Goal: Check status: Check status

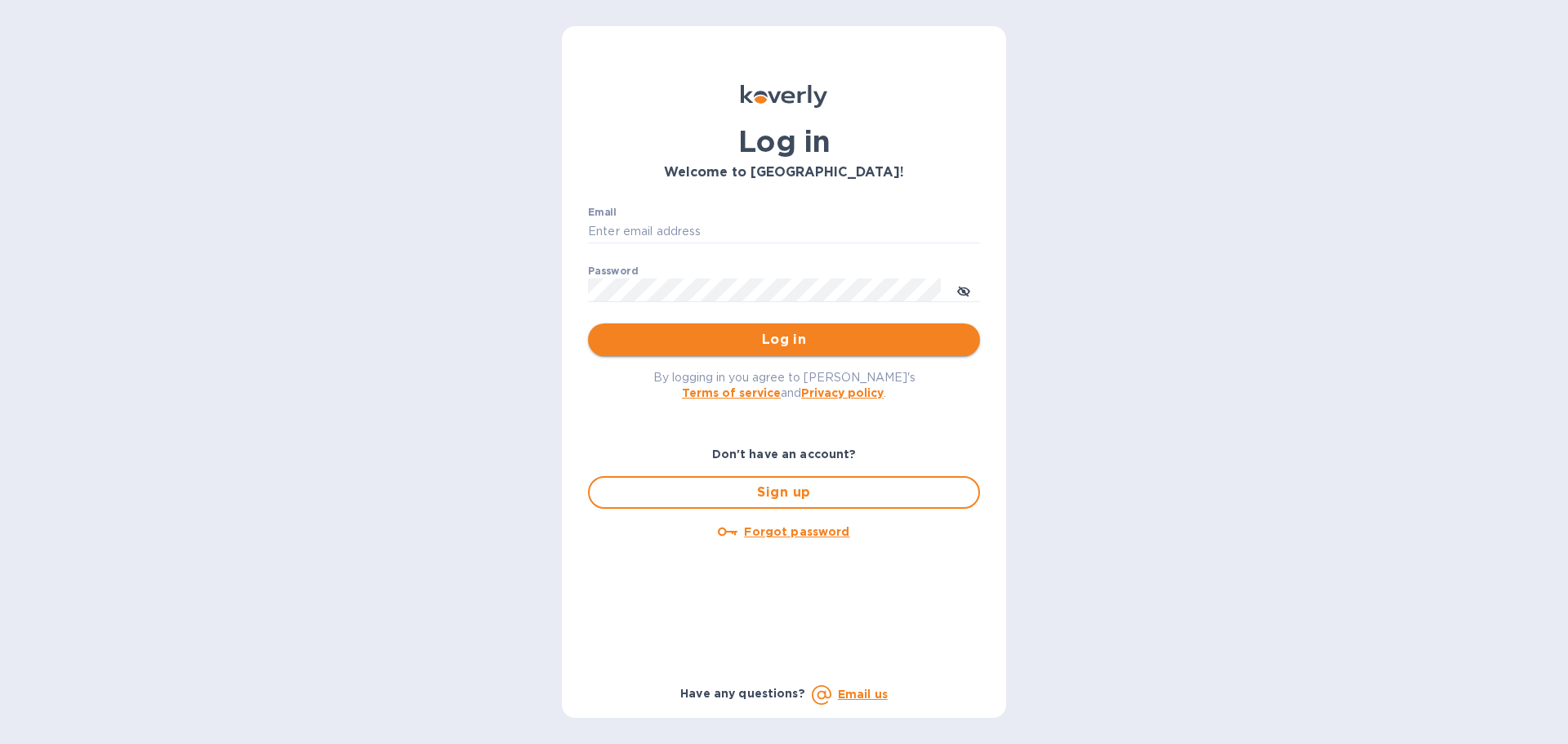
type input "[EMAIL_ADDRESS][DOMAIN_NAME]"
click at [746, 331] on span "Log in" at bounding box center [784, 340] width 366 height 20
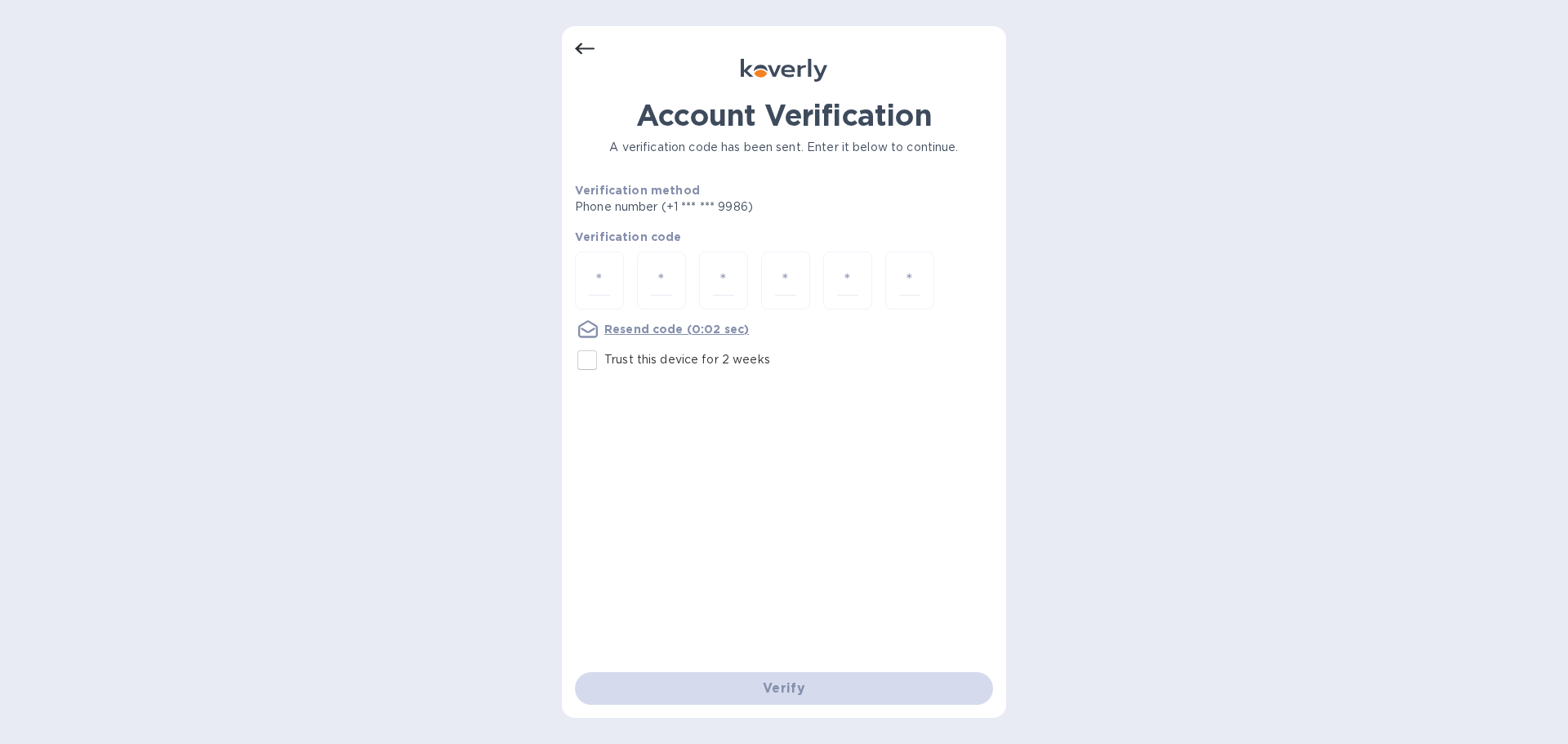
click at [593, 362] on input "Trust this device for 2 weeks" at bounding box center [587, 360] width 35 height 35
checkbox input "true"
click at [611, 276] on div at bounding box center [599, 281] width 49 height 58
paste input "5"
type input "5"
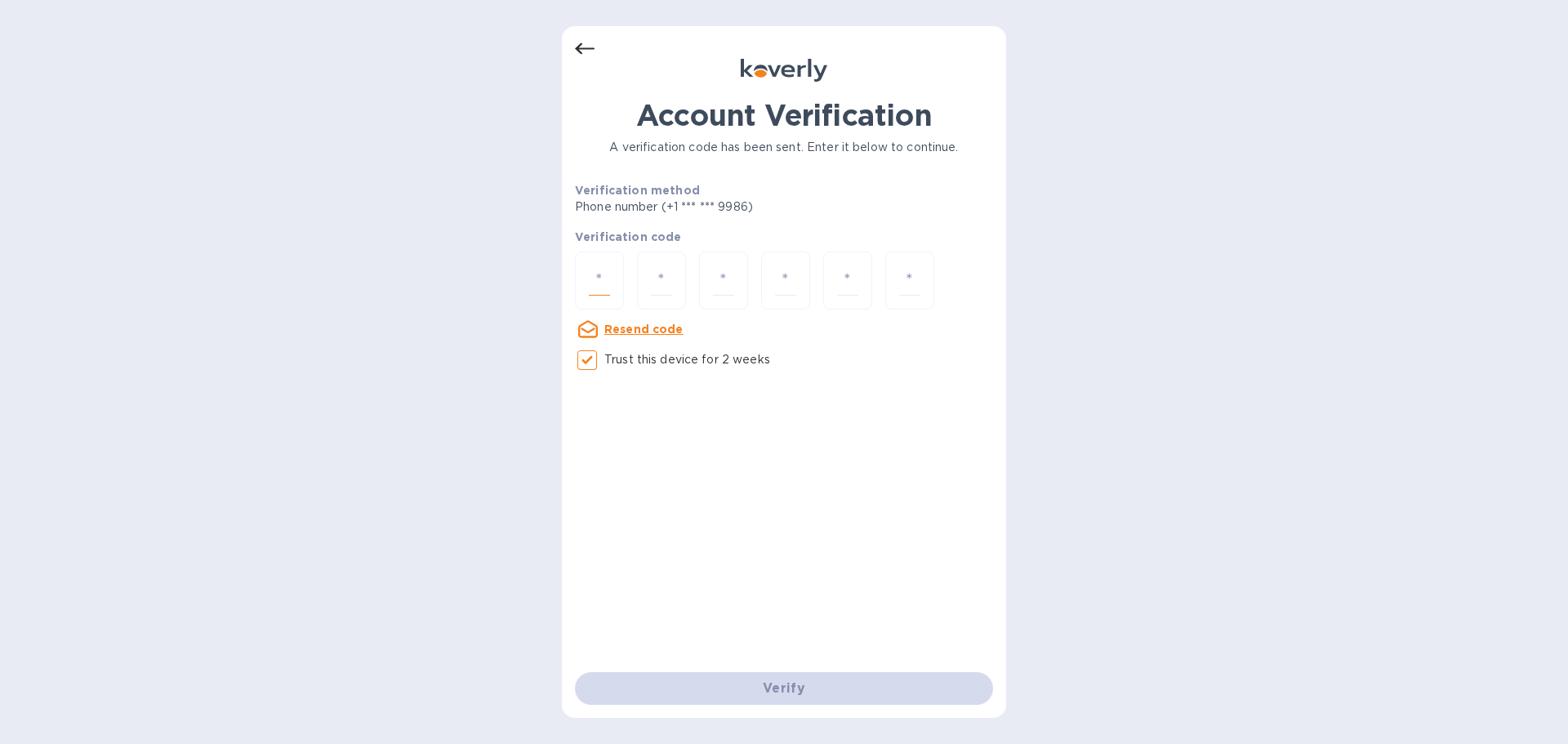
type input "8"
type input "4"
type input "3"
type input "9"
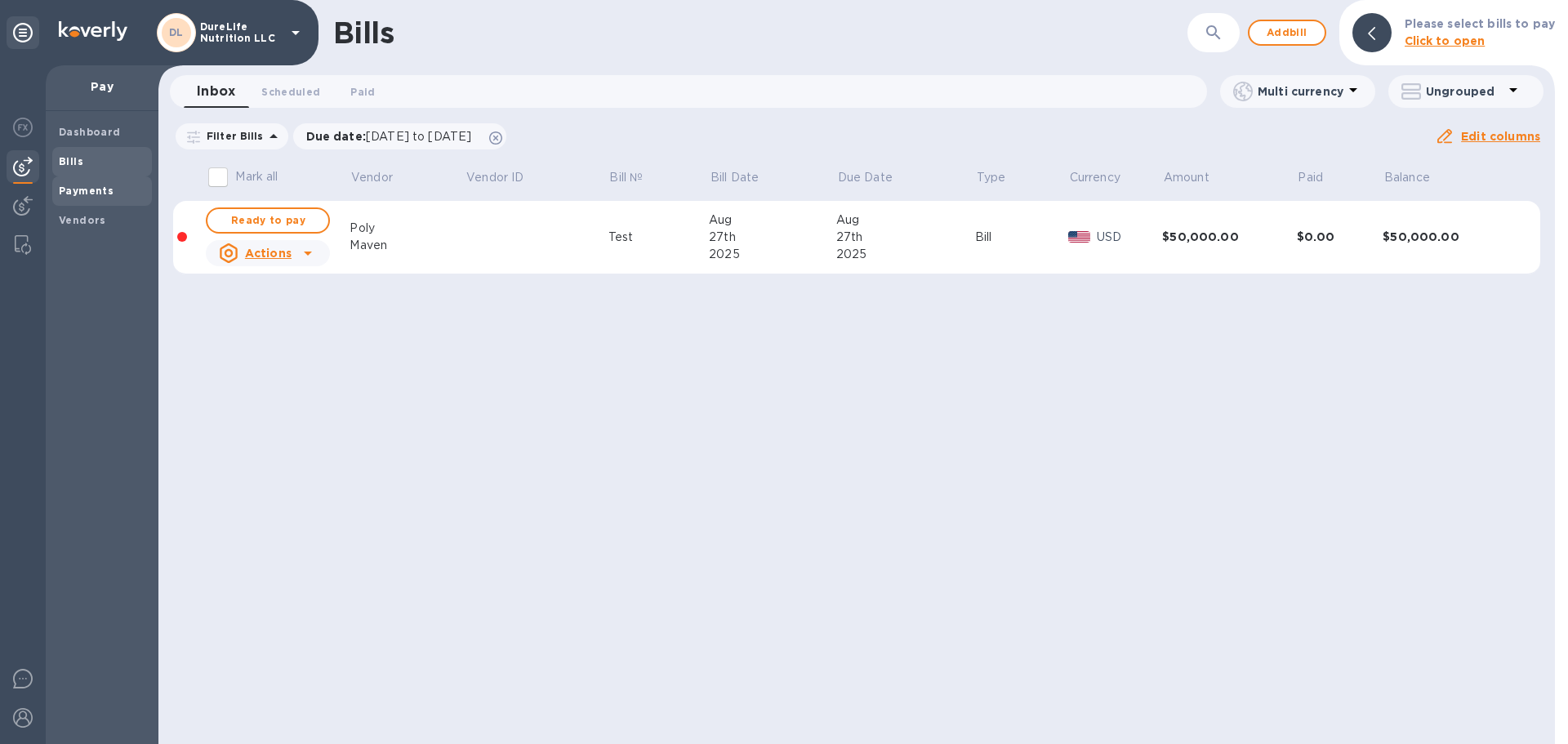
click at [112, 189] on span "Payments" at bounding box center [102, 190] width 86 height 16
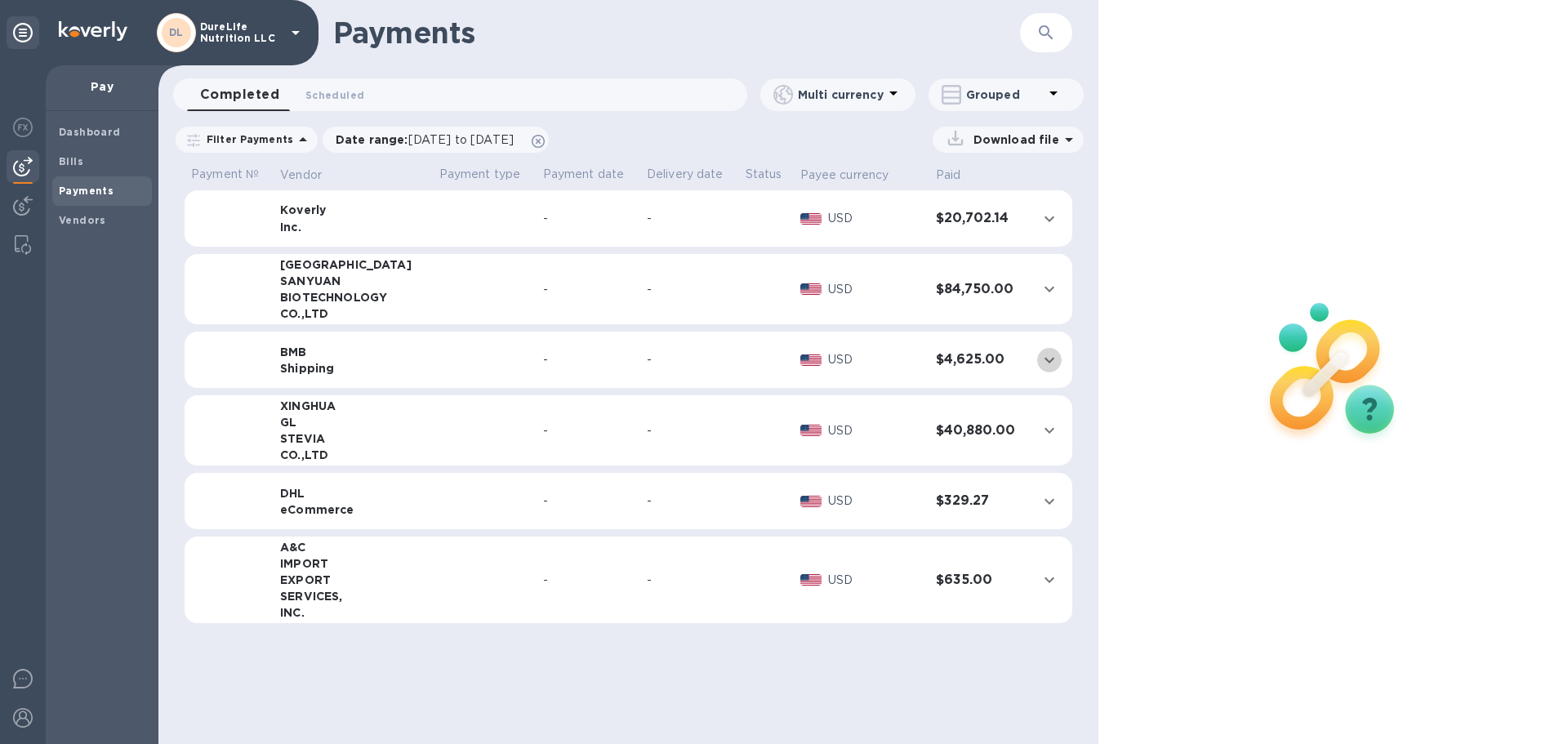
click at [1048, 365] on icon "expand row" at bounding box center [1048, 359] width 20 height 20
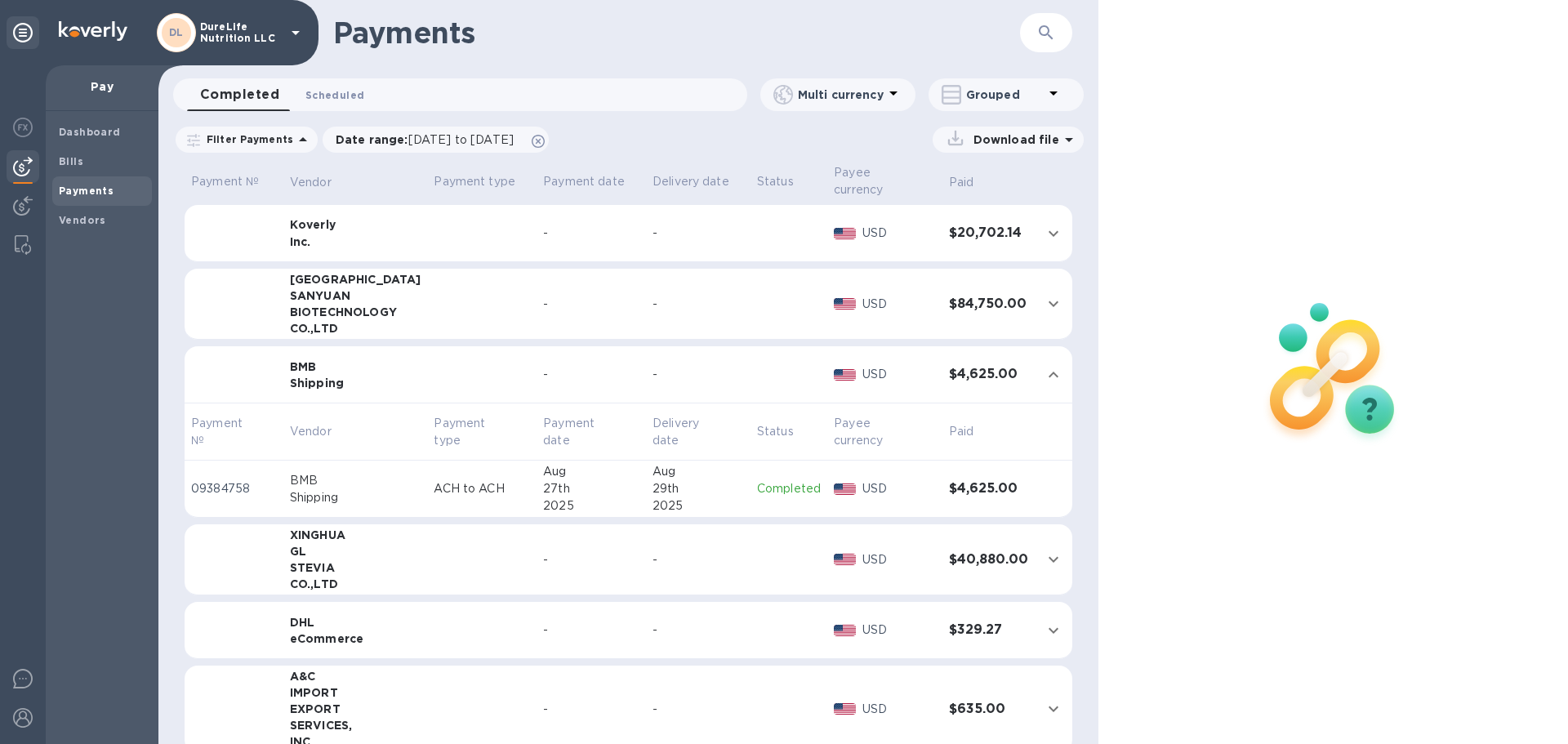
click at [324, 80] on button "Scheduled 0" at bounding box center [335, 95] width 85 height 33
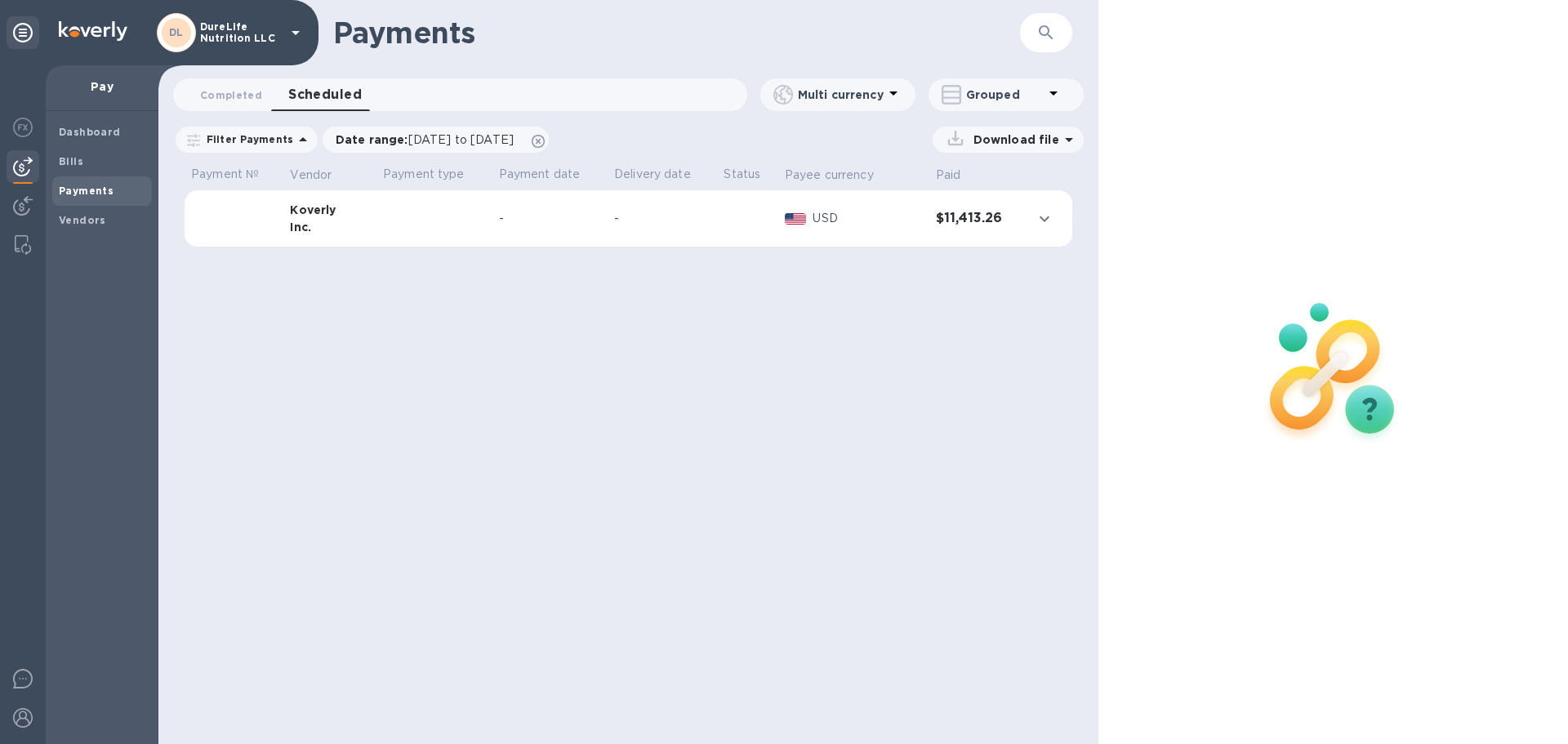
click at [1051, 220] on icon "expand row" at bounding box center [1044, 219] width 20 height 20
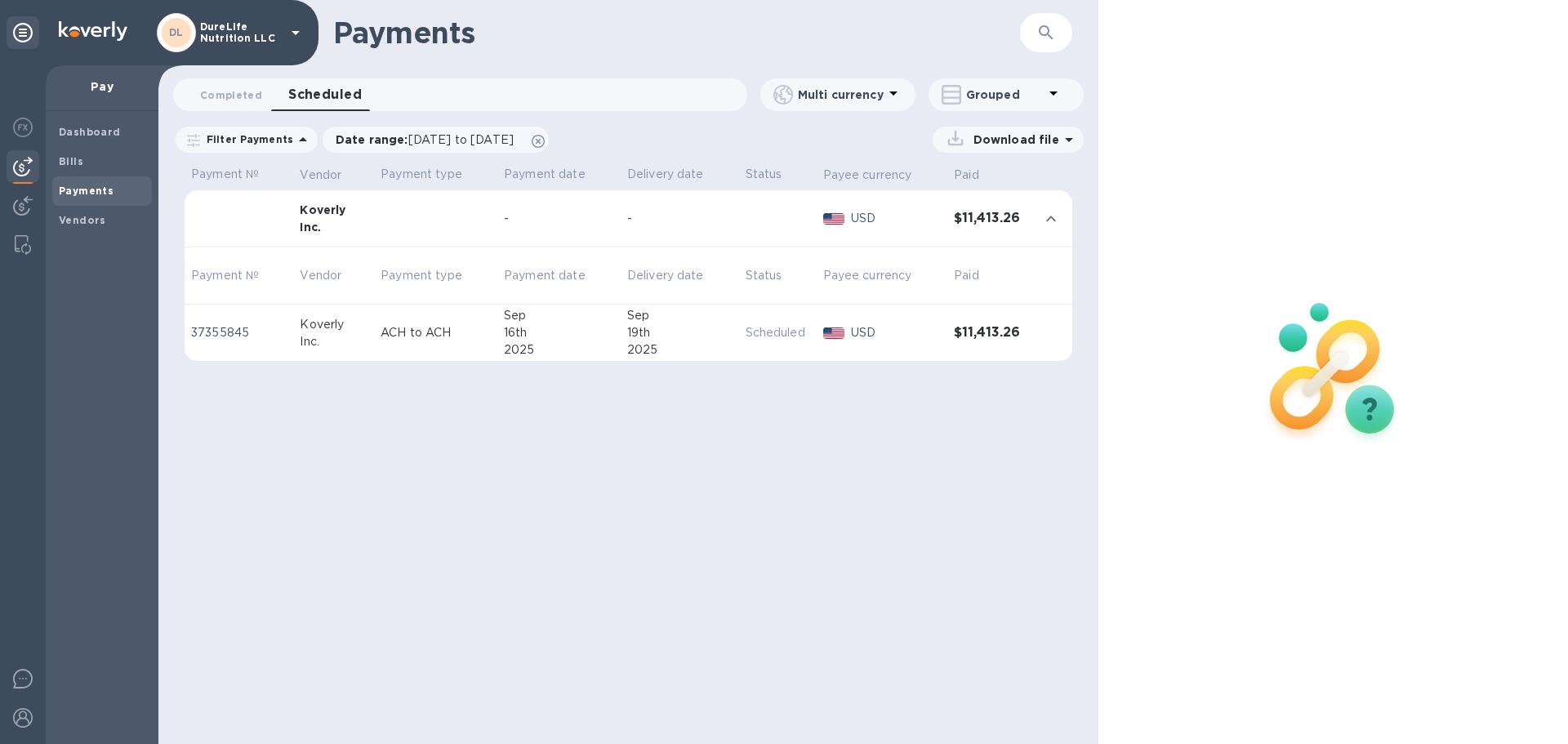
click at [439, 175] on p "Payment type" at bounding box center [436, 175] width 111 height 17
click at [541, 175] on p "Payment date" at bounding box center [559, 175] width 111 height 17
click at [653, 181] on p "Delivery date" at bounding box center [680, 175] width 105 height 17
drag, startPoint x: 751, startPoint y: 170, endPoint x: 820, endPoint y: 180, distance: 69.7
click at [759, 175] on p "Status" at bounding box center [777, 175] width 65 height 17
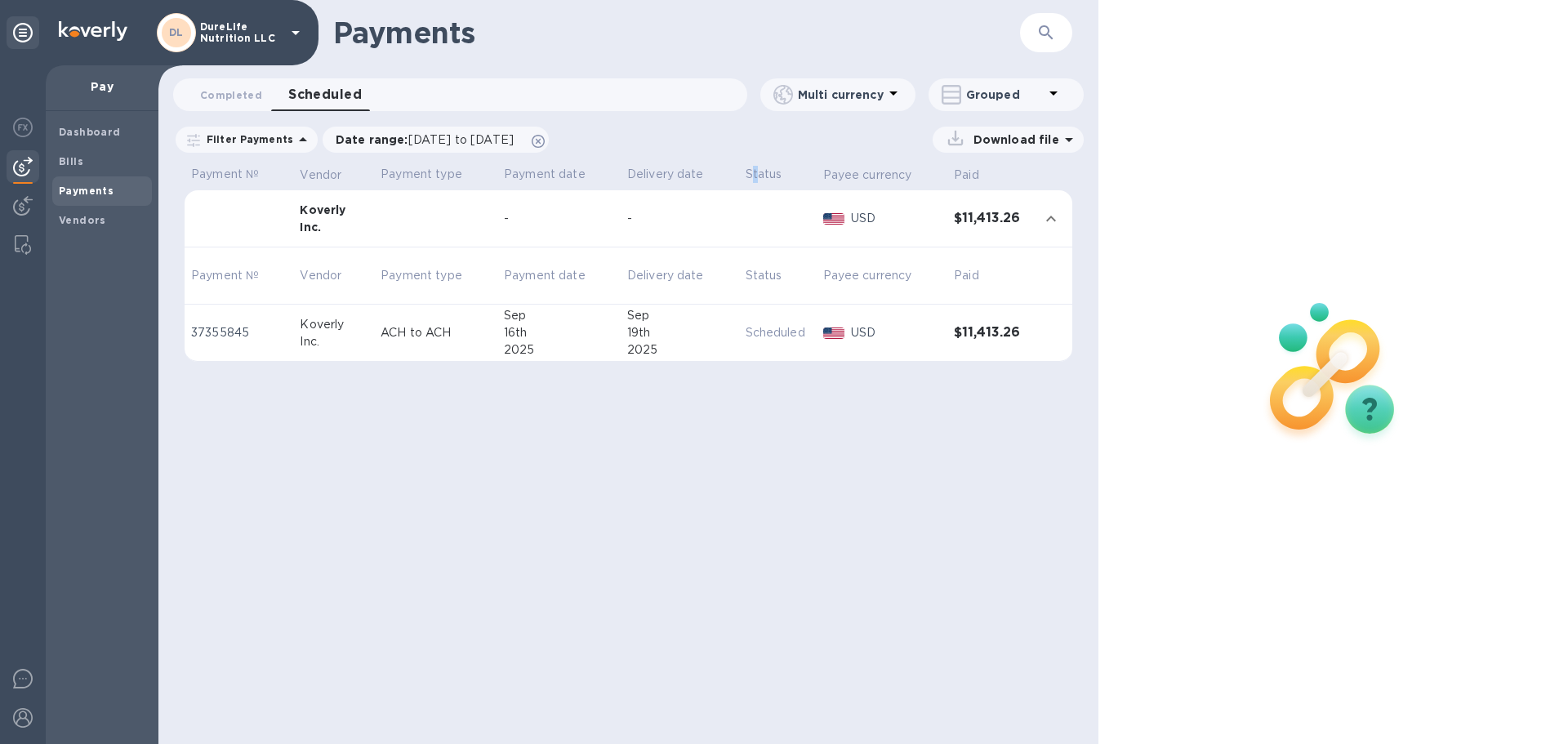
drag, startPoint x: 880, startPoint y: 180, endPoint x: 873, endPoint y: 185, distance: 8.6
click at [878, 184] on th "Payee currency" at bounding box center [882, 175] width 131 height 28
click at [250, 95] on span "Completed 0" at bounding box center [231, 95] width 62 height 17
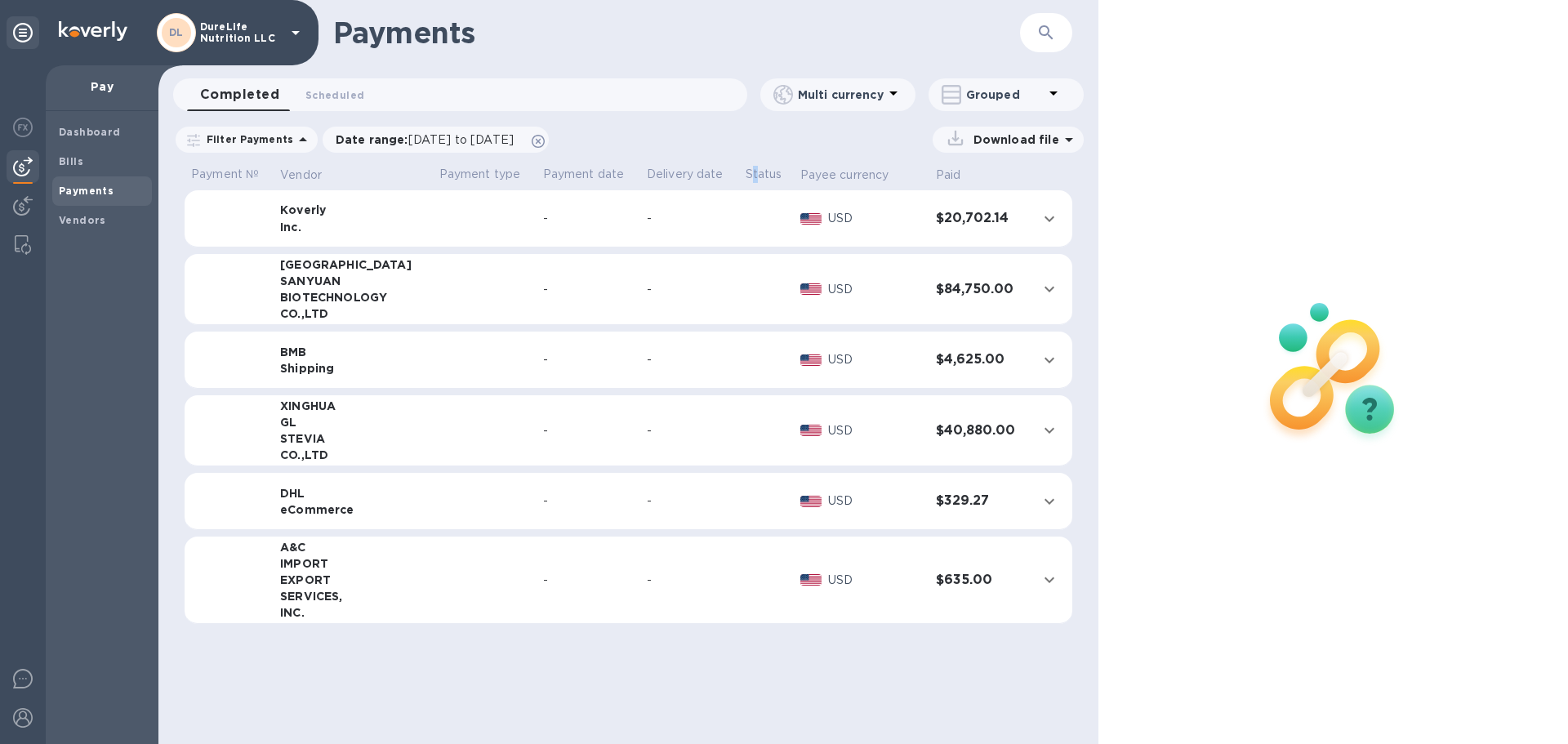
click at [1050, 218] on icon "expand row" at bounding box center [1048, 219] width 9 height 6
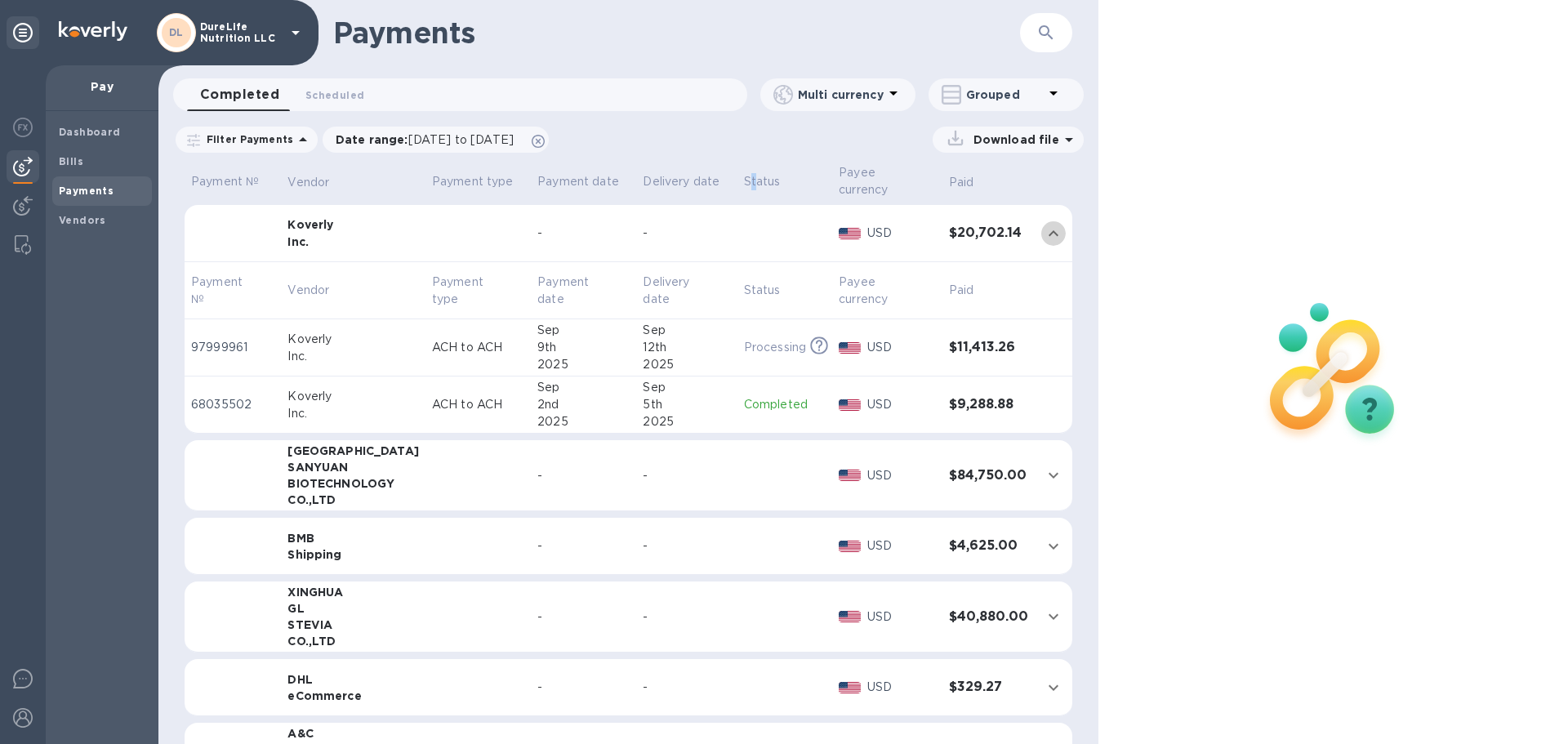
drag, startPoint x: 1048, startPoint y: 231, endPoint x: 1053, endPoint y: 241, distance: 11.2
click at [1049, 236] on icon "expand row" at bounding box center [1053, 234] width 20 height 20
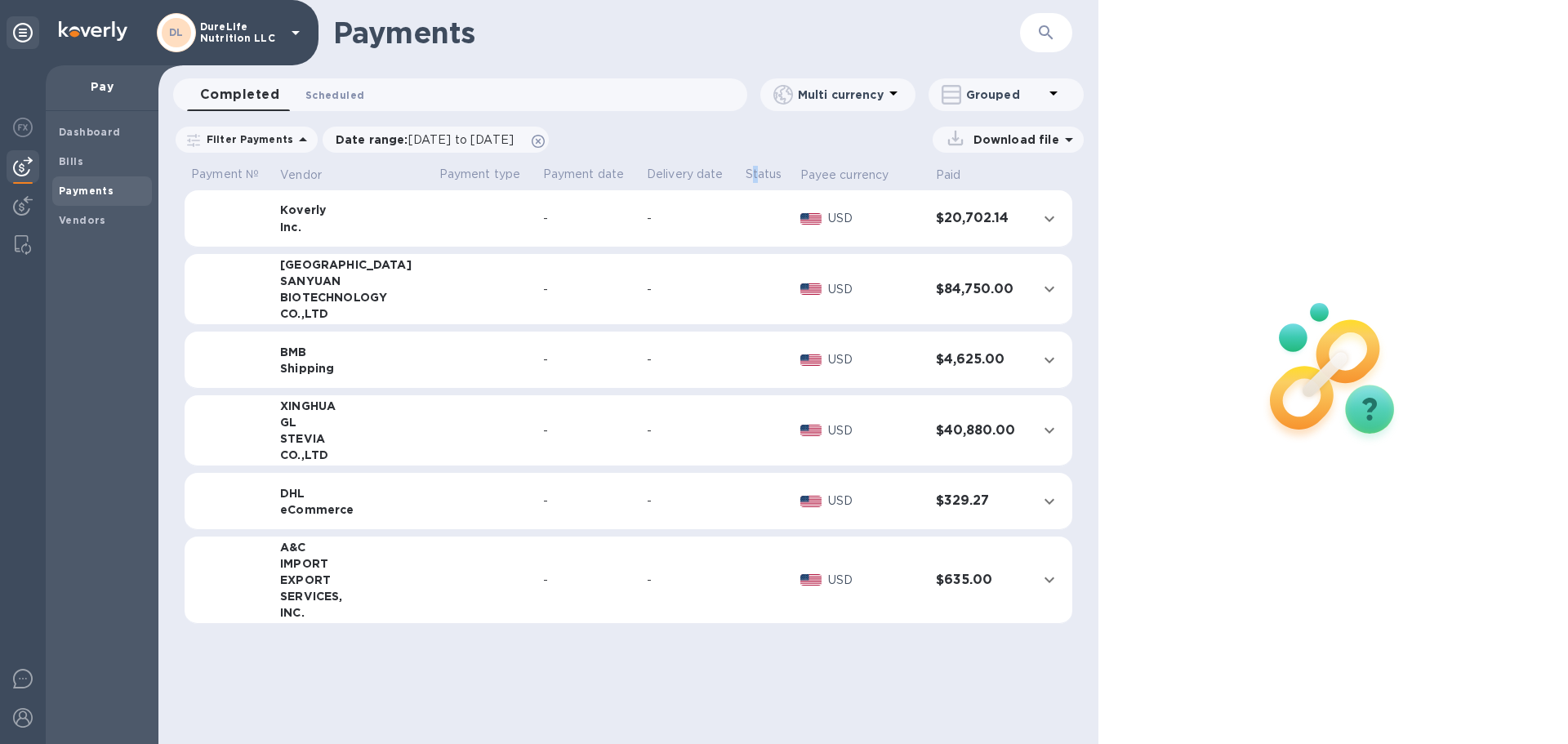
click at [331, 83] on button "Scheduled 0" at bounding box center [335, 95] width 85 height 33
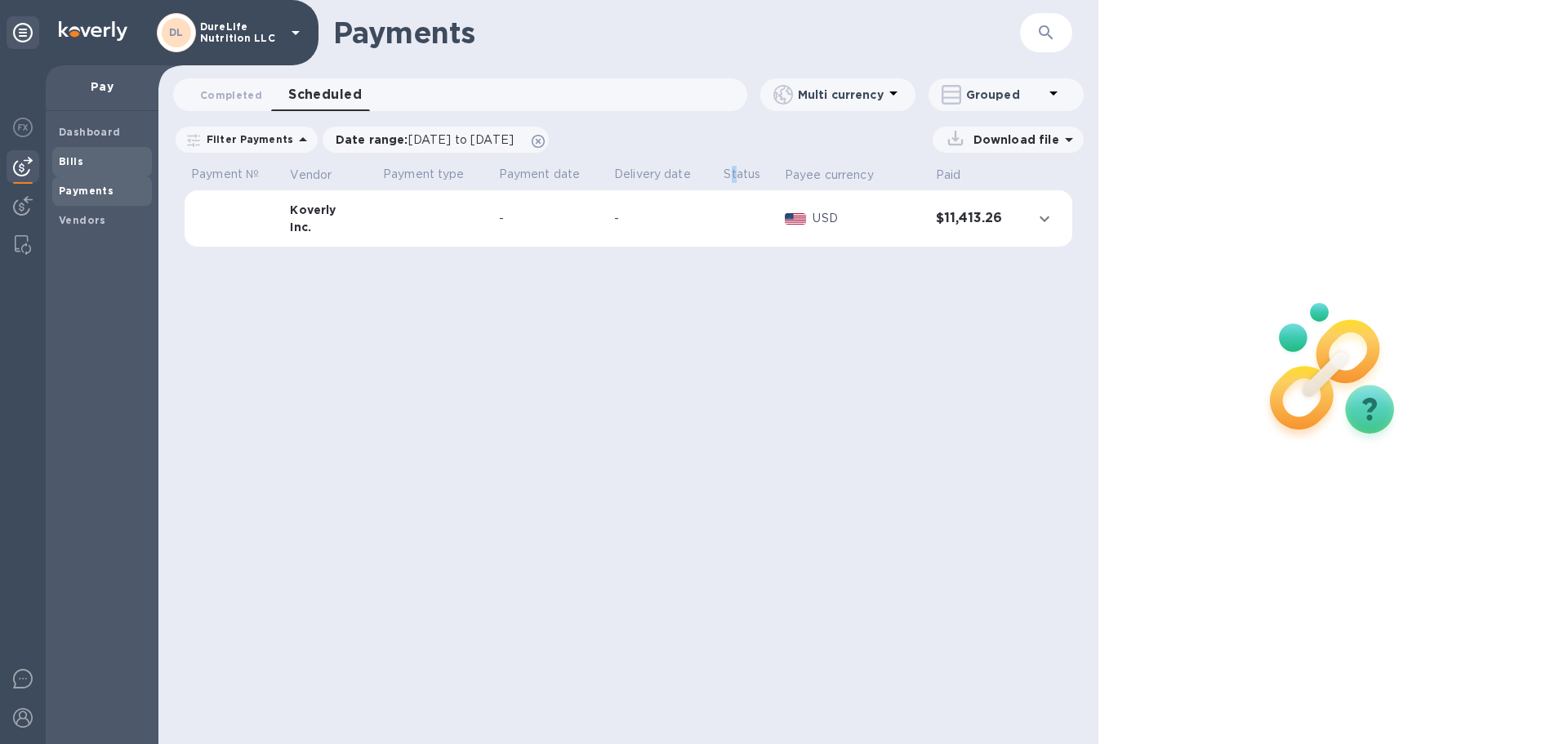
click at [54, 165] on div "Bills" at bounding box center [102, 161] width 99 height 29
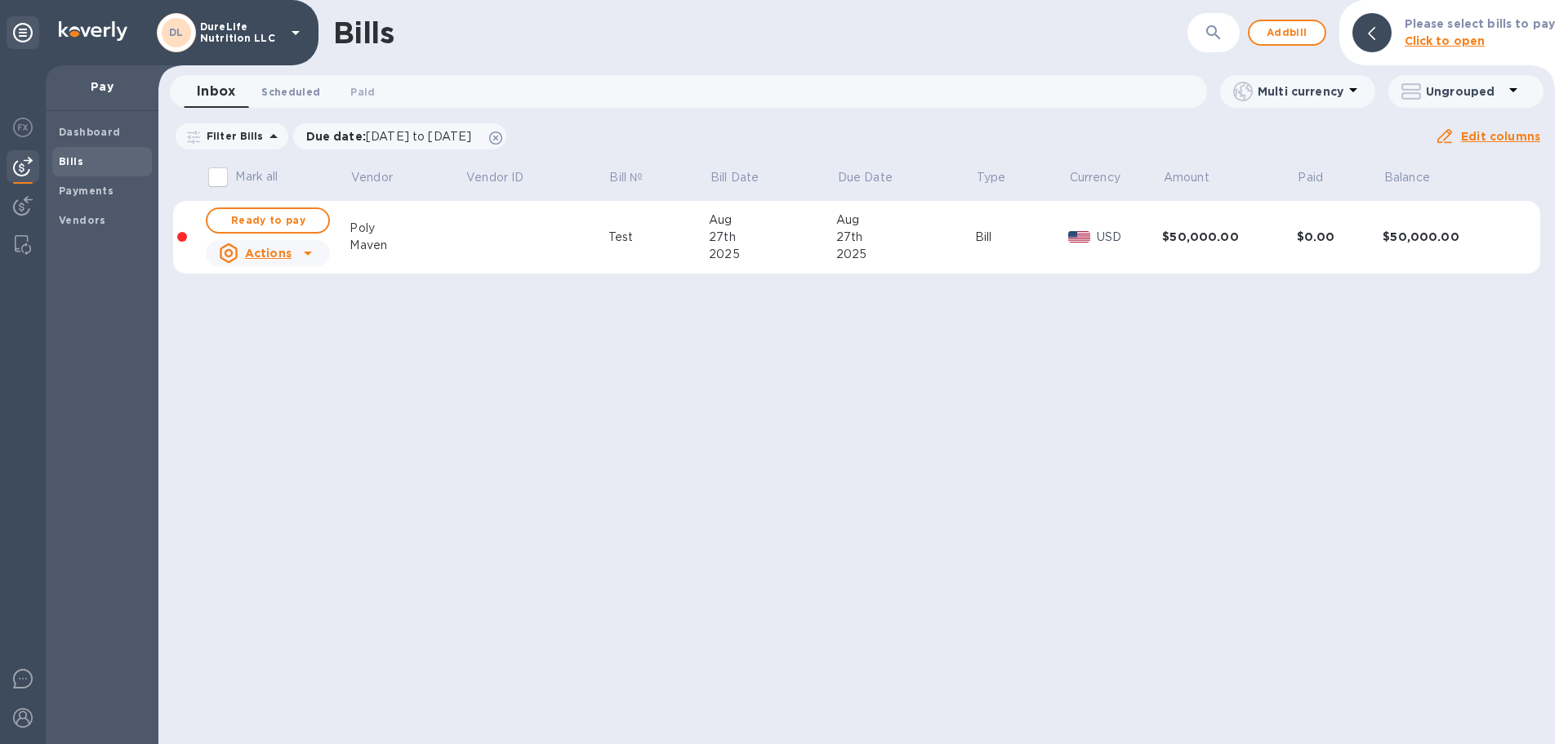
click at [295, 94] on span "Scheduled 0" at bounding box center [291, 92] width 59 height 17
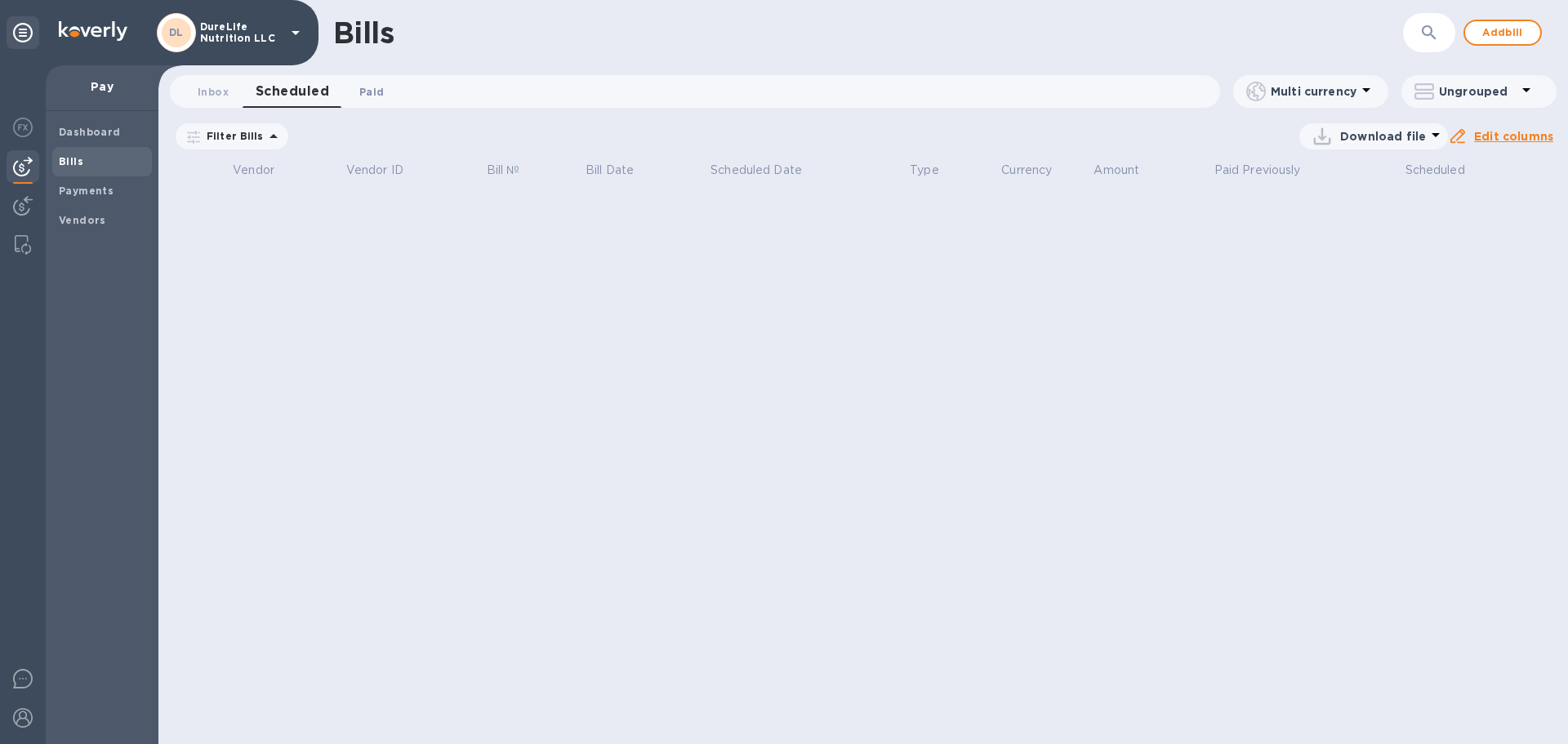
click at [371, 92] on span "Paid 0" at bounding box center [371, 92] width 24 height 17
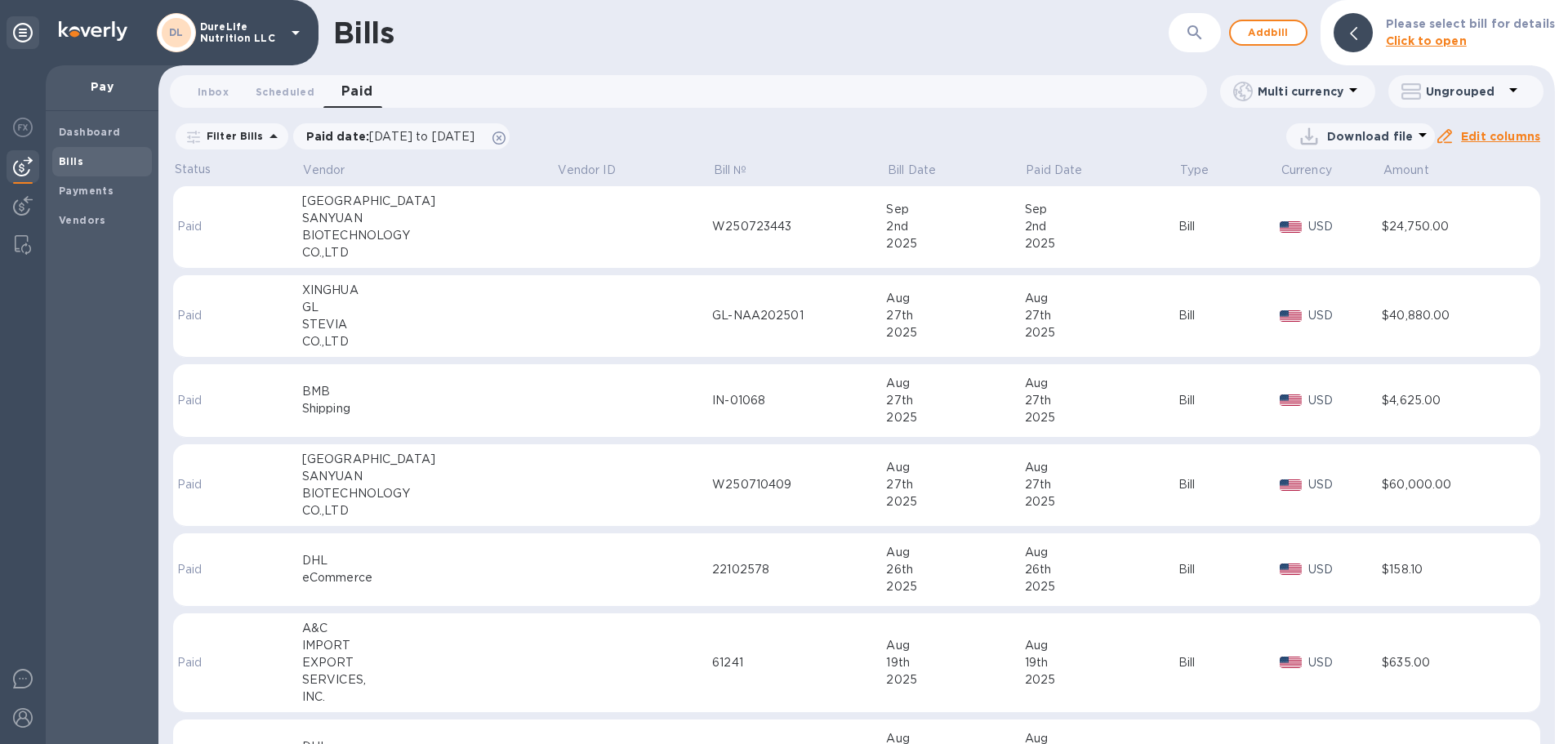
click at [1411, 407] on div "$4,625.00" at bounding box center [1448, 401] width 133 height 17
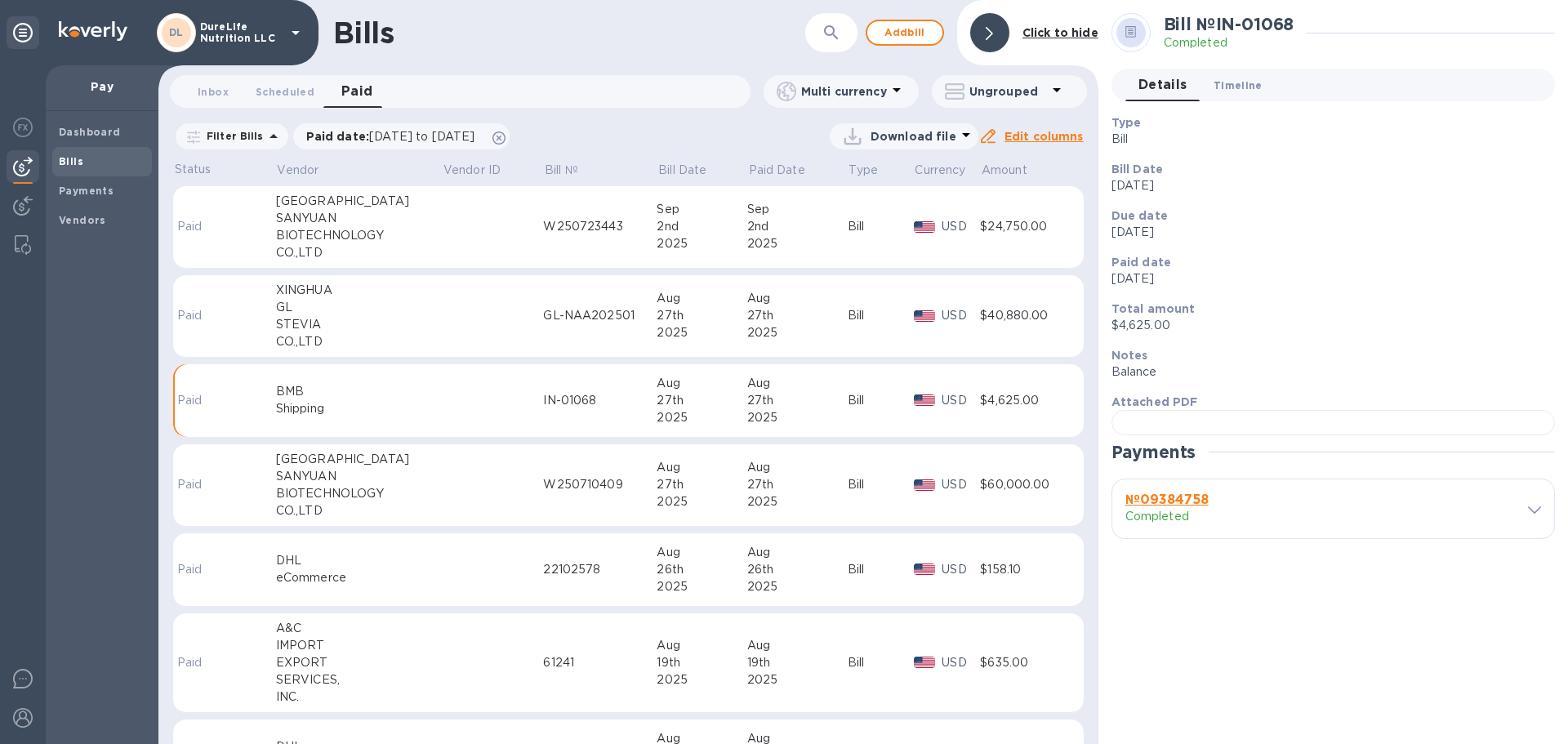
click at [1233, 95] on button "Timeline 0" at bounding box center [1238, 84] width 75 height 33
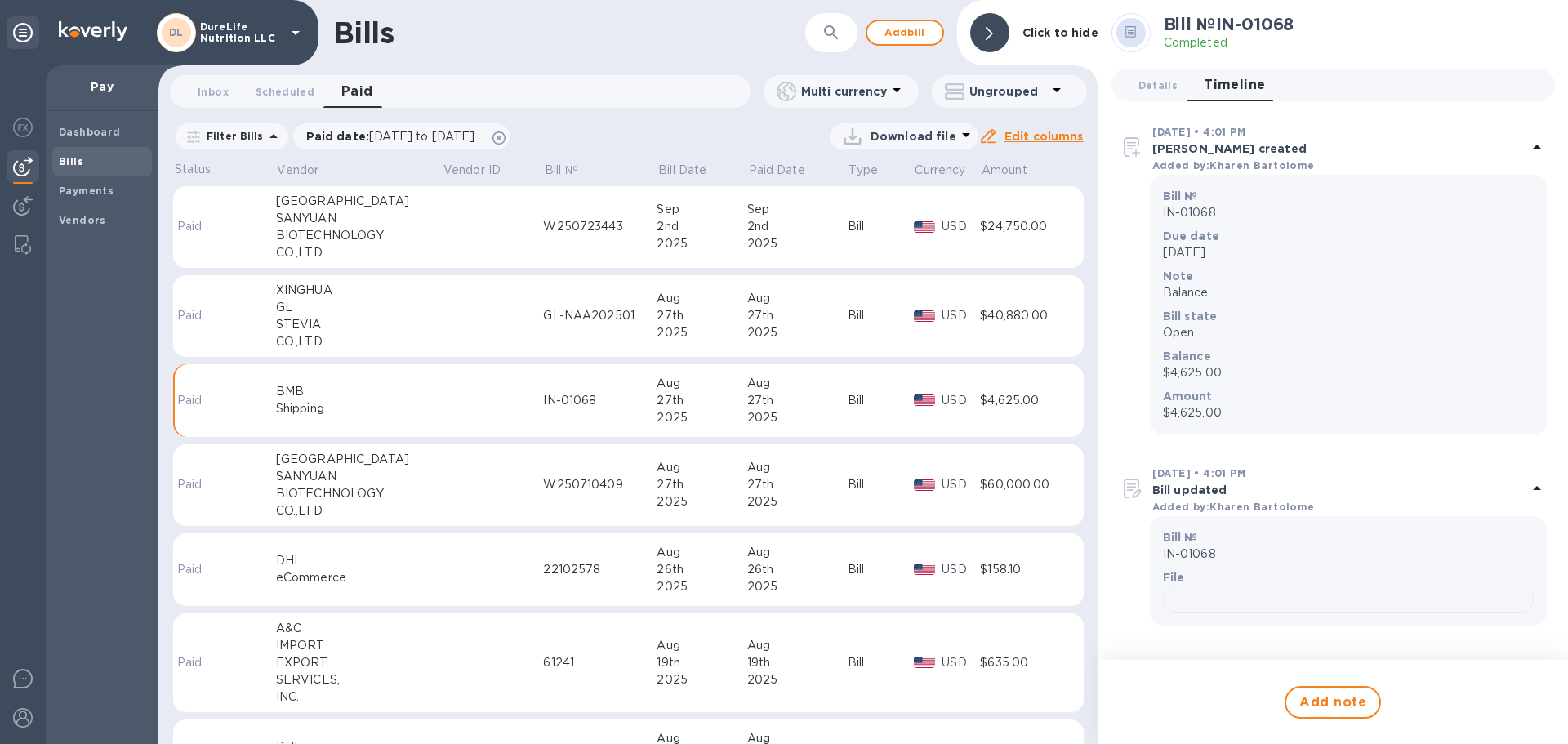
click at [988, 33] on icon at bounding box center [989, 34] width 8 height 13
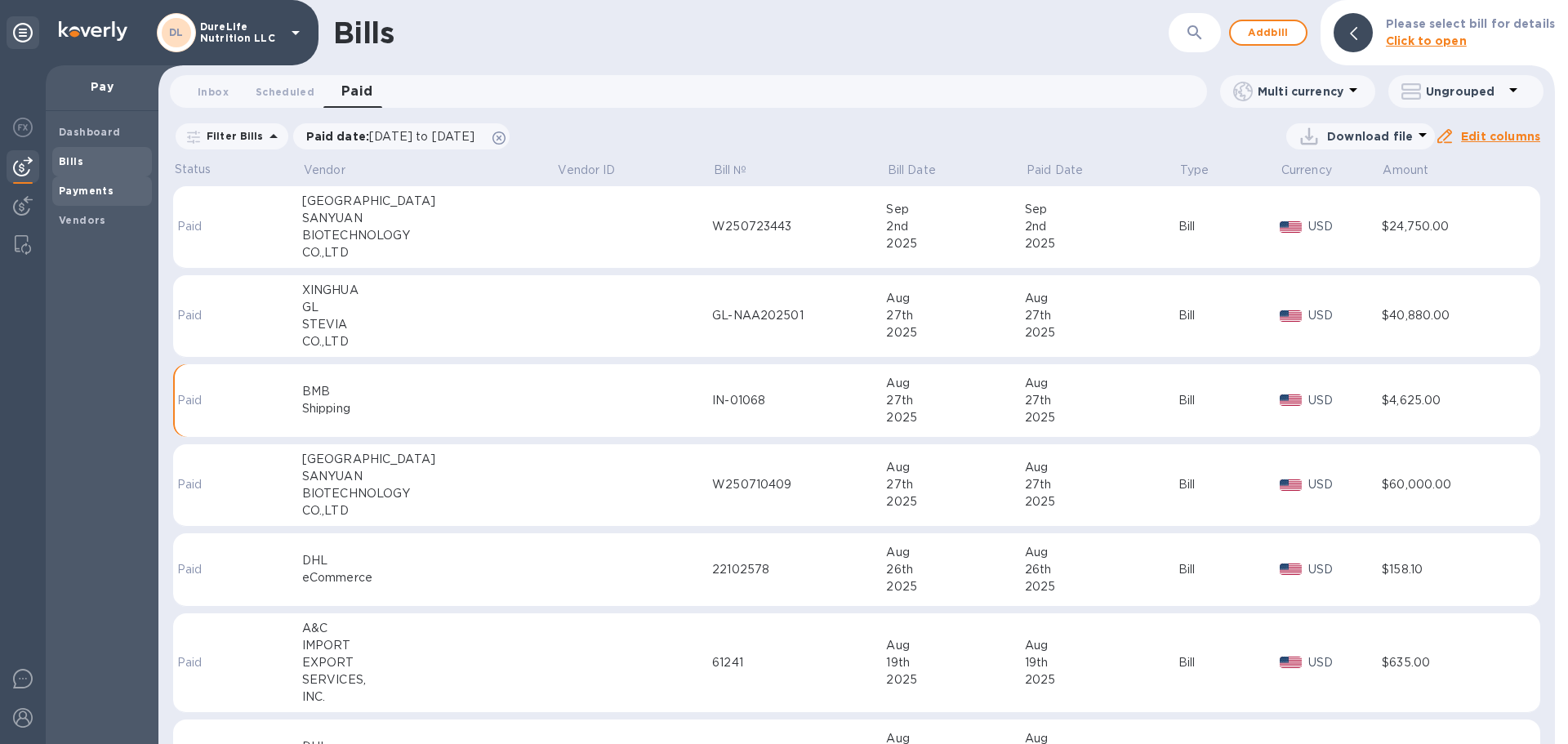
click at [111, 190] on span "Payments" at bounding box center [102, 190] width 86 height 16
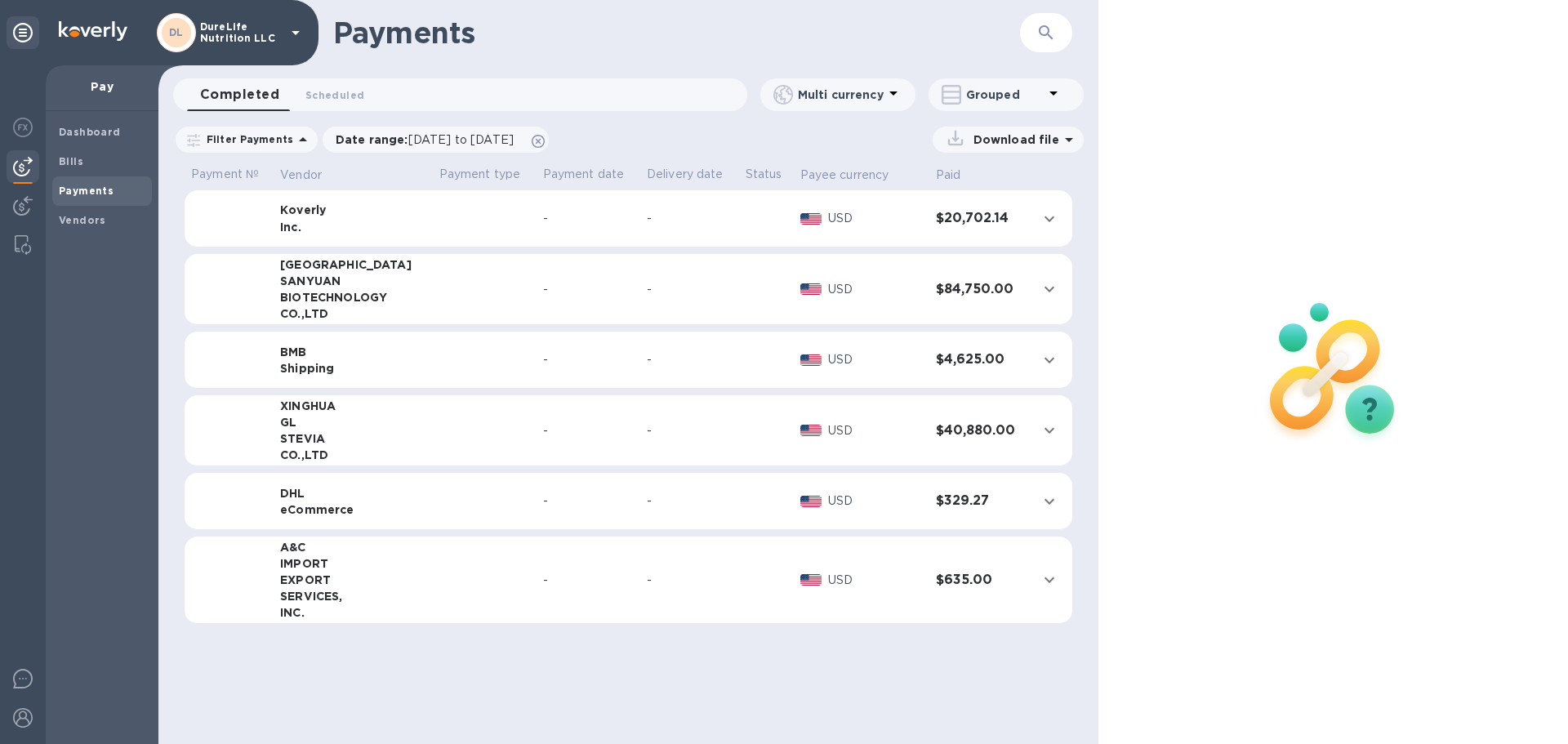
click at [1048, 91] on icon at bounding box center [1053, 93] width 20 height 20
click at [1032, 137] on li "Separate all payments" at bounding box center [1017, 137] width 177 height 53
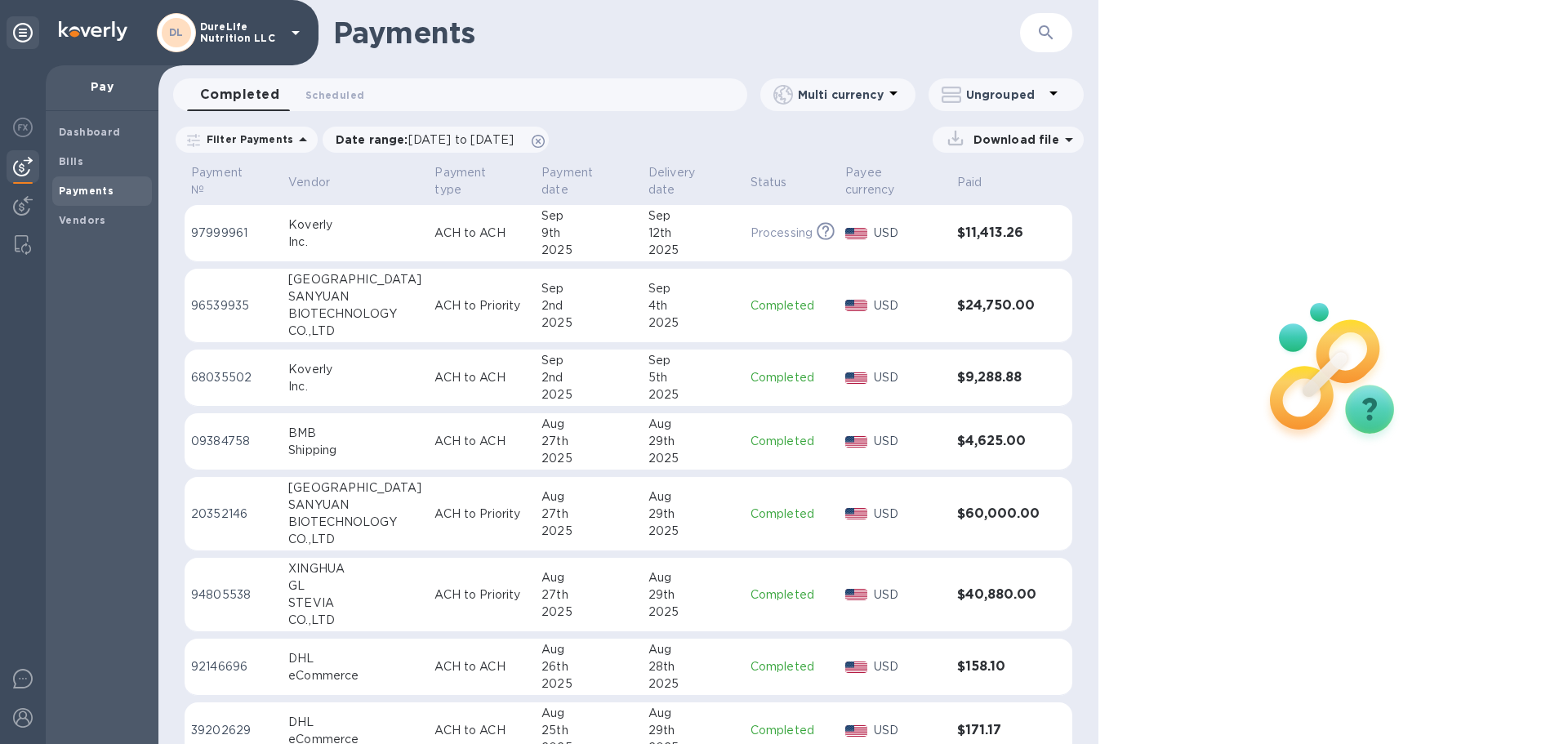
click at [913, 450] on div "USD" at bounding box center [909, 441] width 77 height 23
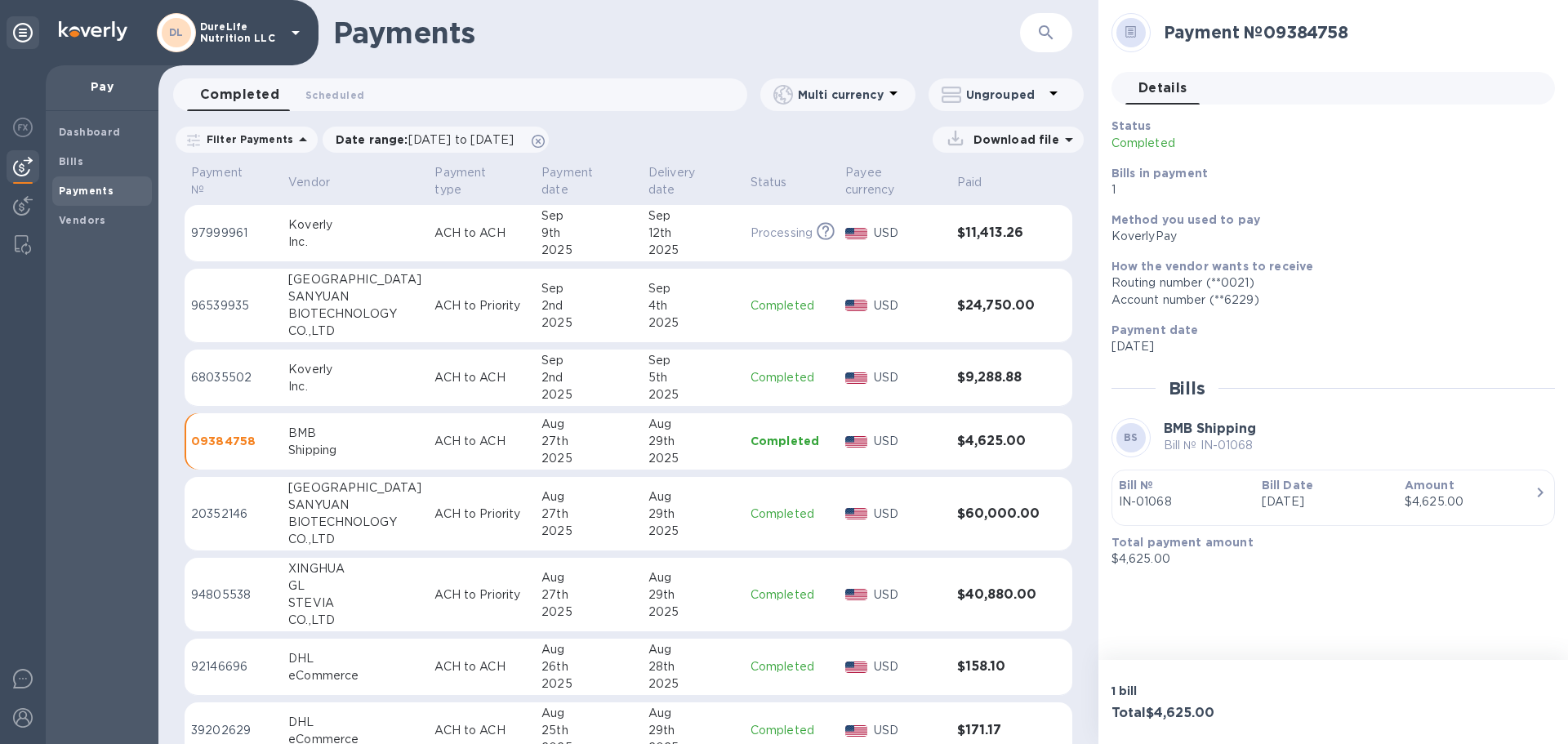
click at [922, 443] on p "USD" at bounding box center [909, 441] width 70 height 17
click at [72, 207] on div "Vendors" at bounding box center [102, 220] width 99 height 29
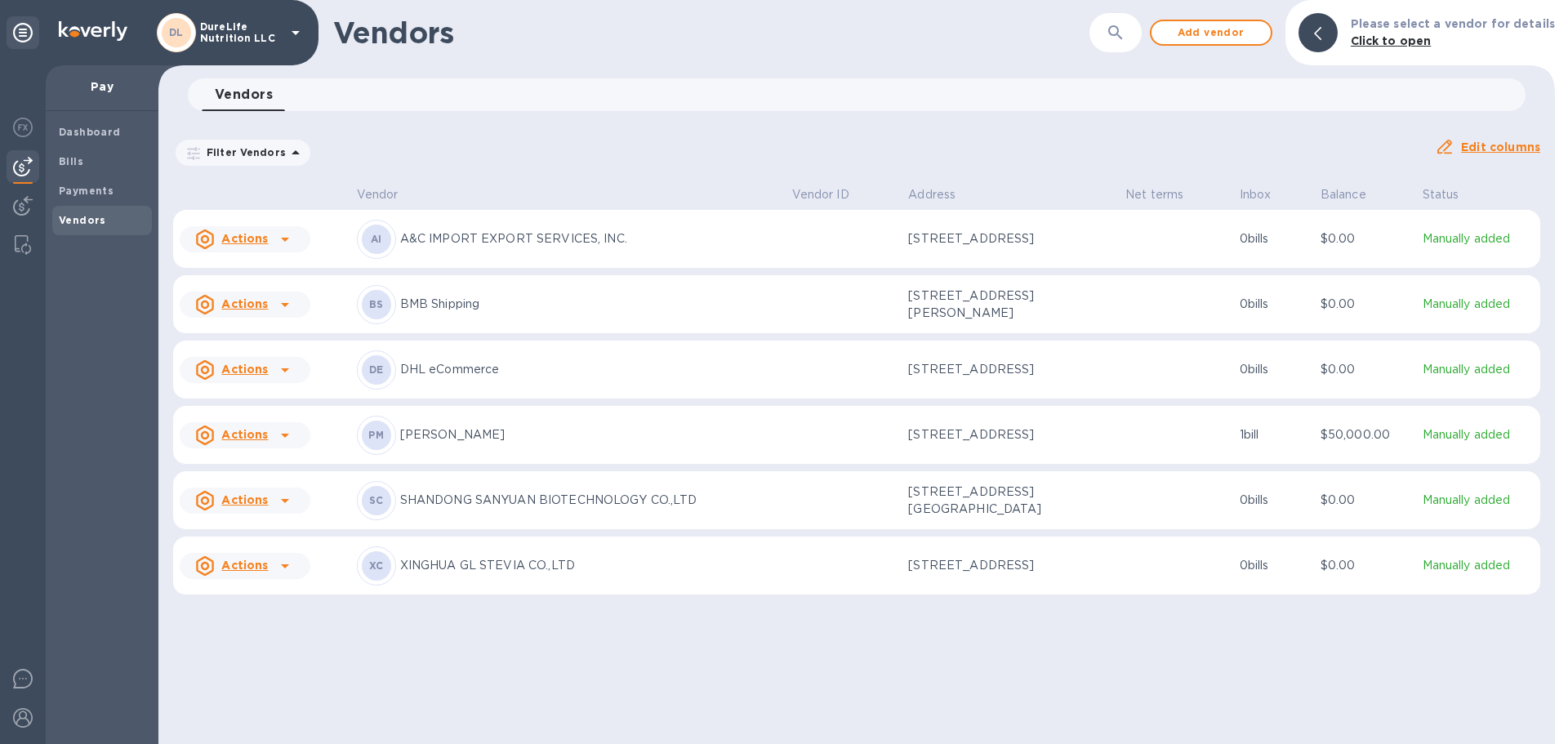
click at [1474, 300] on p "Manually added" at bounding box center [1478, 304] width 111 height 17
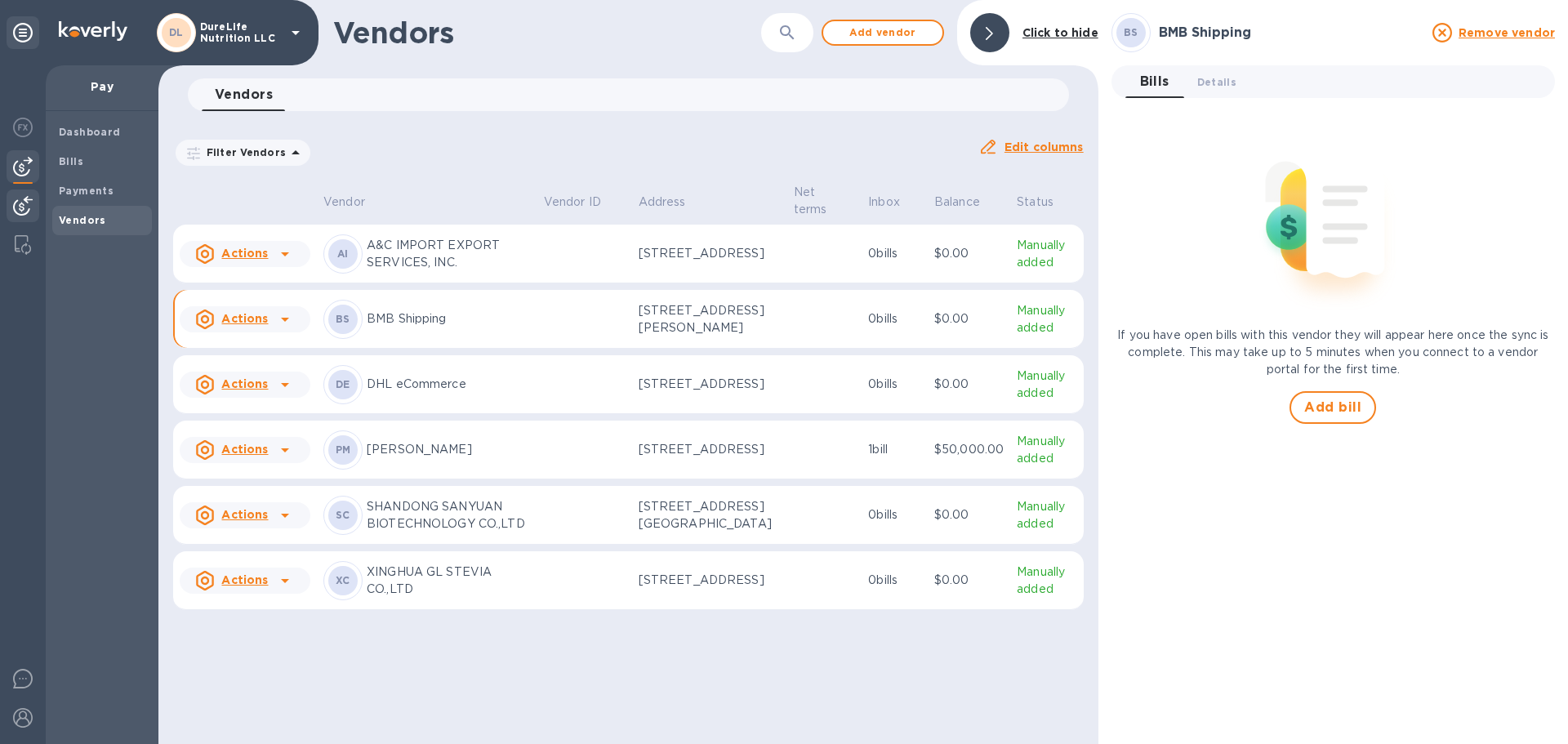
click at [9, 207] on div at bounding box center [23, 207] width 33 height 36
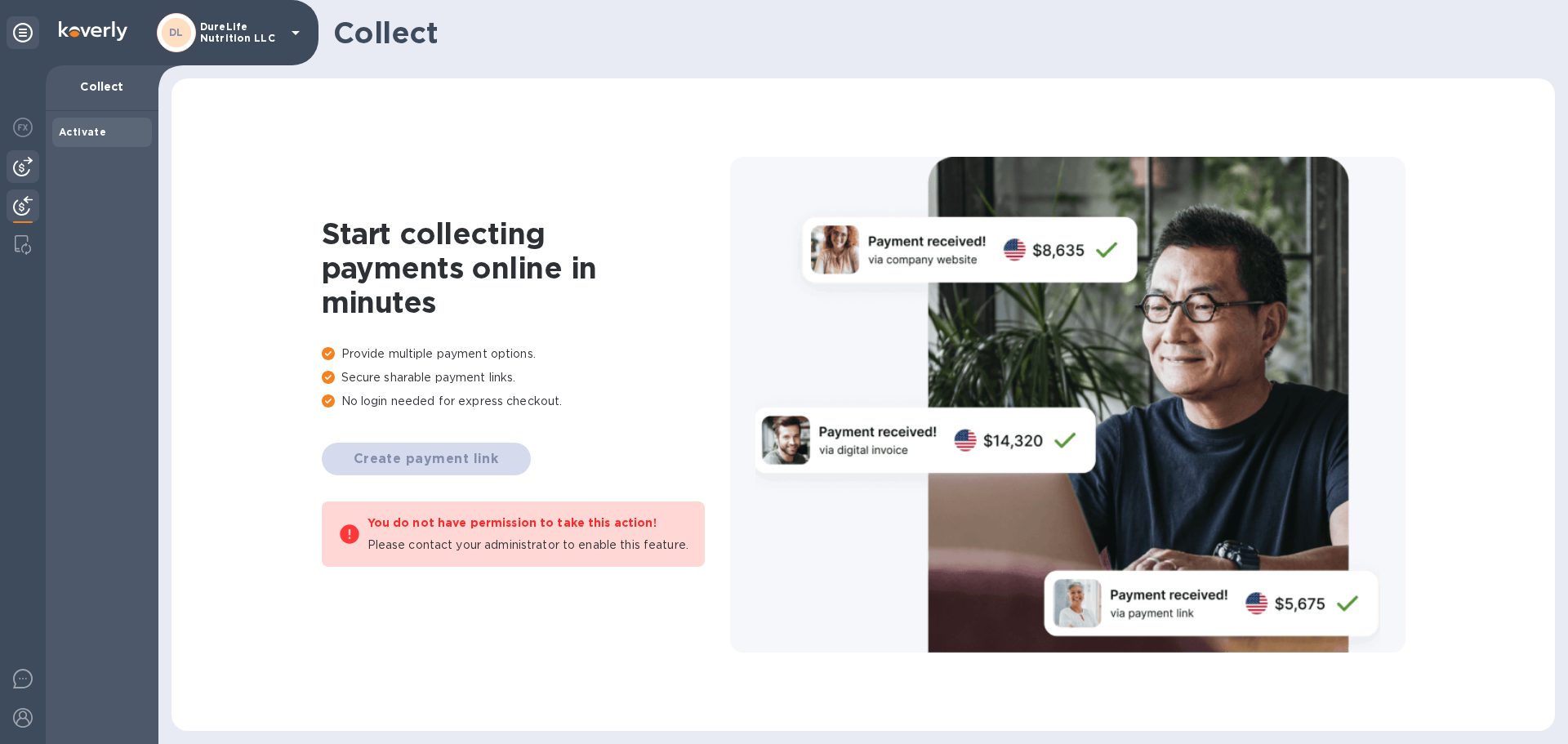
click at [24, 169] on img at bounding box center [23, 166] width 20 height 20
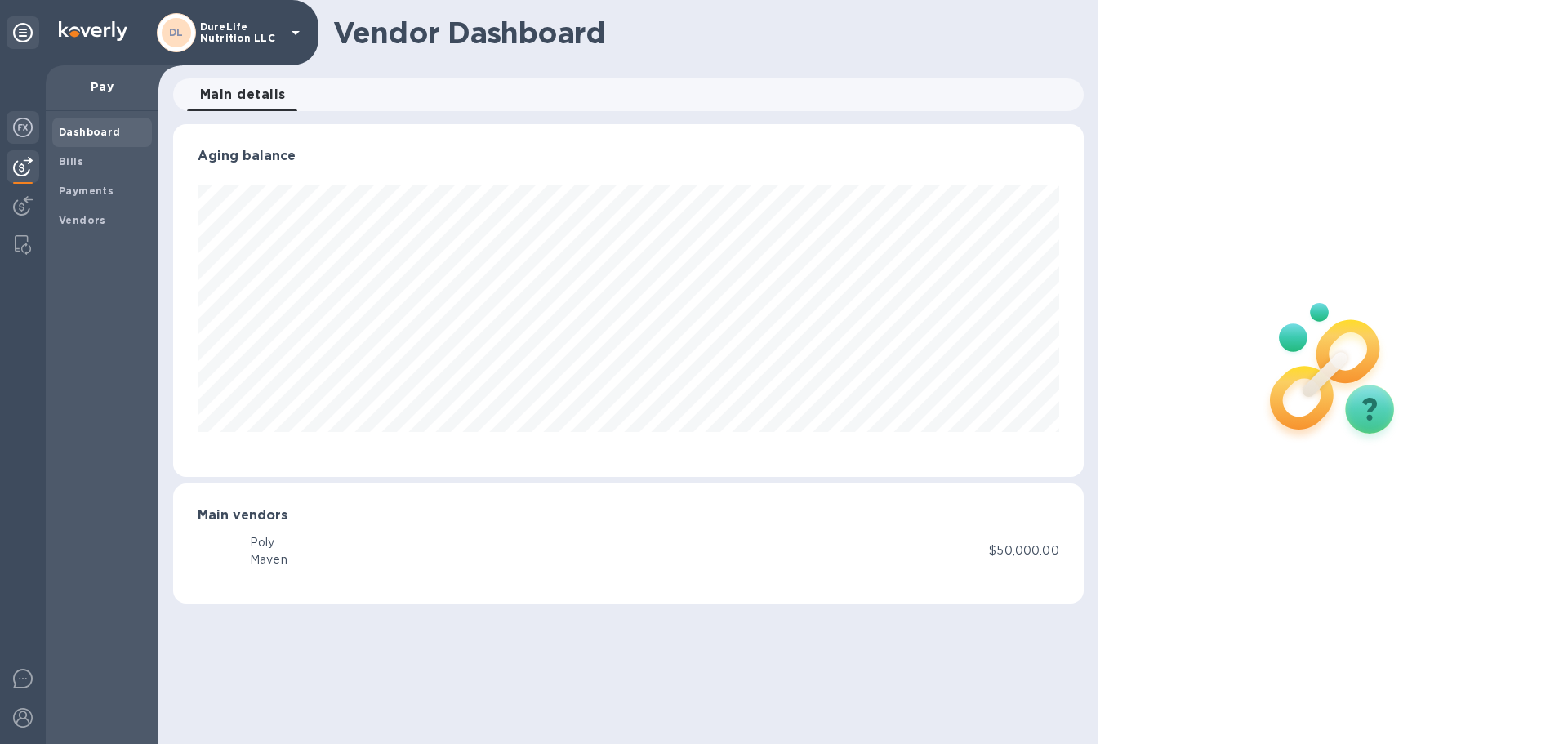
scroll to position [353, 910]
click at [28, 122] on img at bounding box center [23, 127] width 20 height 20
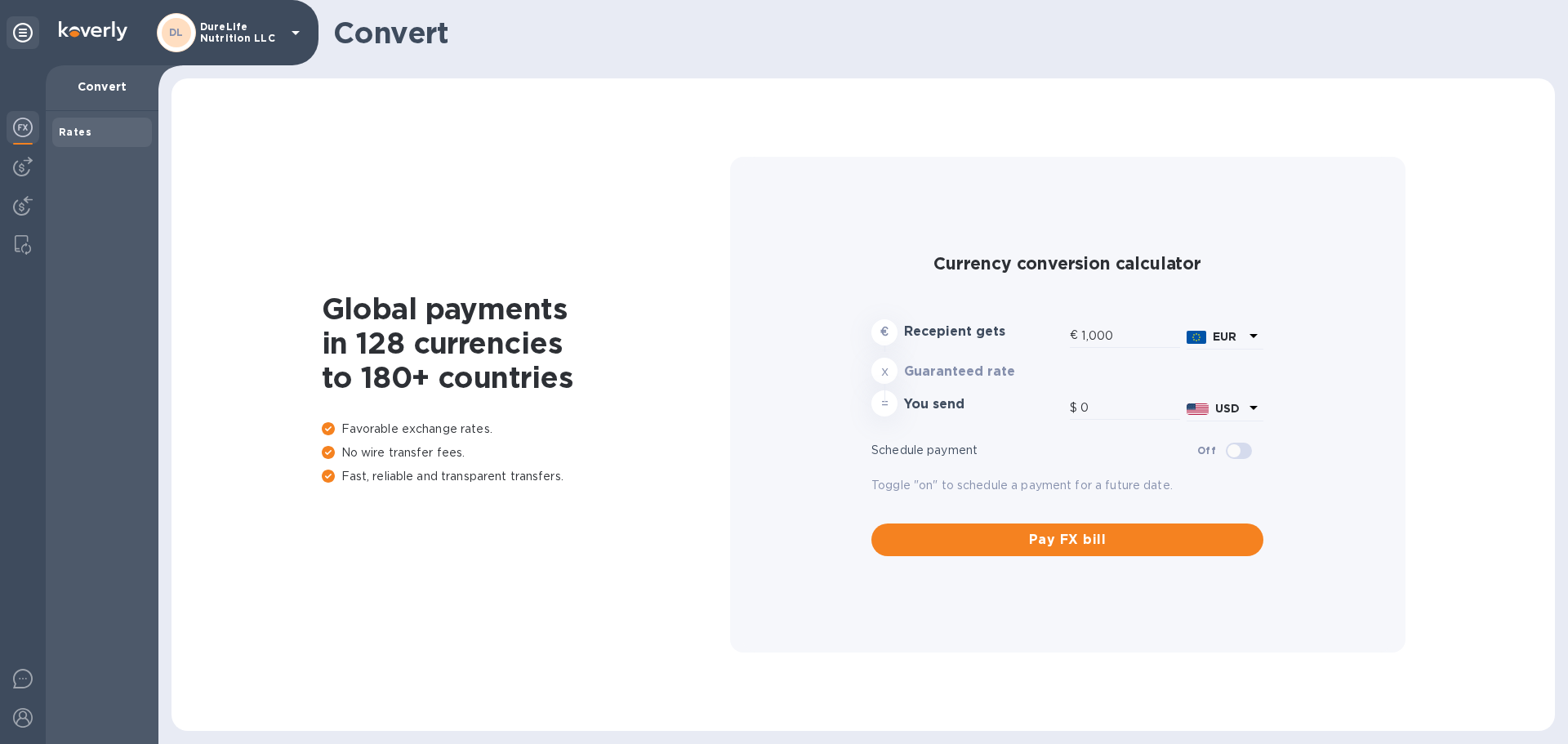
type input "1,177.67"
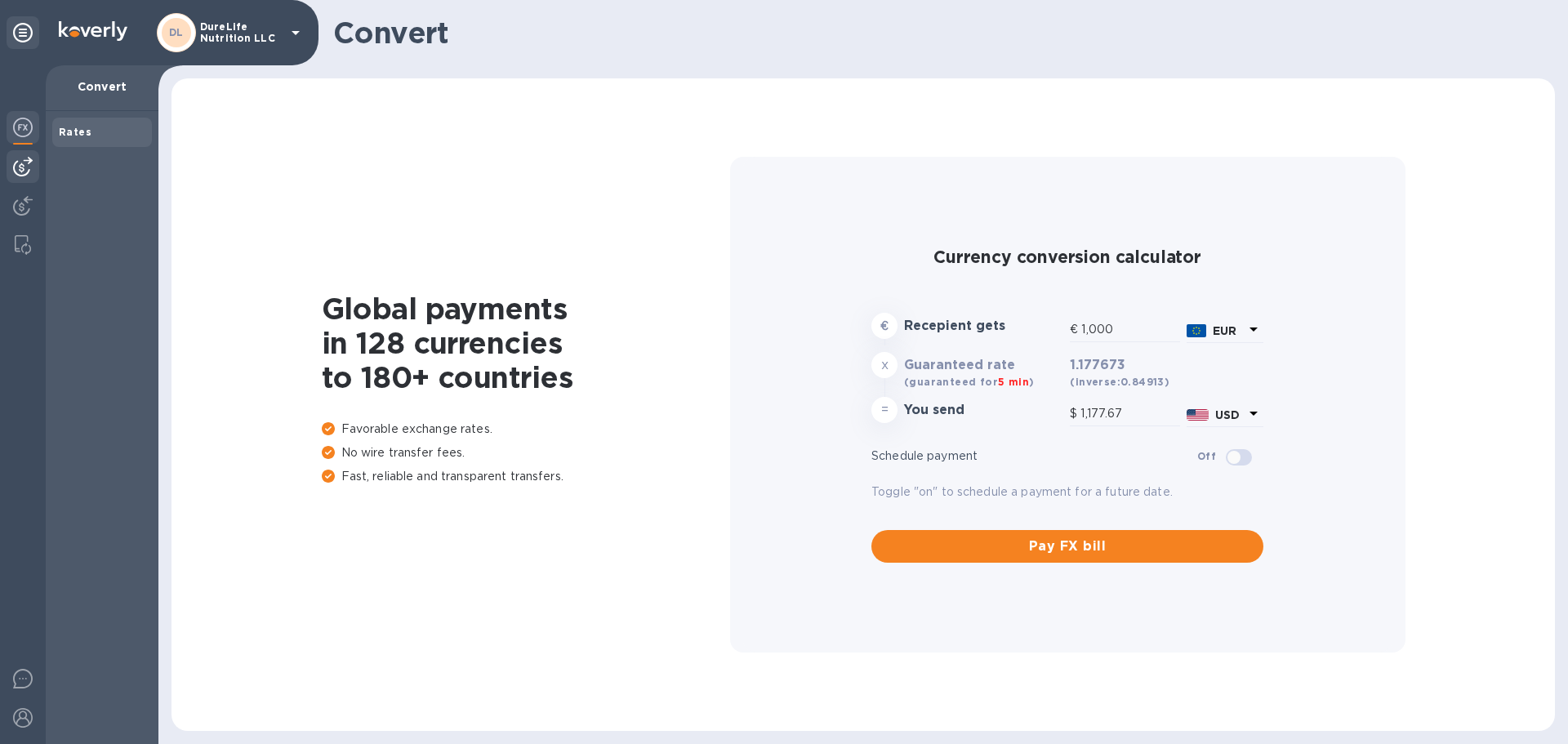
click at [30, 167] on img at bounding box center [23, 166] width 20 height 20
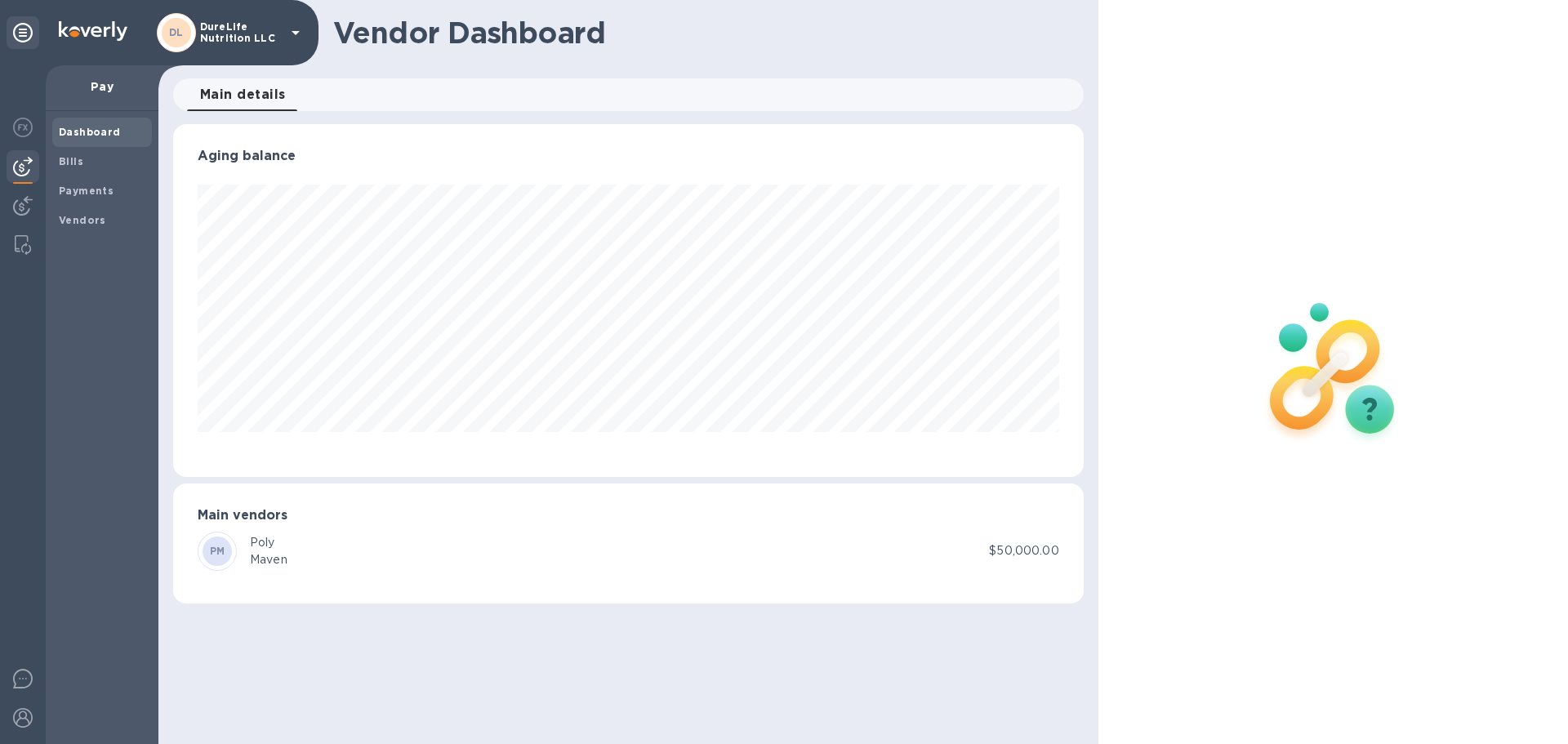
scroll to position [353, 910]
click at [83, 165] on span "Bills" at bounding box center [102, 161] width 86 height 16
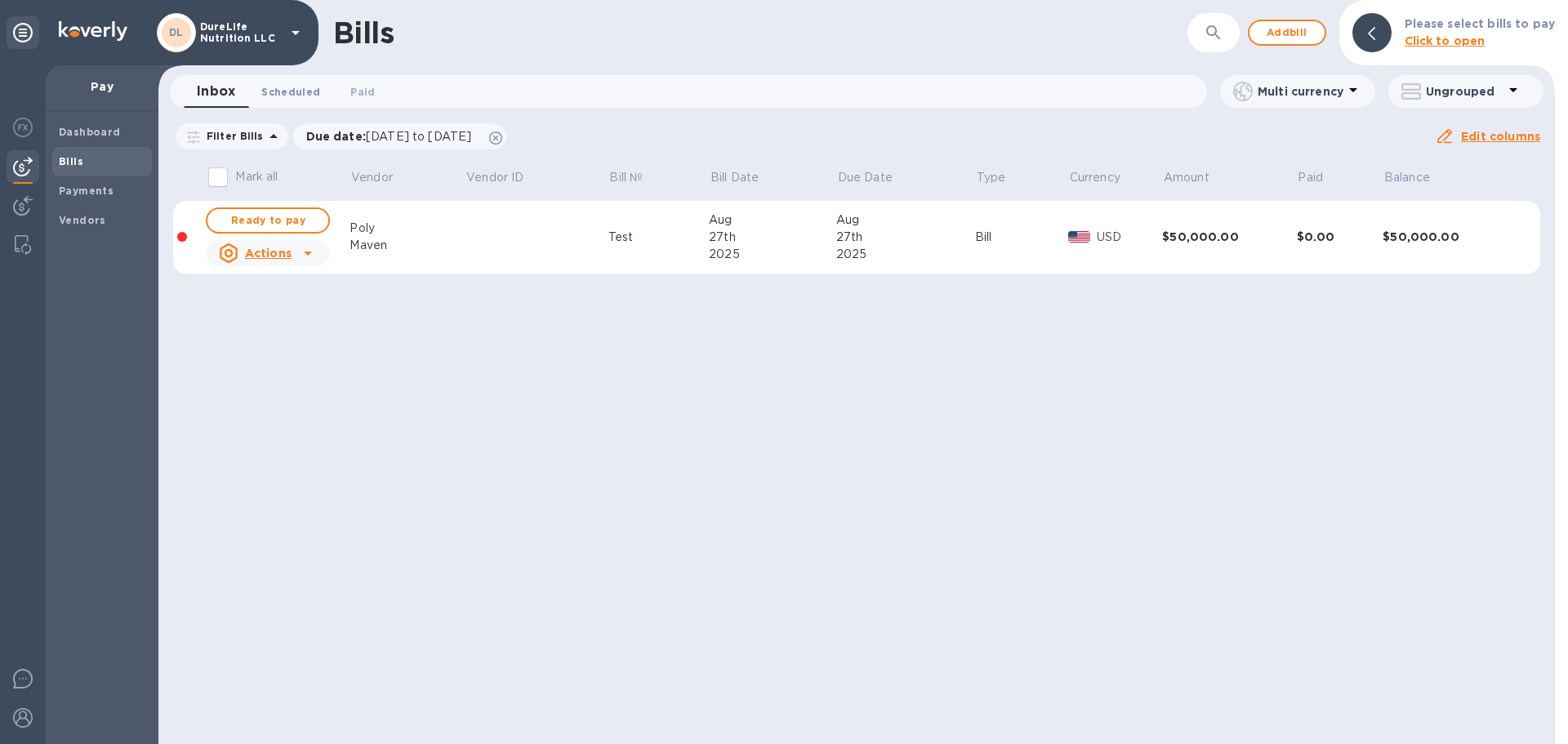
drag, startPoint x: 308, startPoint y: 89, endPoint x: 324, endPoint y: 96, distance: 17.5
click at [308, 91] on span "Scheduled 0" at bounding box center [291, 92] width 59 height 17
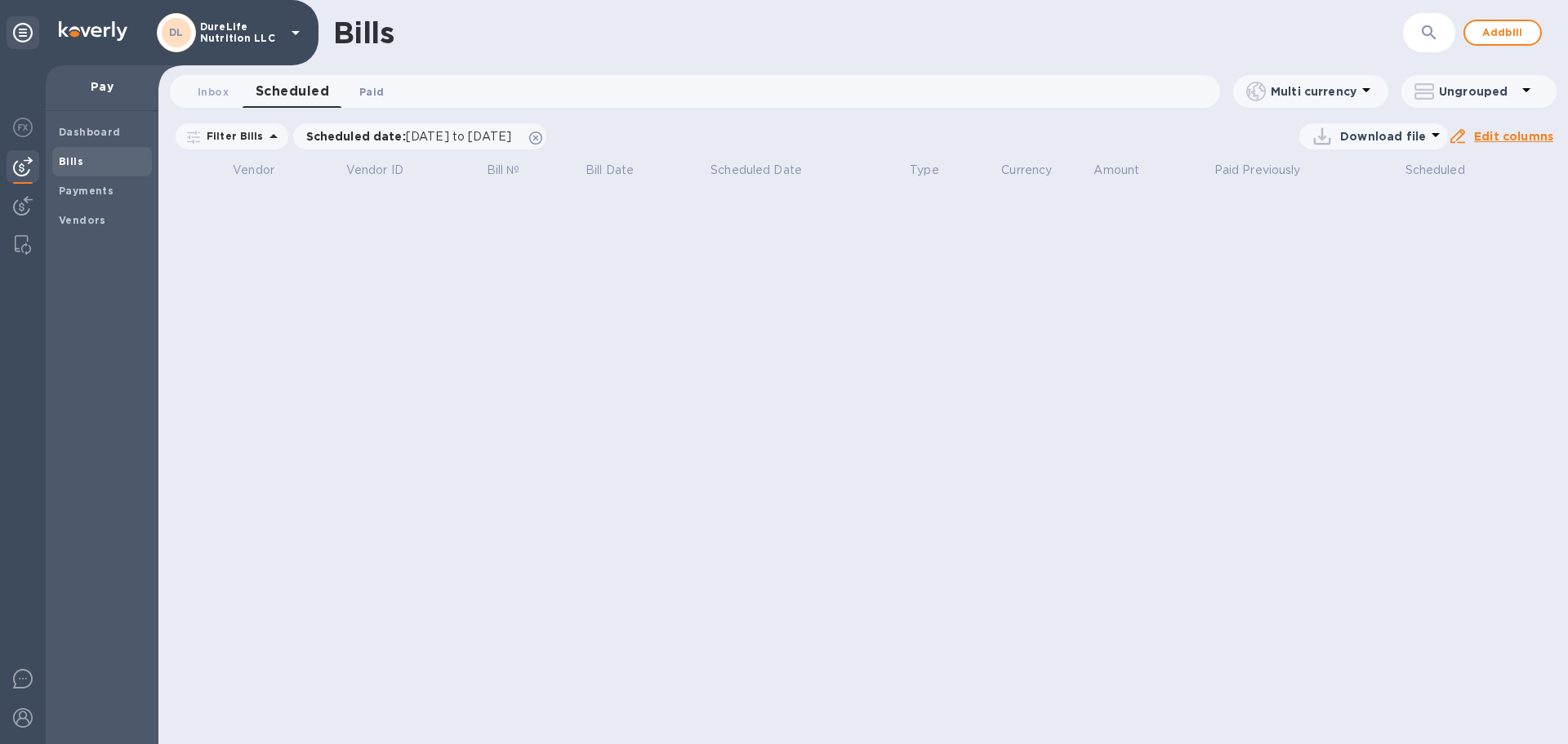
click at [372, 101] on button "Paid 0" at bounding box center [371, 91] width 59 height 33
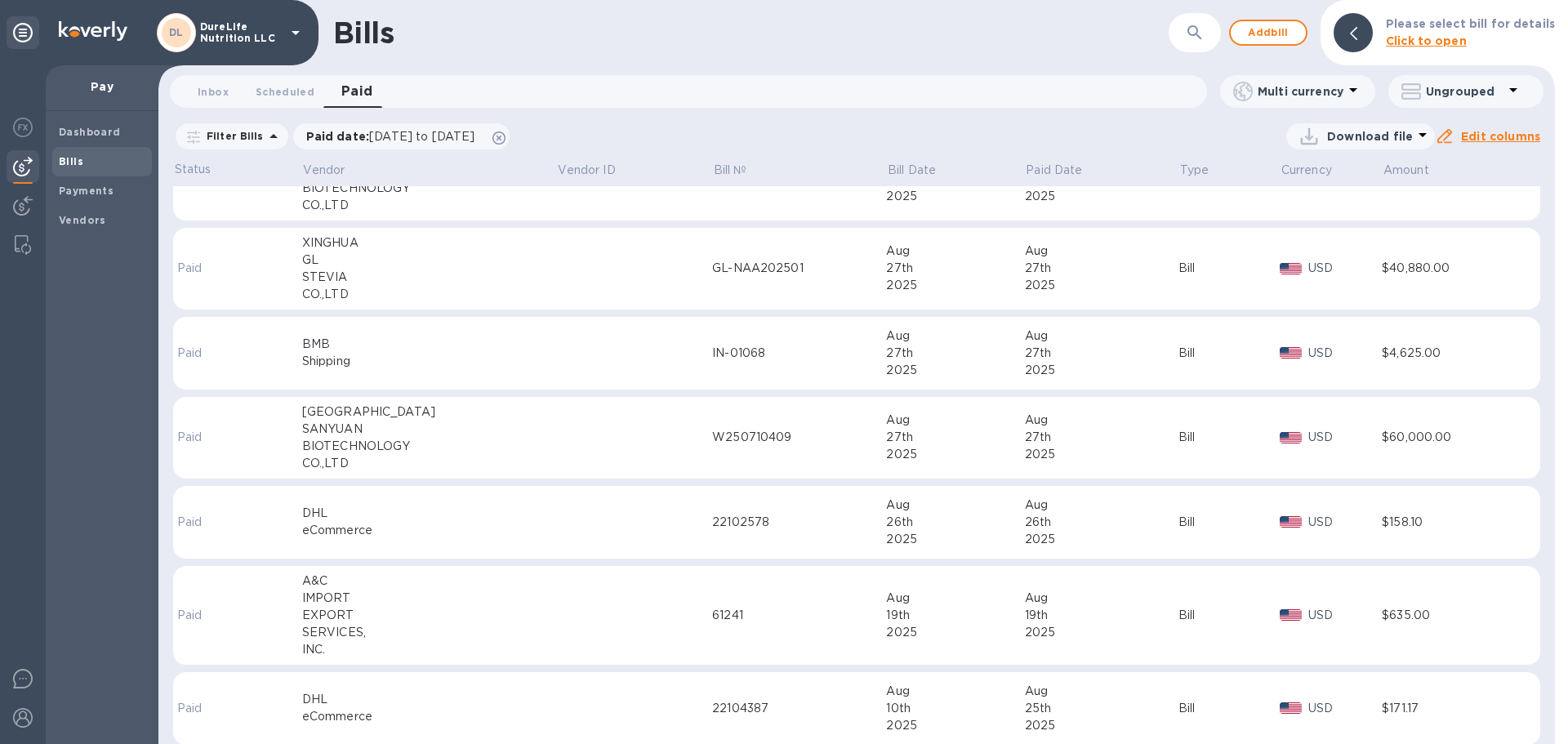
scroll to position [70, 0]
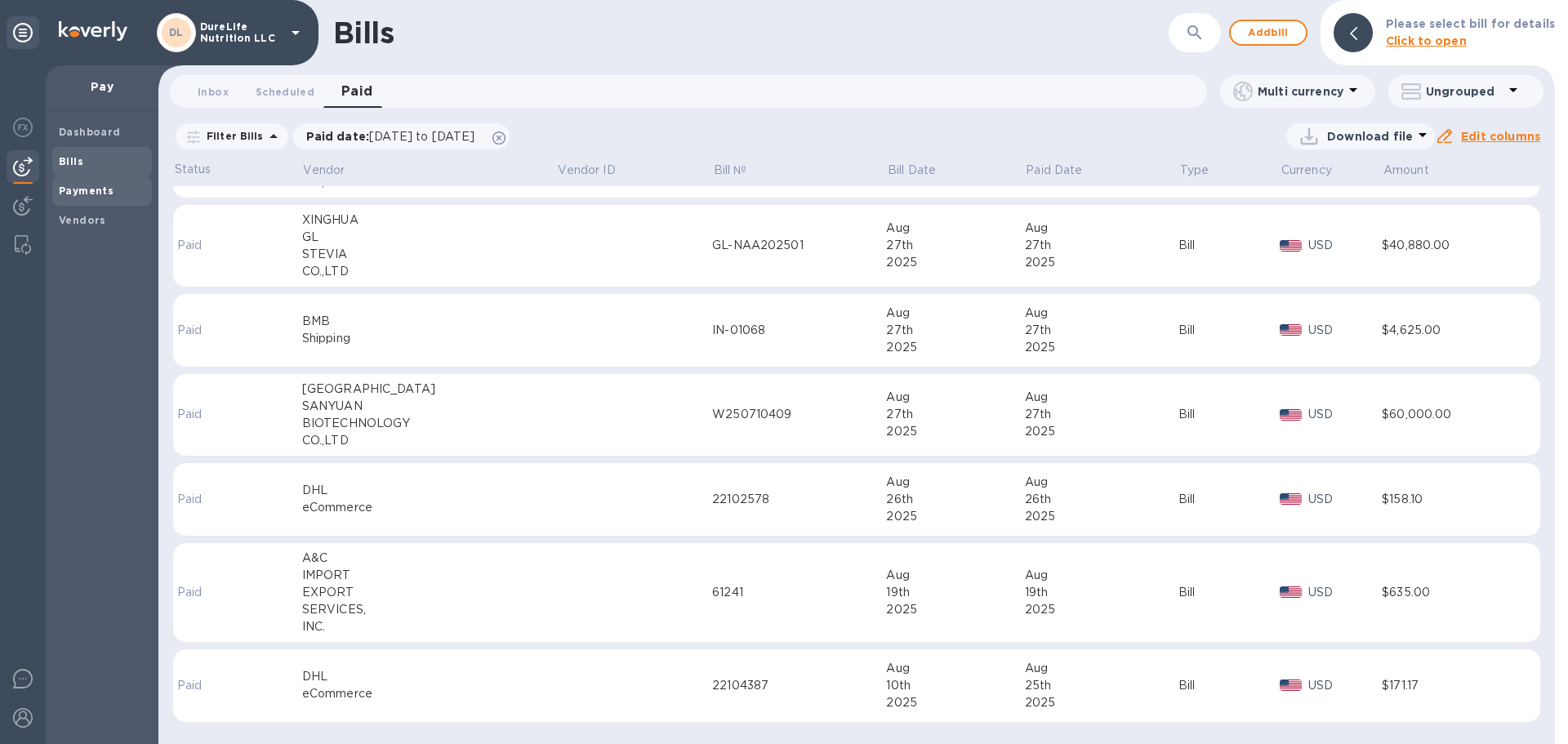
click at [92, 196] on b "Payments" at bounding box center [86, 190] width 54 height 12
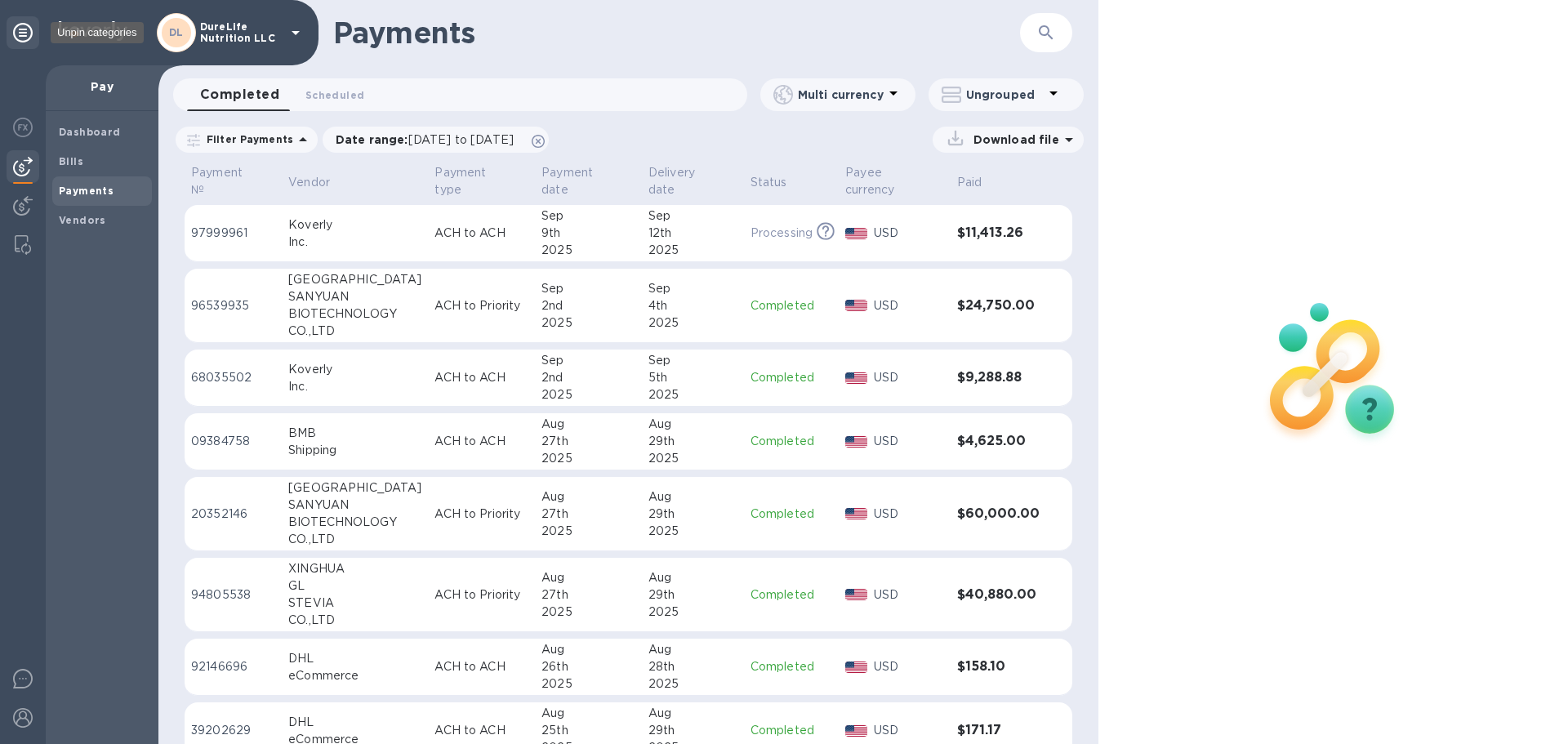
click at [34, 32] on div at bounding box center [23, 32] width 33 height 33
click at [11, 38] on div at bounding box center [23, 32] width 33 height 33
click at [294, 37] on icon at bounding box center [295, 32] width 20 height 20
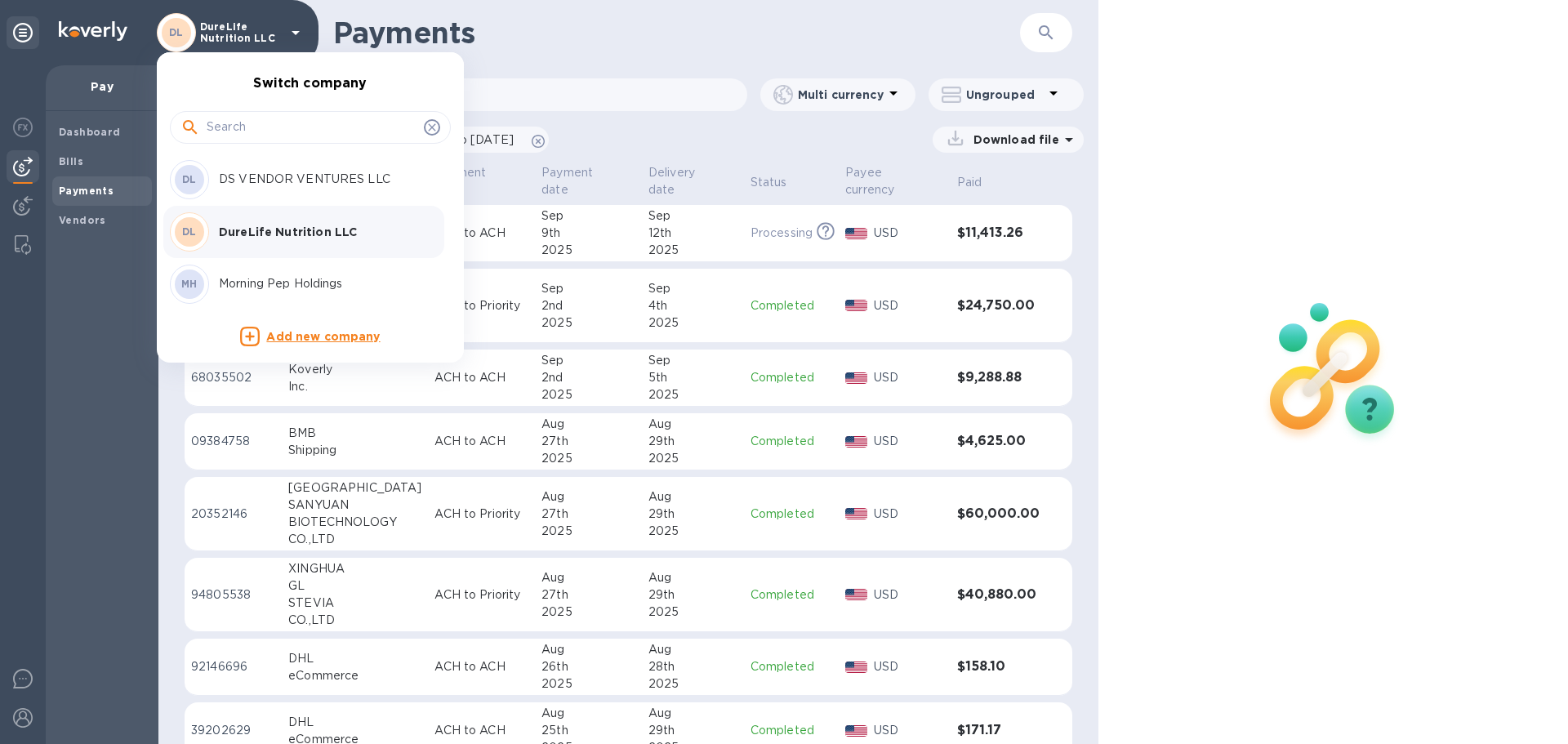
click at [272, 232] on p "DureLife Nutrition LLC" at bounding box center [321, 232] width 205 height 16
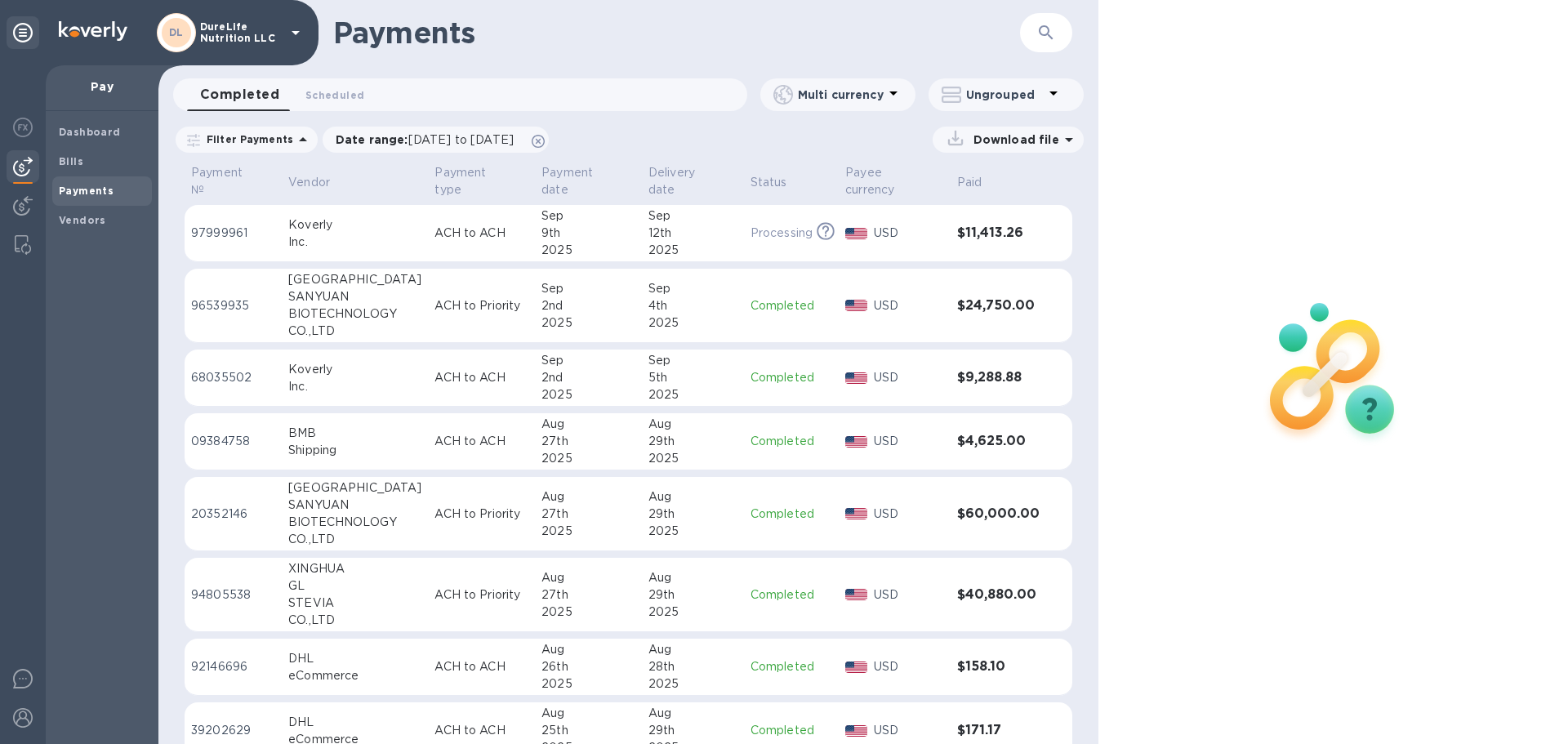
click at [1071, 142] on icon at bounding box center [1068, 139] width 20 height 20
click at [72, 478] on div "Dashboard Bills Payments Vendors" at bounding box center [102, 427] width 113 height 633
click at [96, 163] on span "Bills" at bounding box center [102, 161] width 86 height 16
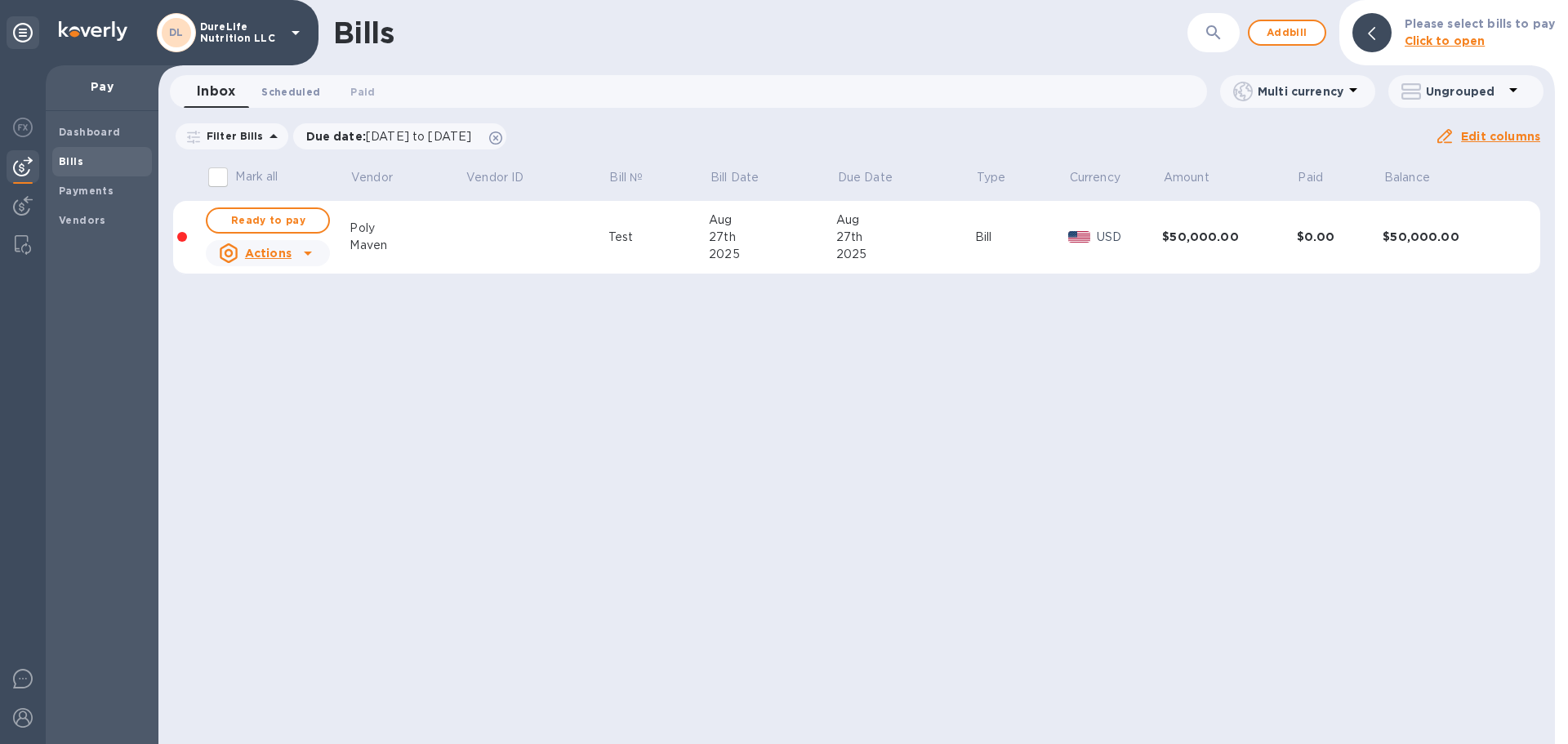
click at [293, 98] on span "Scheduled 0" at bounding box center [291, 92] width 59 height 17
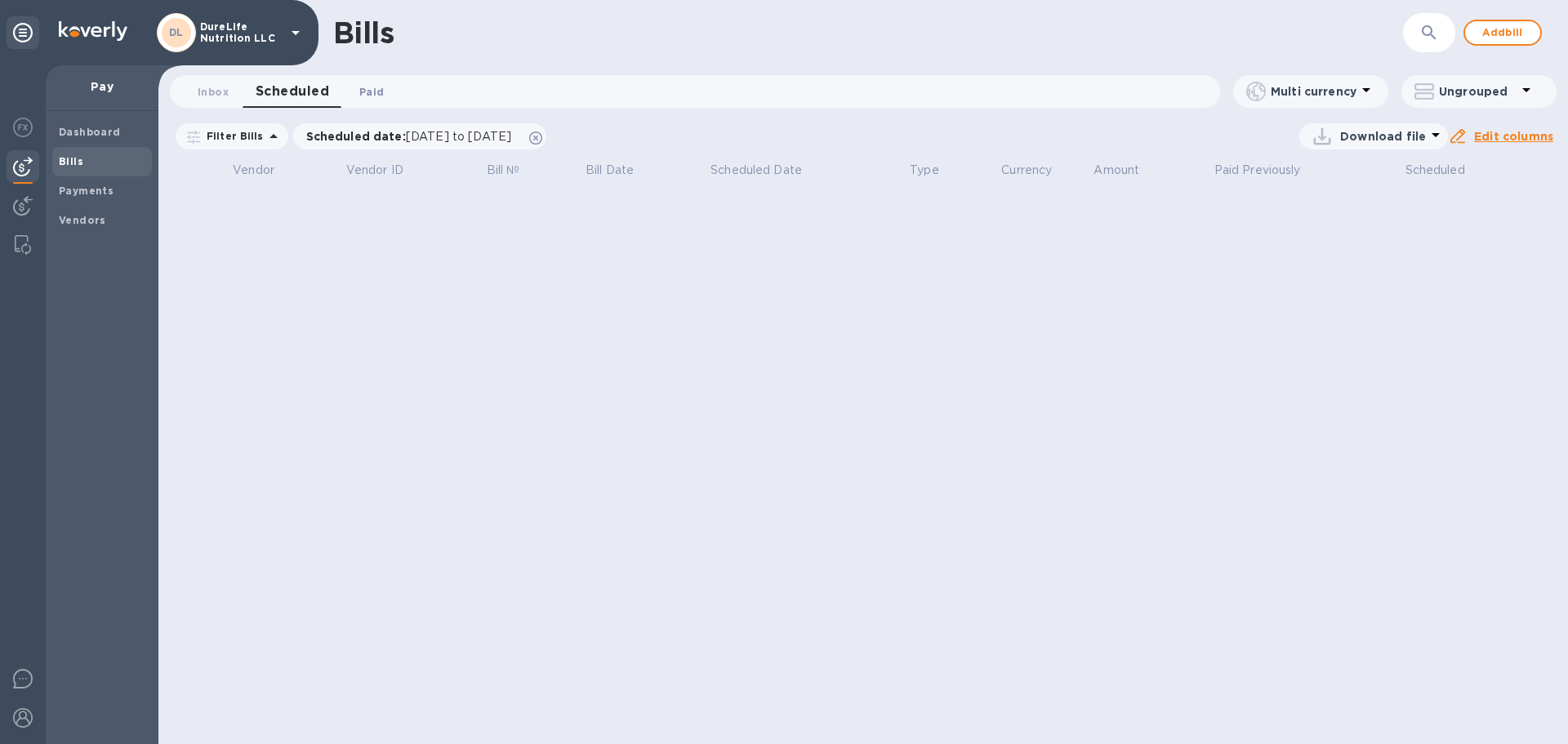
click at [364, 80] on button "Paid 0" at bounding box center [371, 91] width 59 height 33
click at [370, 90] on button "Paid 0" at bounding box center [356, 91] width 59 height 33
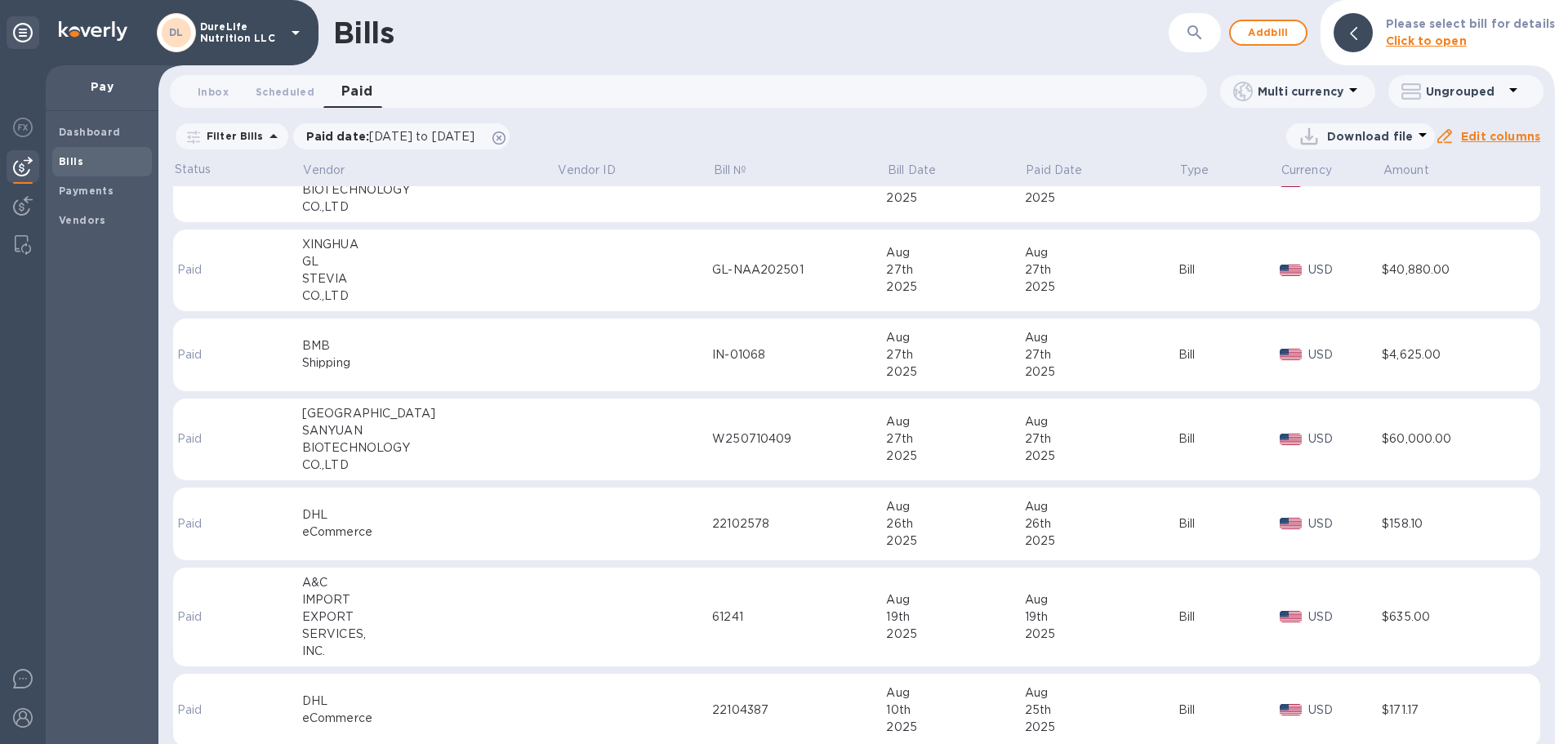
scroll to position [70, 0]
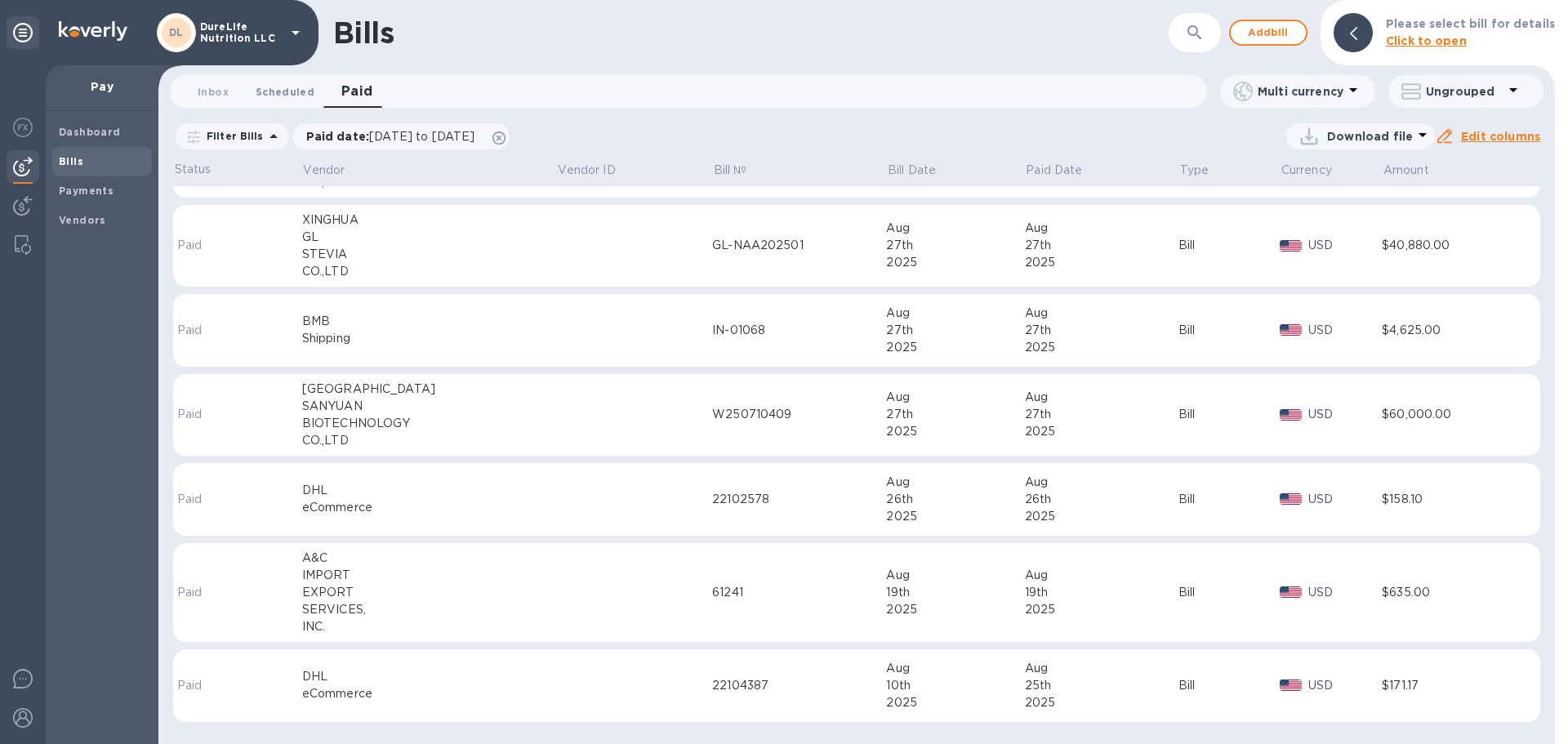
click at [306, 95] on span "Scheduled 0" at bounding box center [284, 92] width 59 height 17
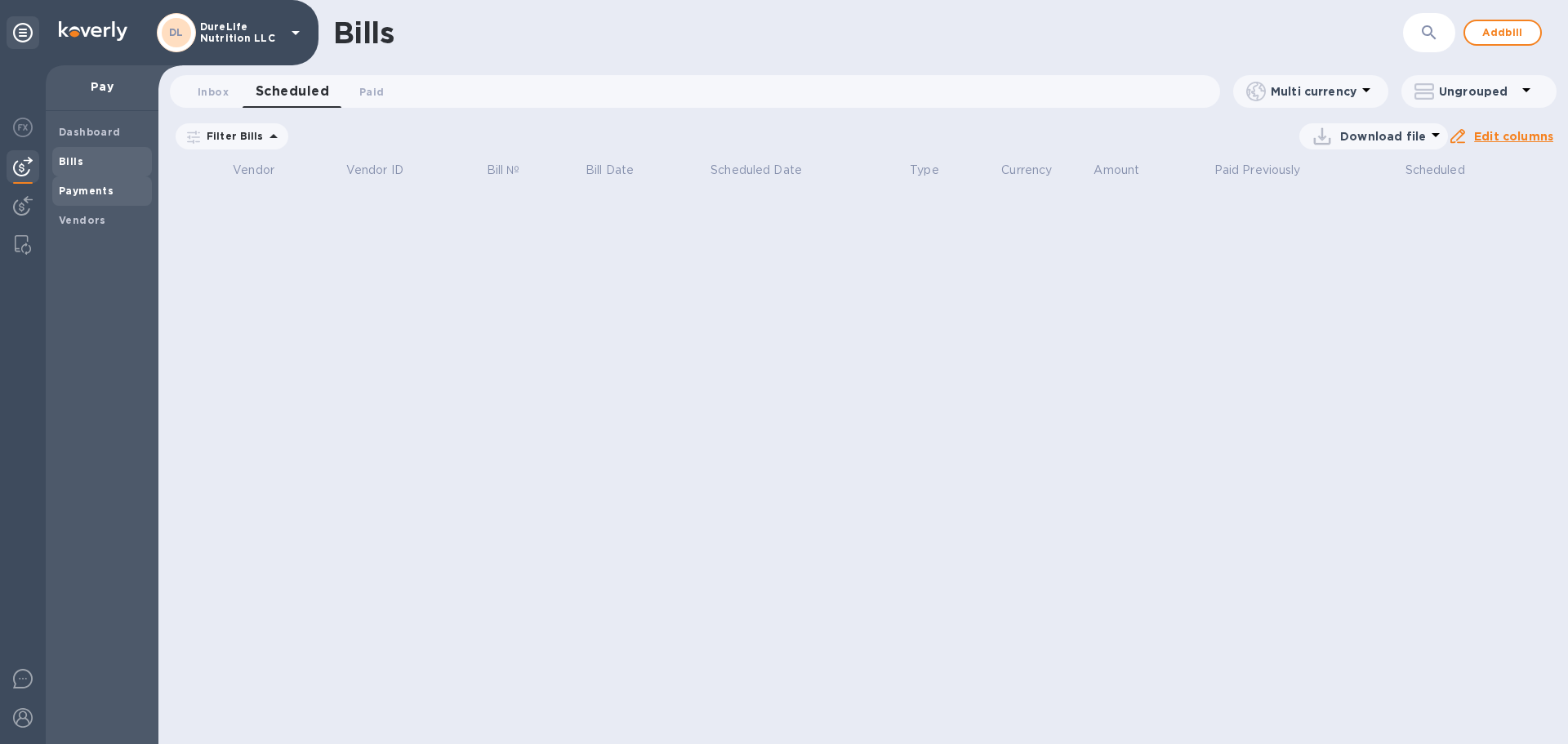
click at [107, 194] on b "Payments" at bounding box center [86, 190] width 54 height 12
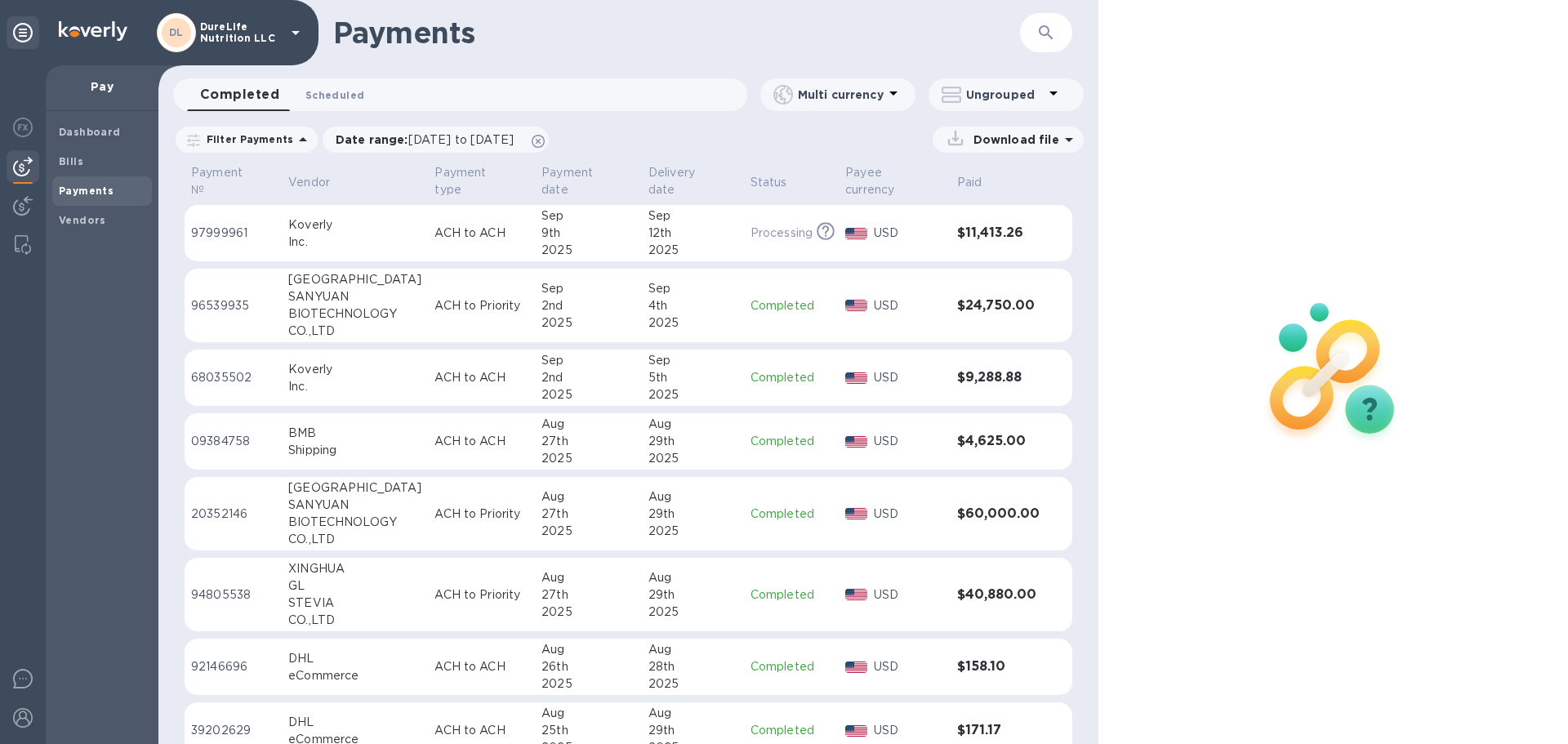
click at [346, 99] on span "Scheduled 0" at bounding box center [335, 95] width 59 height 17
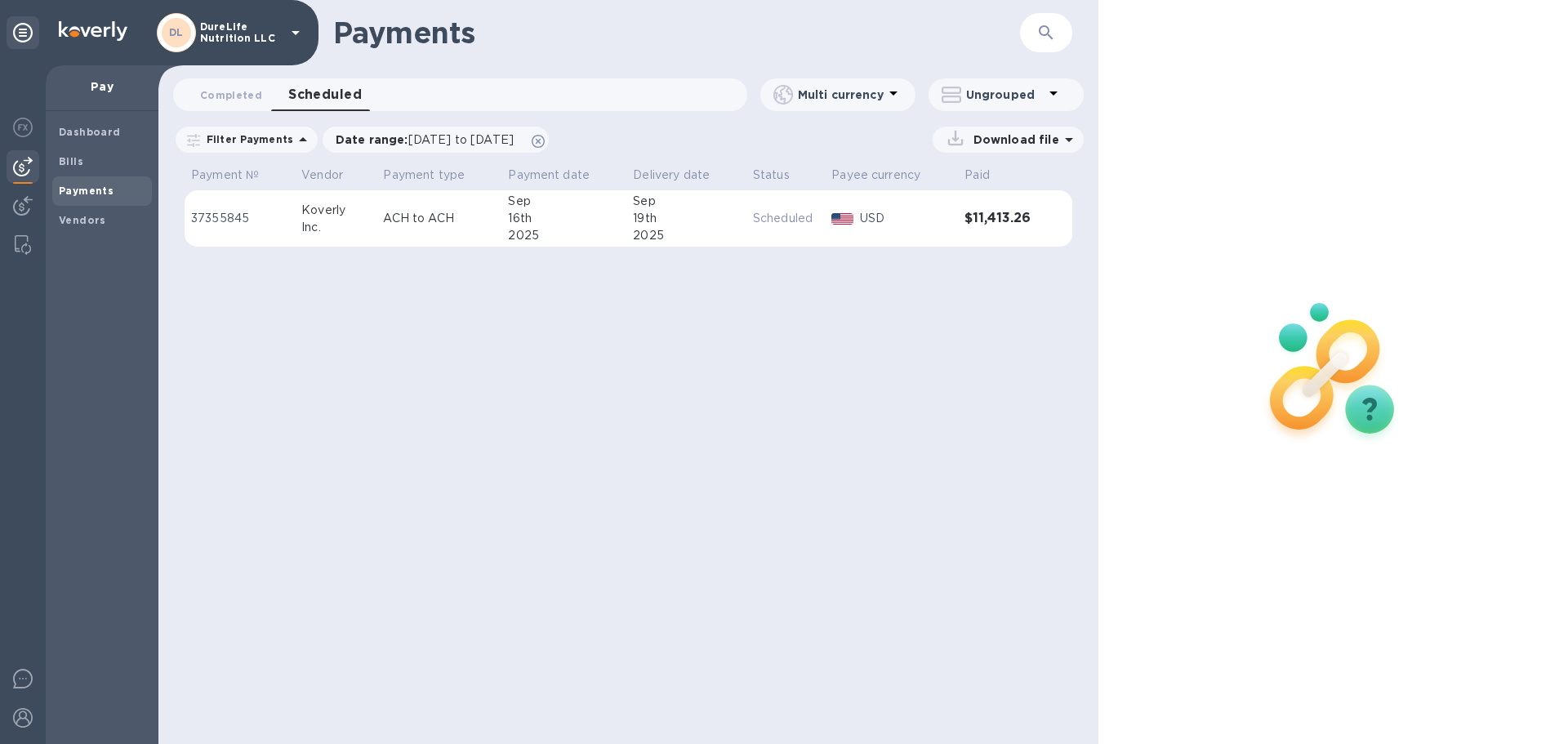
click at [893, 222] on p "USD" at bounding box center [906, 219] width 92 height 17
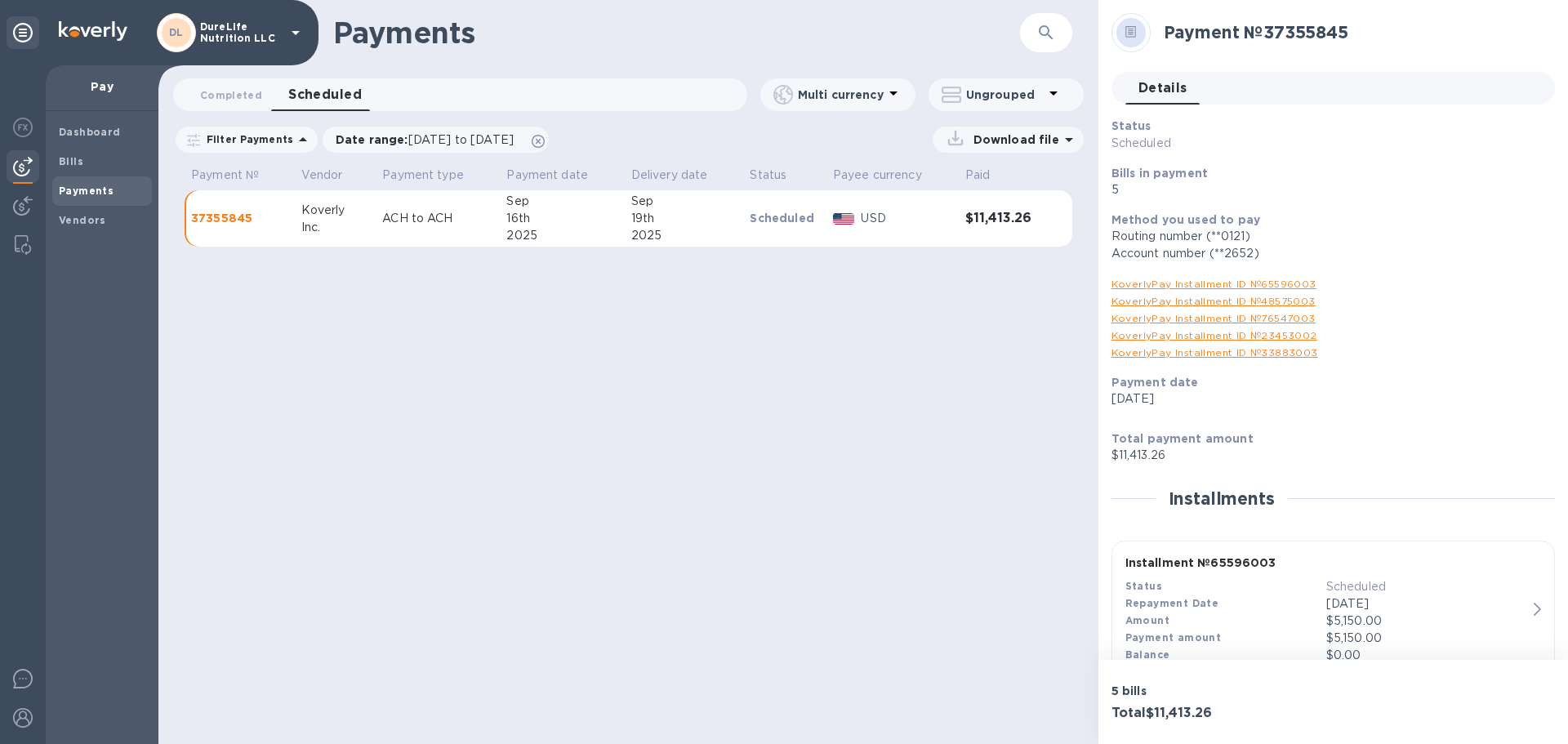
click at [824, 393] on div "Payments ​ Completed 0 Scheduled 0 Multi currency Ungrouped Filter Payments Dat…" at bounding box center [628, 372] width 940 height 744
click at [105, 164] on span "Bills" at bounding box center [102, 161] width 86 height 16
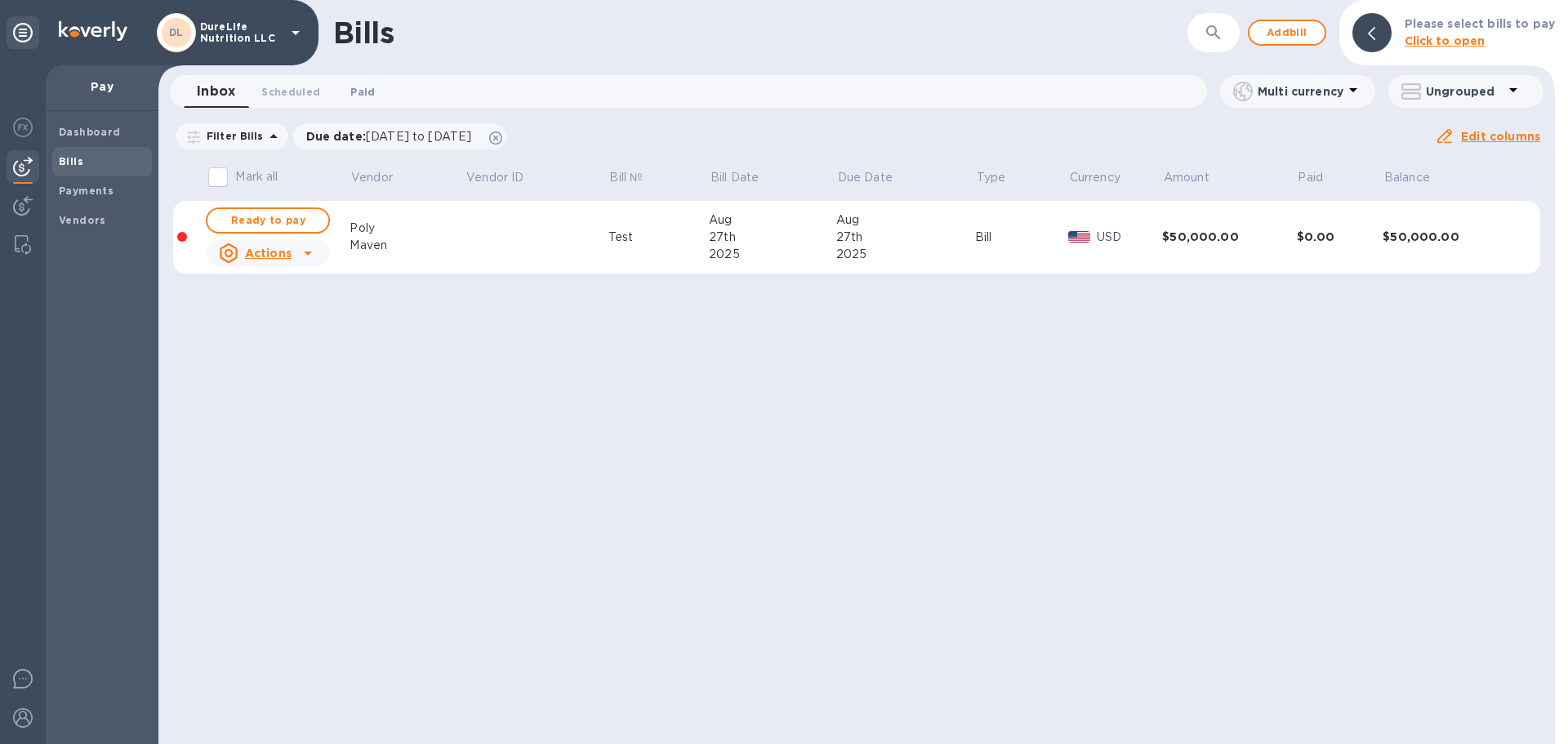
click at [355, 87] on span "Paid 0" at bounding box center [362, 92] width 24 height 17
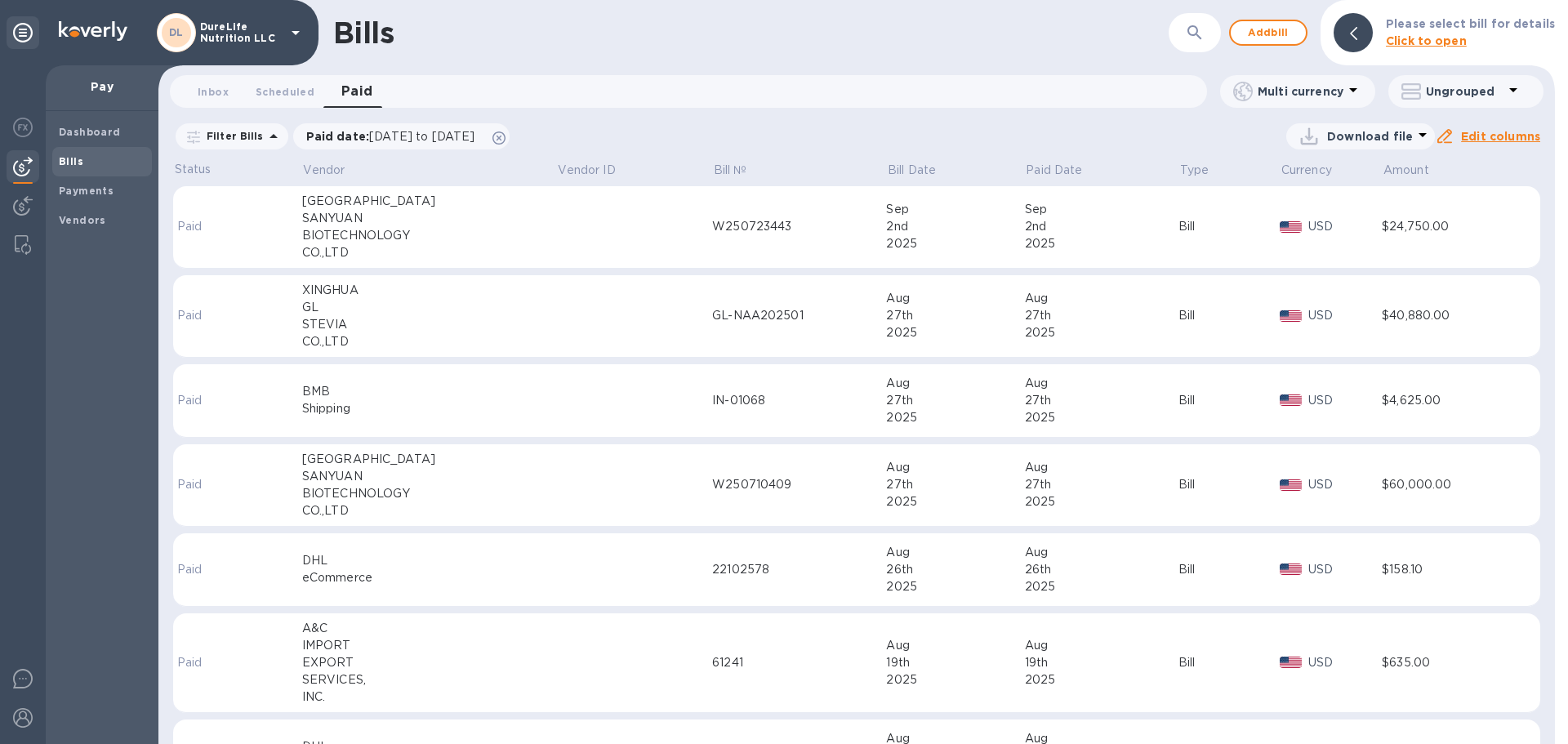
click at [595, 411] on td at bounding box center [634, 401] width 155 height 73
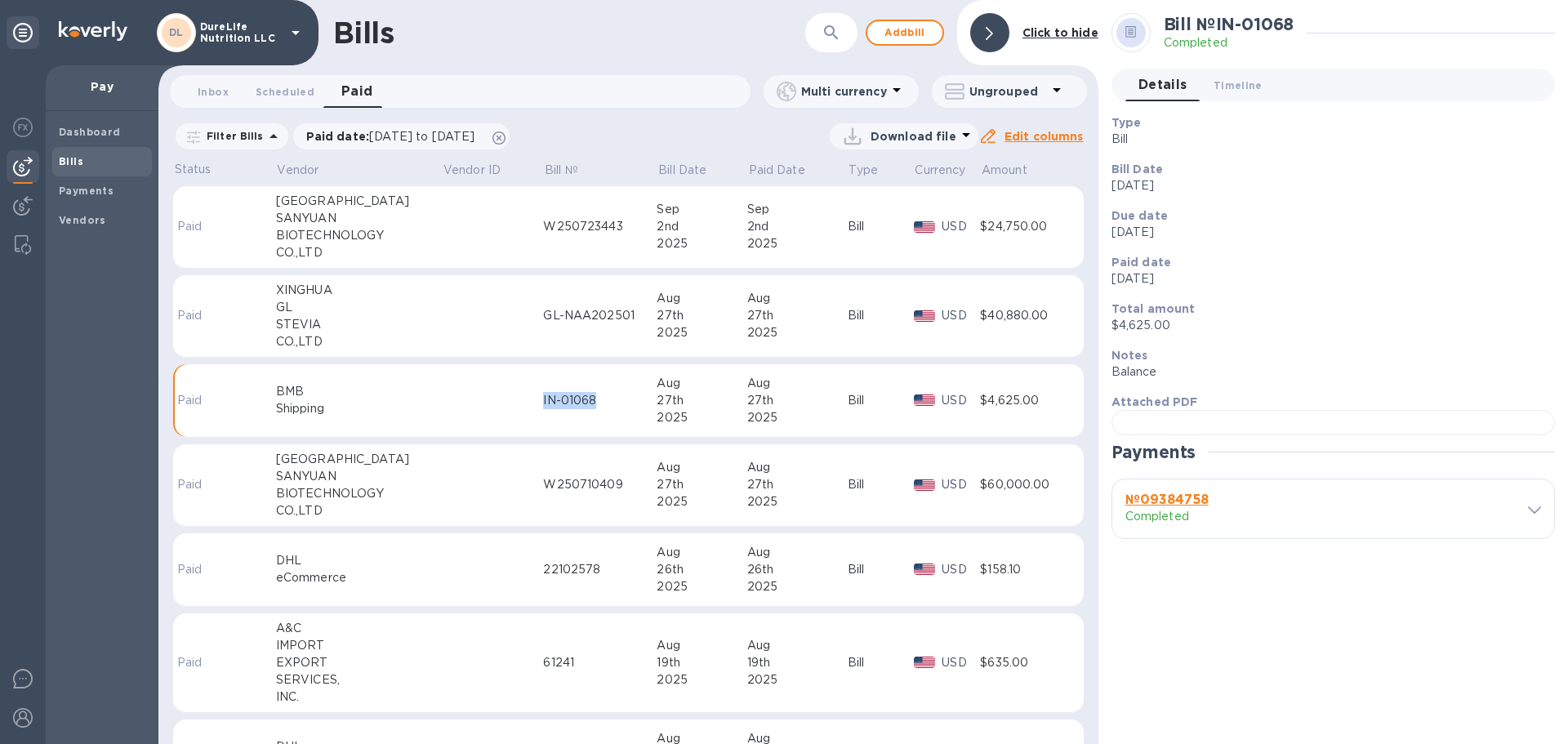
drag, startPoint x: 596, startPoint y: 399, endPoint x: 513, endPoint y: 404, distance: 83.2
click at [513, 404] on tr "Paid BMB Shipping IN-01068 Aug 27th 2025 Aug 27th 2025 Bill USD $4,625.00" at bounding box center [628, 401] width 911 height 73
copy div "IN-01068"
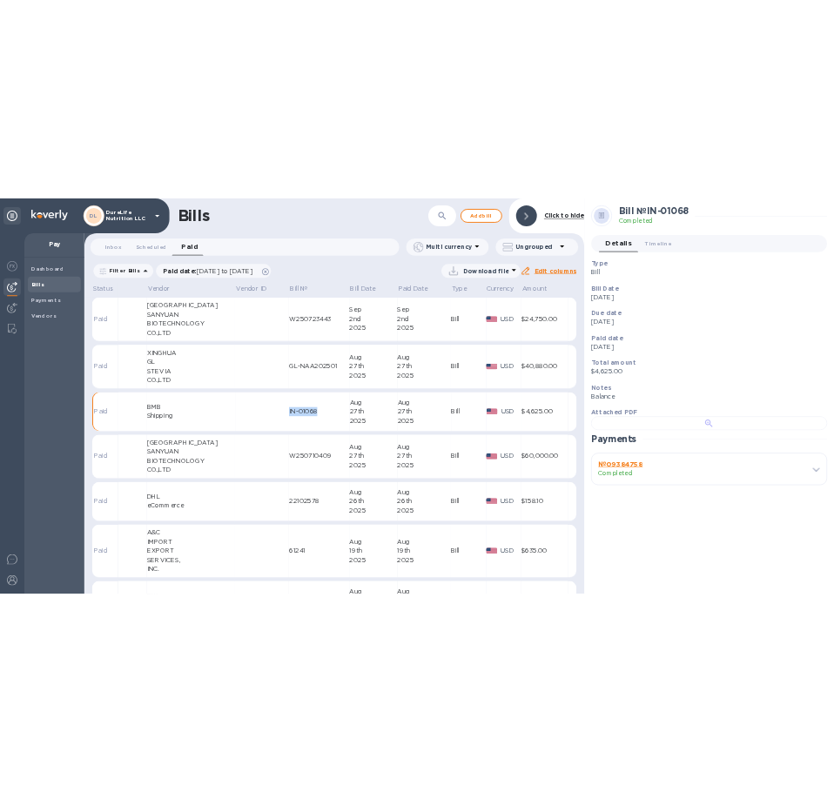
scroll to position [393, 0]
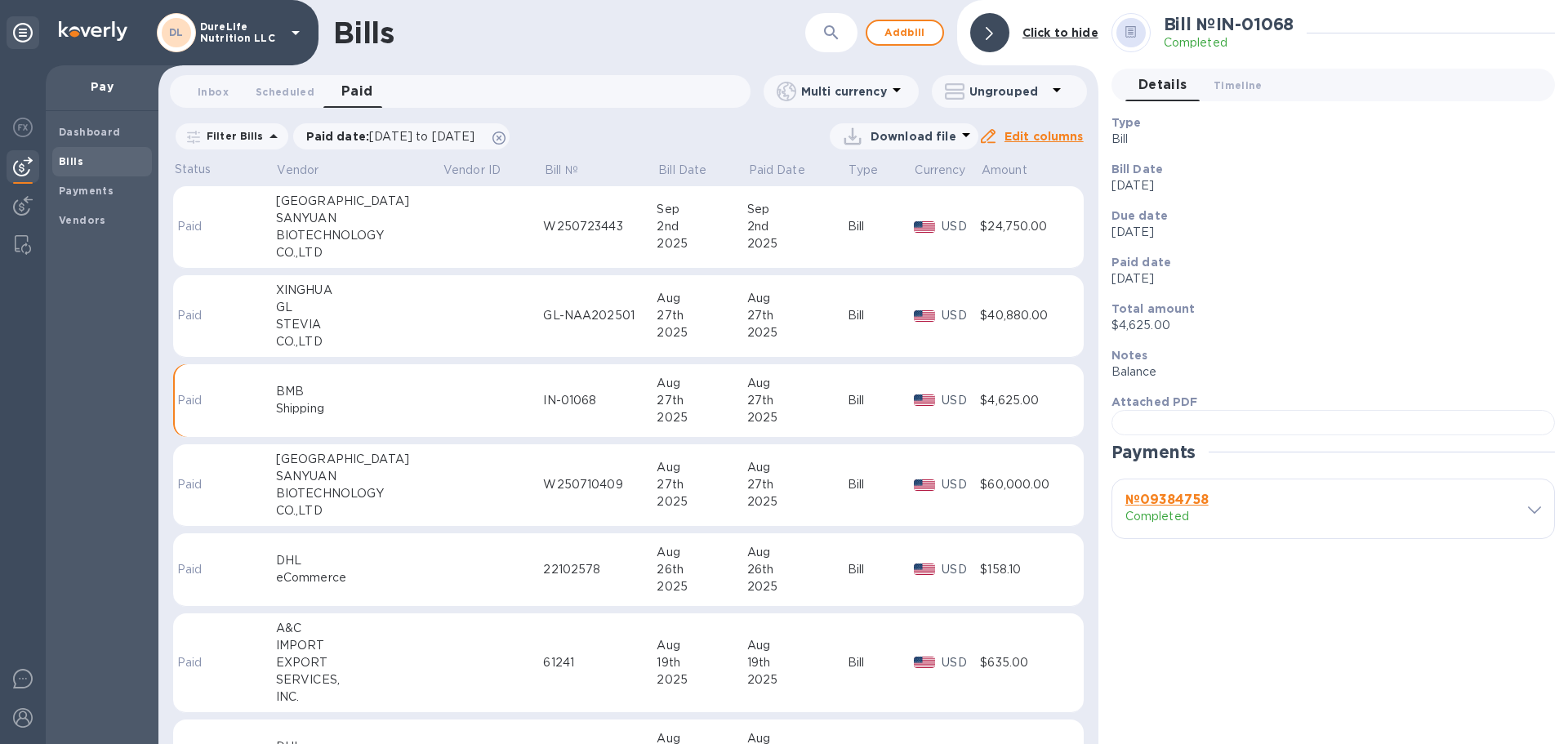
click at [1196, 508] on b "№ 09384758" at bounding box center [1167, 499] width 83 height 16
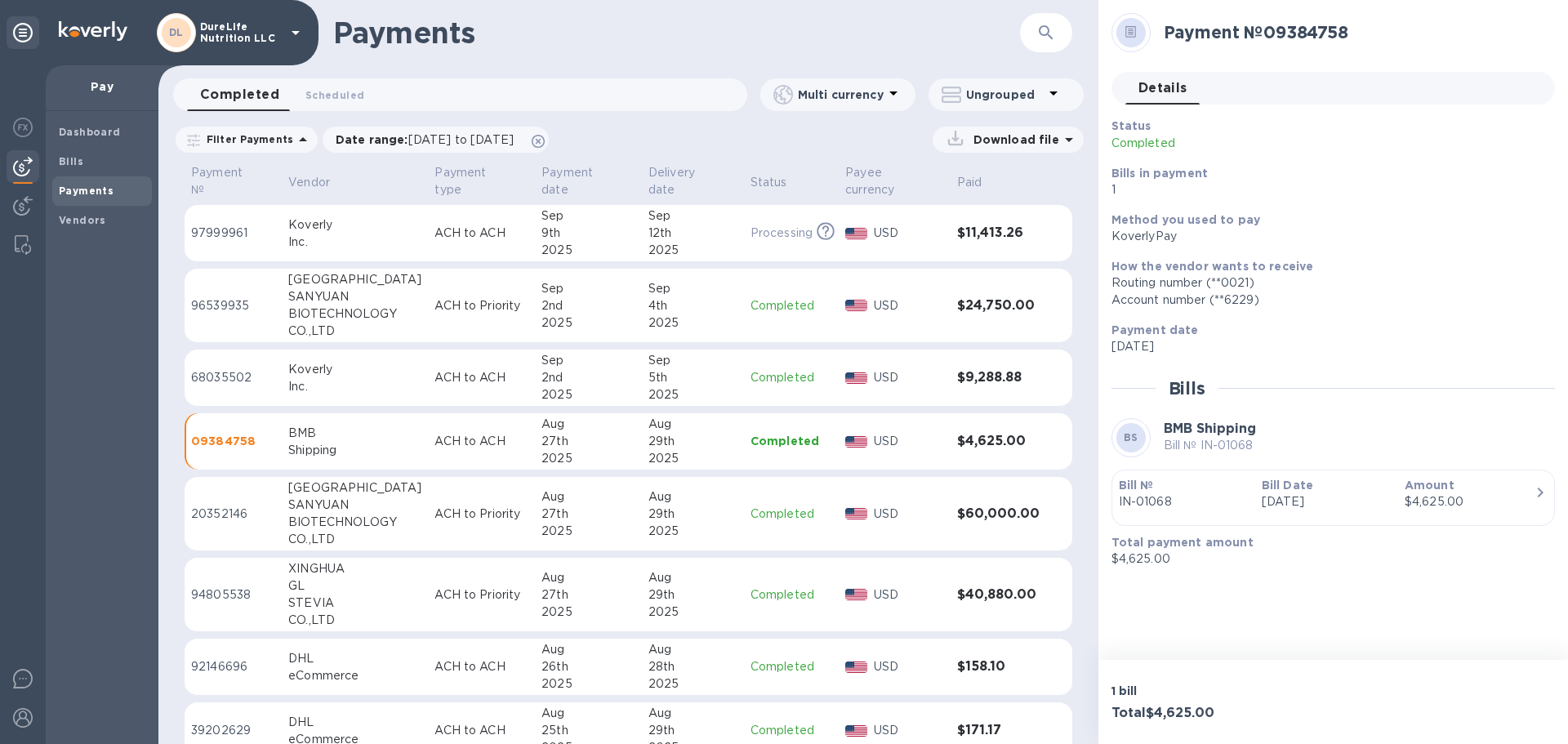
click at [215, 448] on p "09384758" at bounding box center [234, 440] width 84 height 16
click at [222, 441] on p "09384758" at bounding box center [234, 440] width 84 height 16
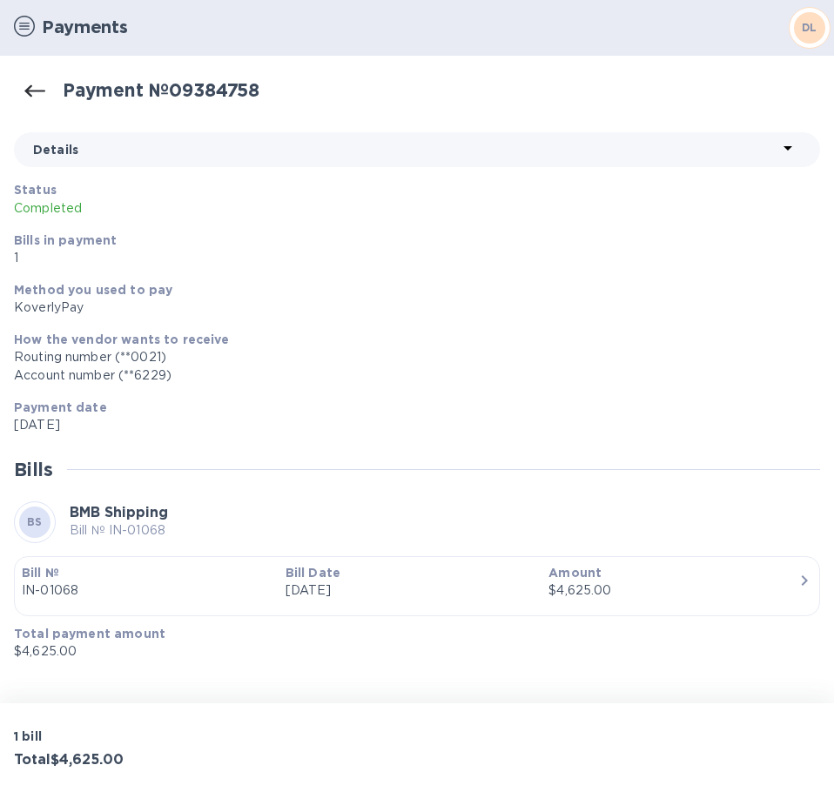
click at [799, 583] on icon "button" at bounding box center [804, 580] width 21 height 21
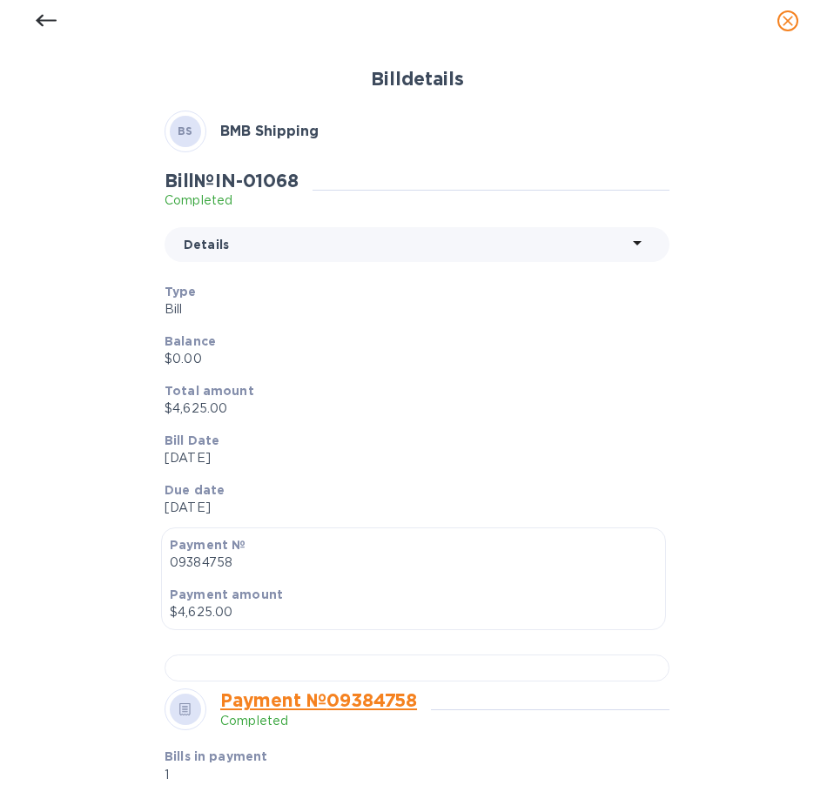
drag, startPoint x: 730, startPoint y: 480, endPoint x: 747, endPoint y: 505, distance: 30.2
click at [730, 482] on div "Bill details BS BMB Shipping Bill № IN-01068 Completed Details Type Bill Balanc…" at bounding box center [417, 424] width 806 height 735
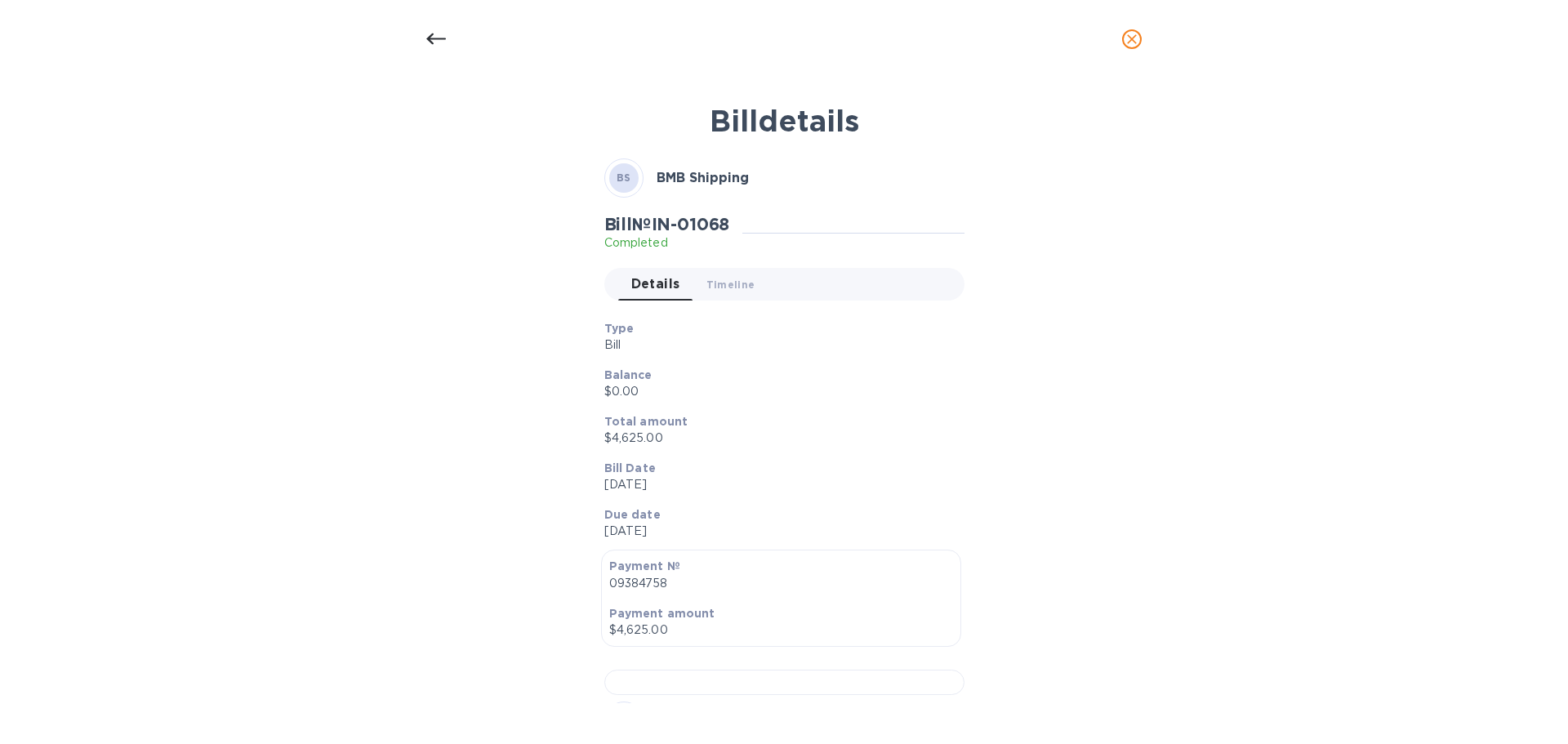
click at [430, 27] on div at bounding box center [436, 39] width 39 height 39
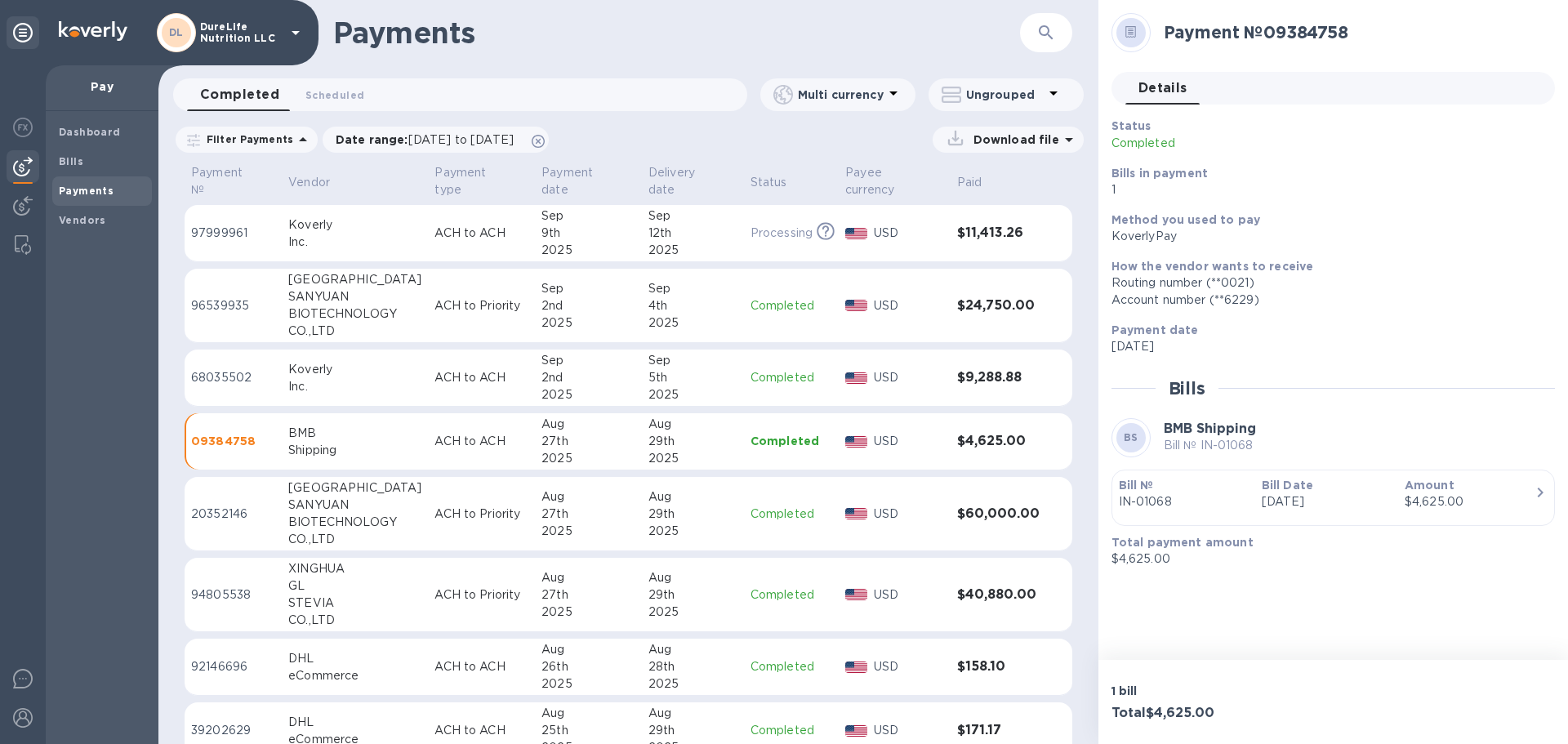
click at [1000, 522] on td "$60,000.00" at bounding box center [998, 513] width 96 height 74
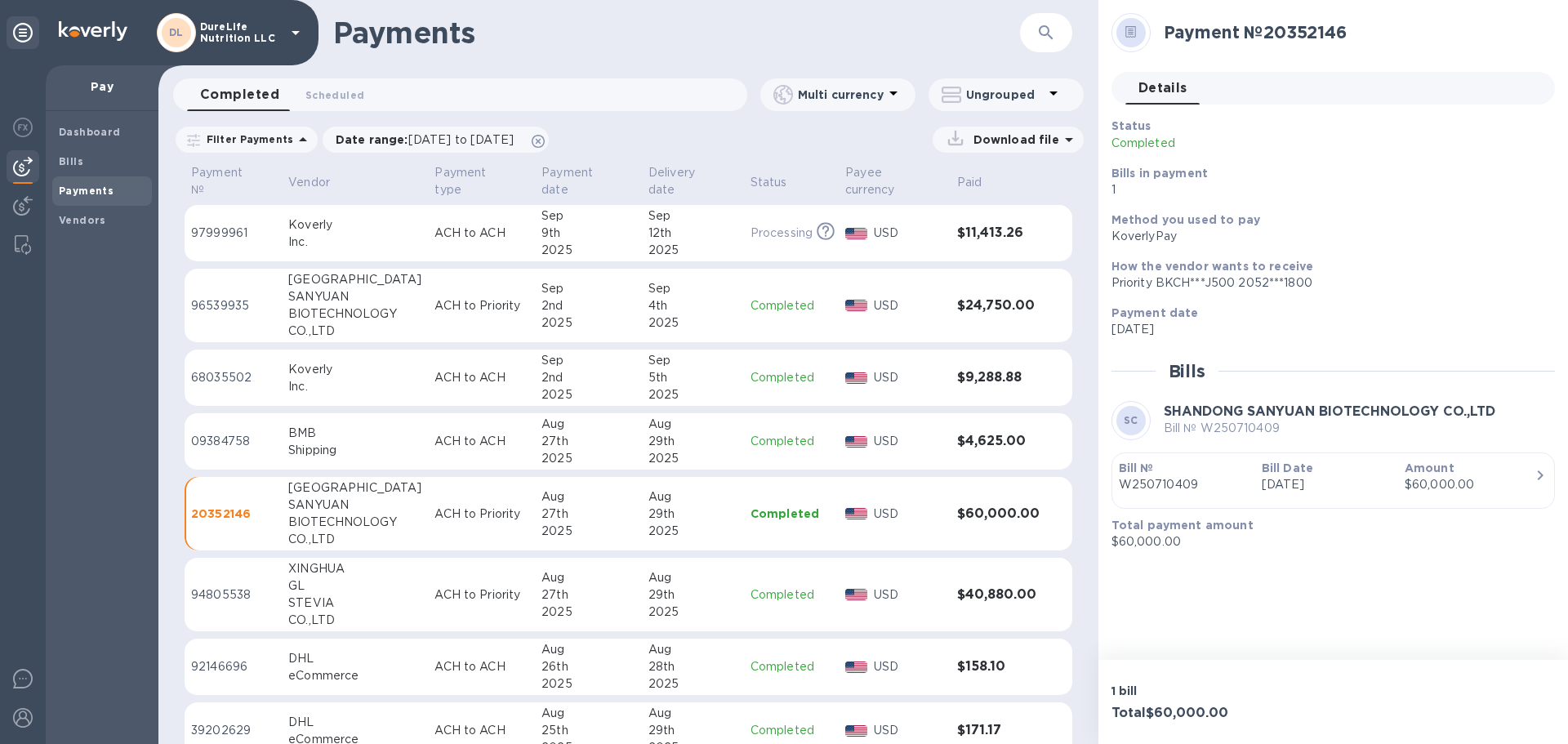
click at [221, 509] on p "20352146" at bounding box center [234, 513] width 84 height 16
click at [221, 511] on p "20352146" at bounding box center [234, 513] width 84 height 16
click at [233, 507] on p "20352146" at bounding box center [234, 513] width 84 height 16
click at [1309, 337] on p "Aug 27 2025" at bounding box center [1326, 329] width 430 height 17
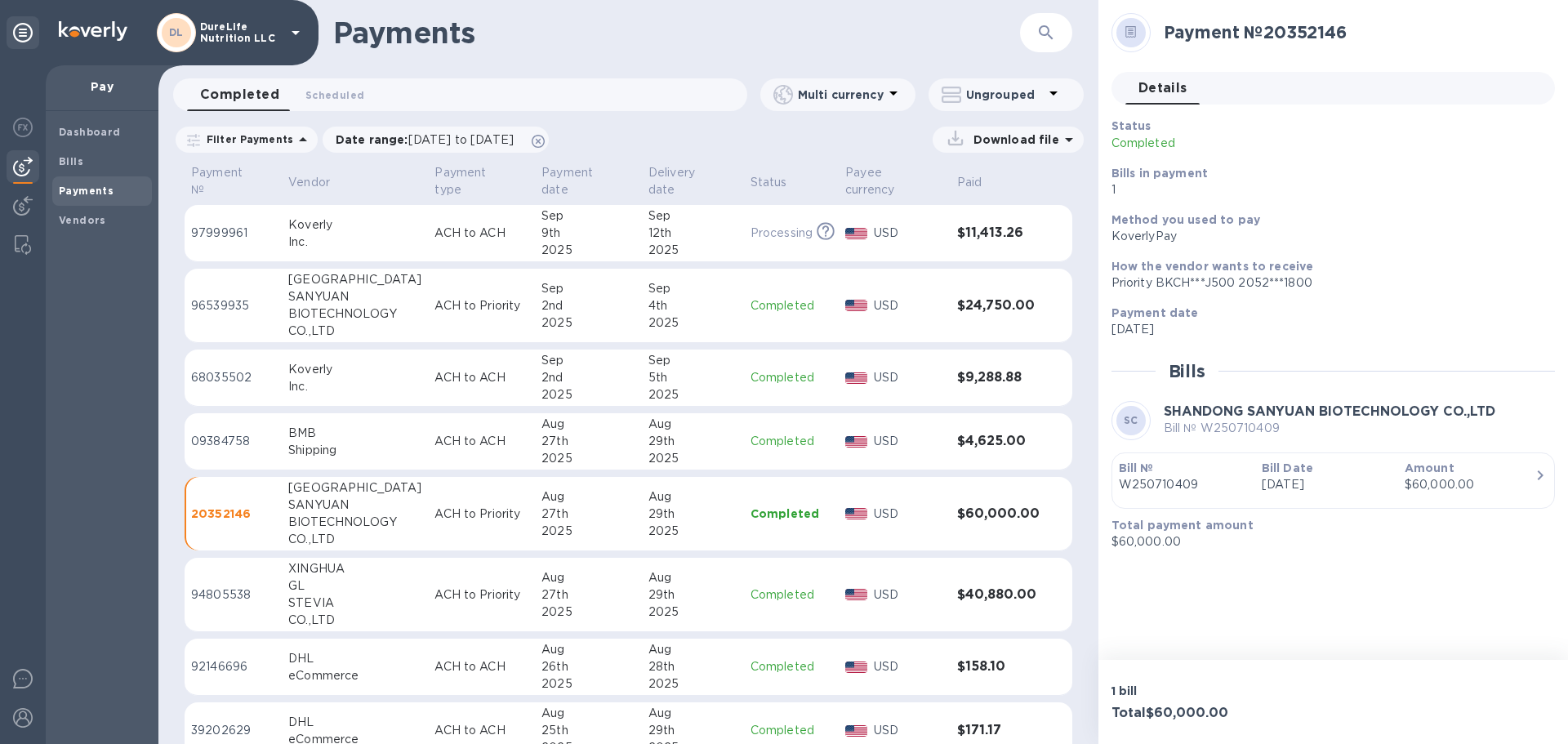
click at [1531, 472] on icon "button" at bounding box center [1539, 475] width 20 height 20
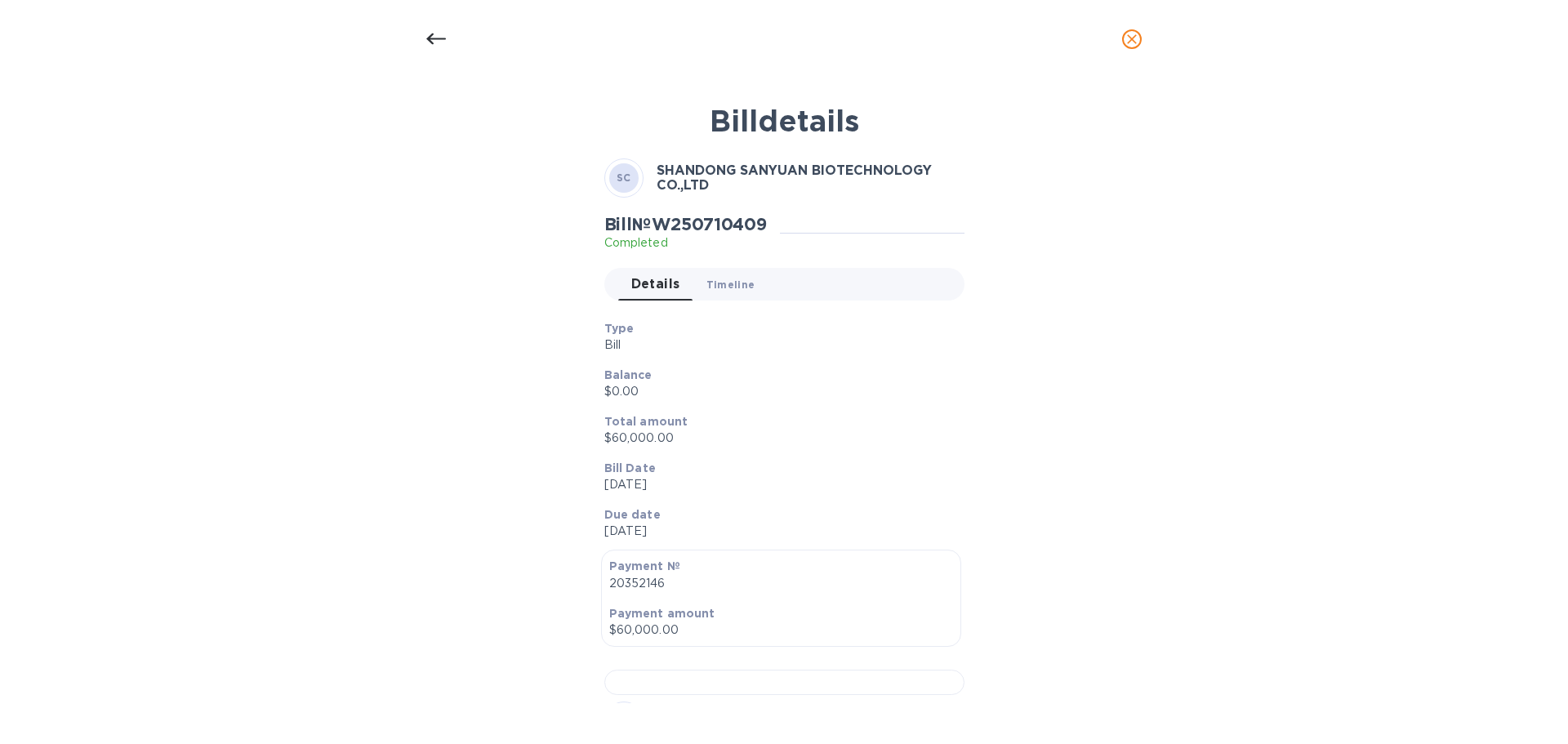
drag, startPoint x: 722, startPoint y: 278, endPoint x: 736, endPoint y: 287, distance: 16.6
click at [722, 281] on span "Timeline 0" at bounding box center [731, 284] width 49 height 17
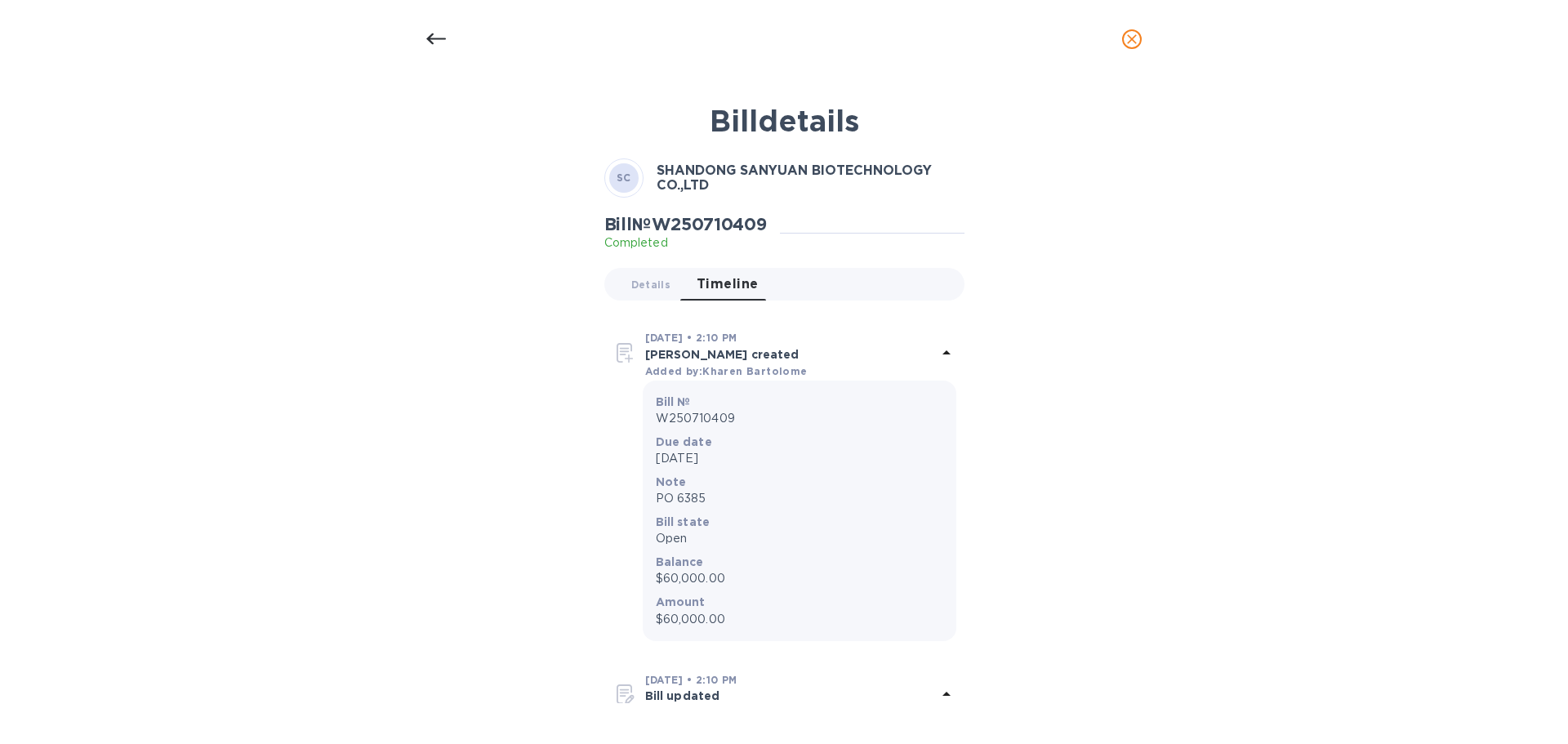
click at [440, 38] on icon at bounding box center [435, 38] width 20 height 20
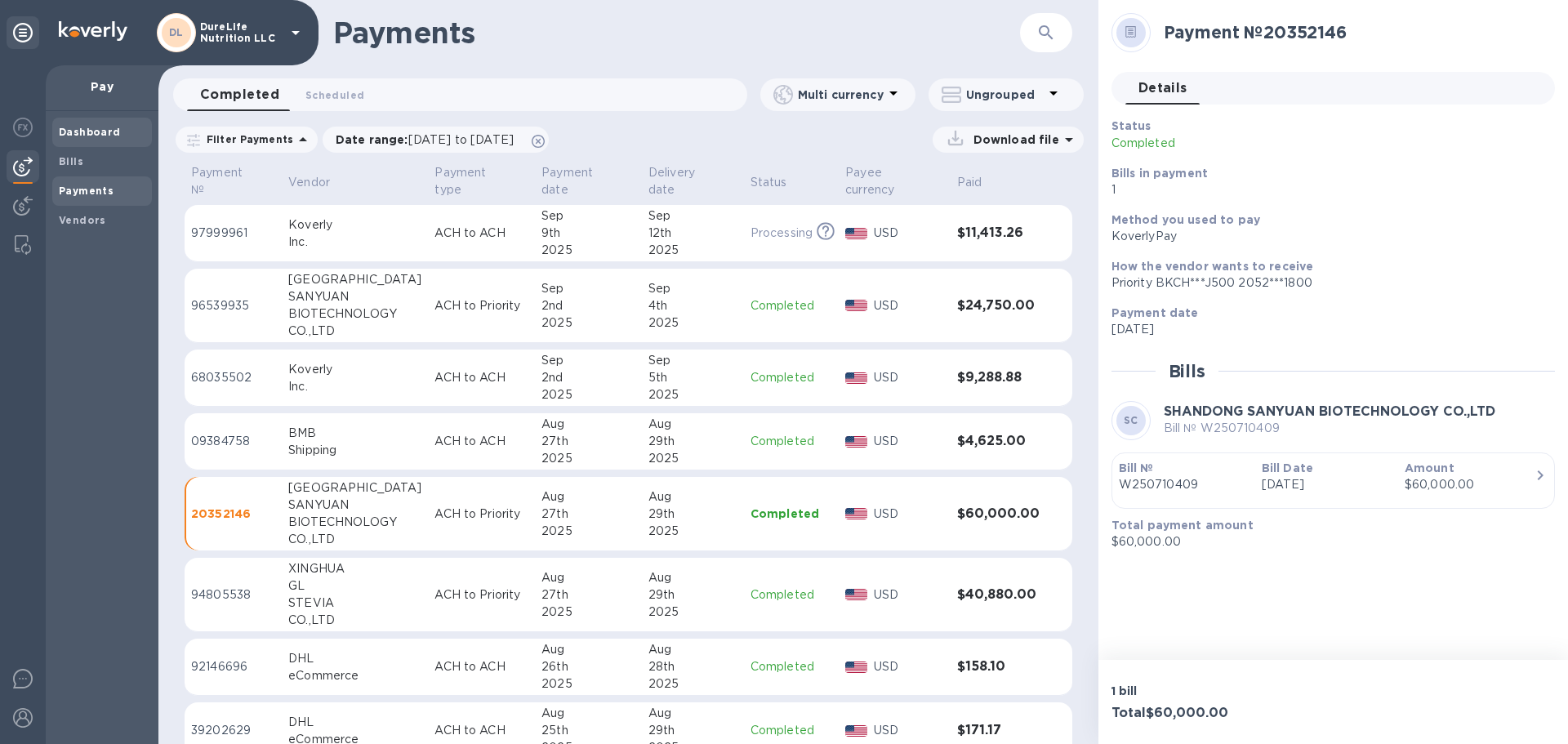
click at [73, 136] on b "Dashboard" at bounding box center [90, 131] width 62 height 12
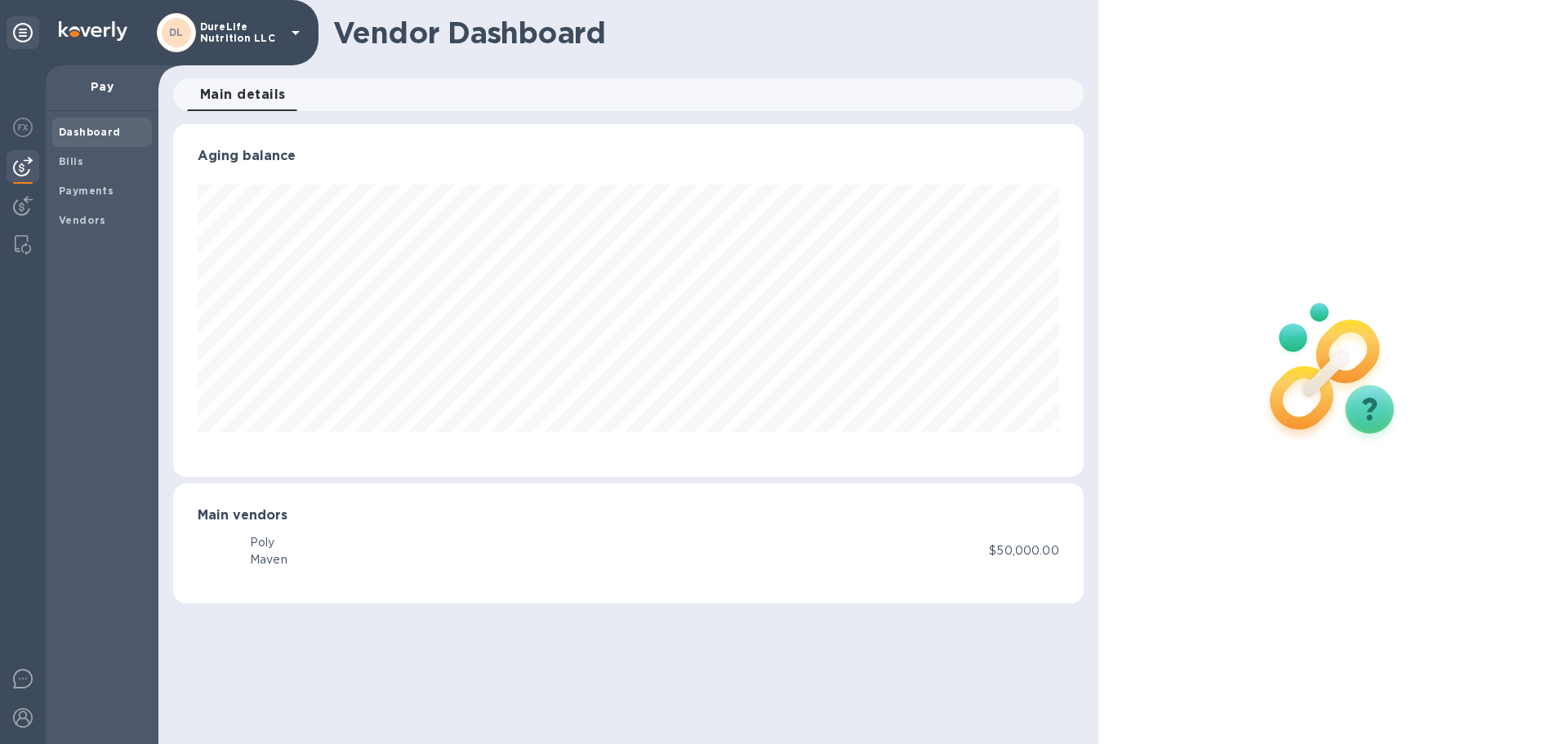
scroll to position [353, 910]
click at [98, 193] on b "Payments" at bounding box center [86, 190] width 54 height 12
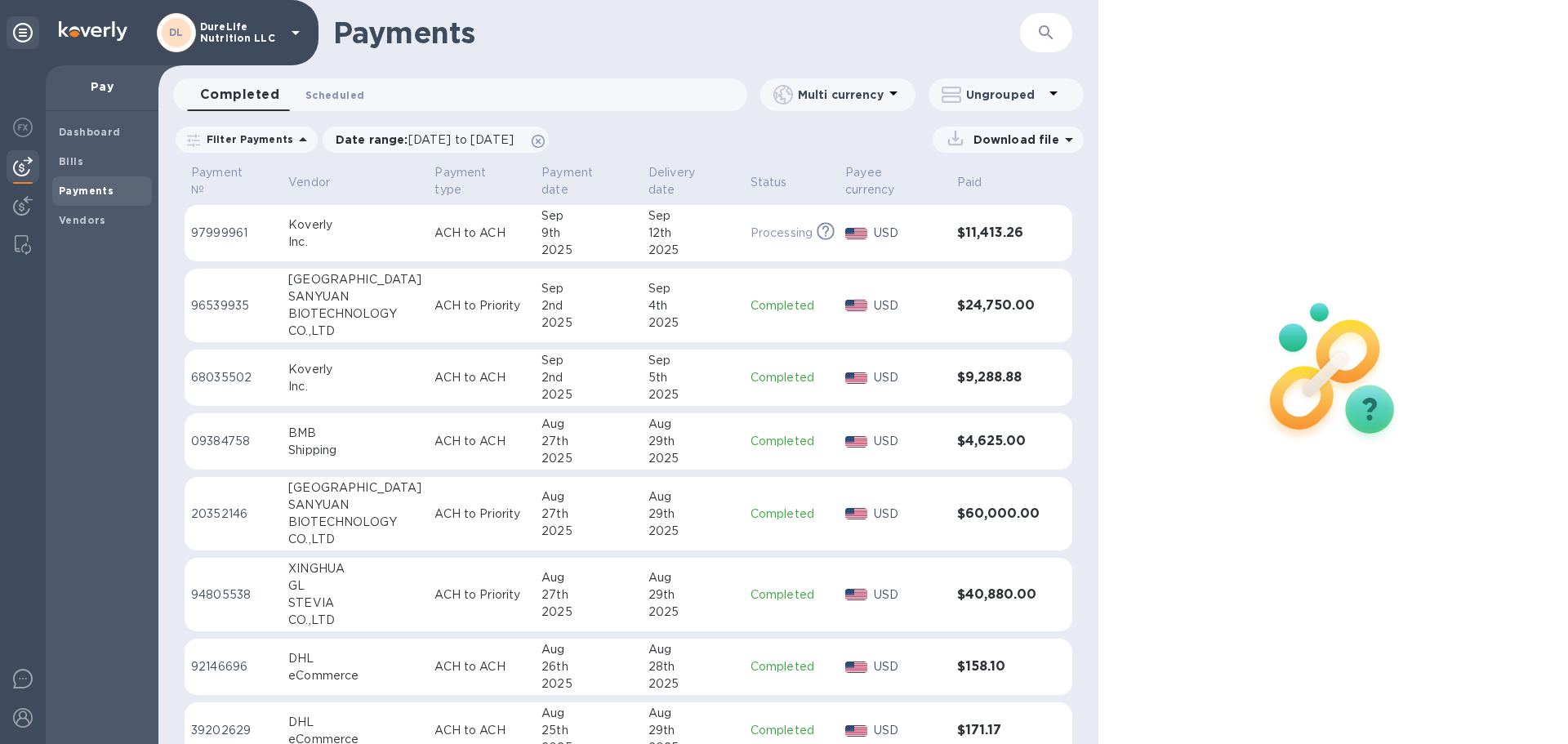
click at [331, 90] on span "Scheduled 0" at bounding box center [335, 95] width 59 height 17
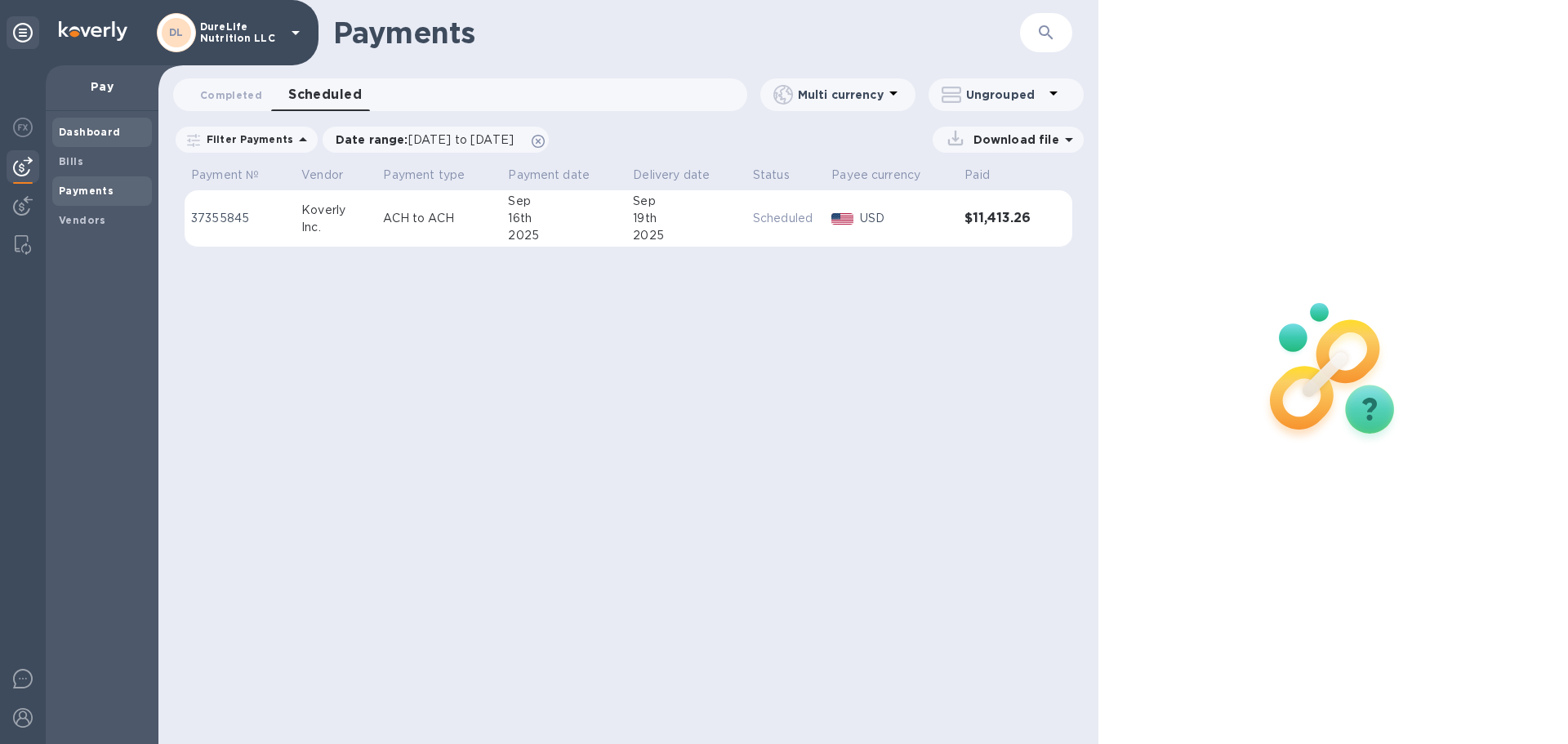
click at [125, 136] on span "Dashboard" at bounding box center [102, 131] width 86 height 16
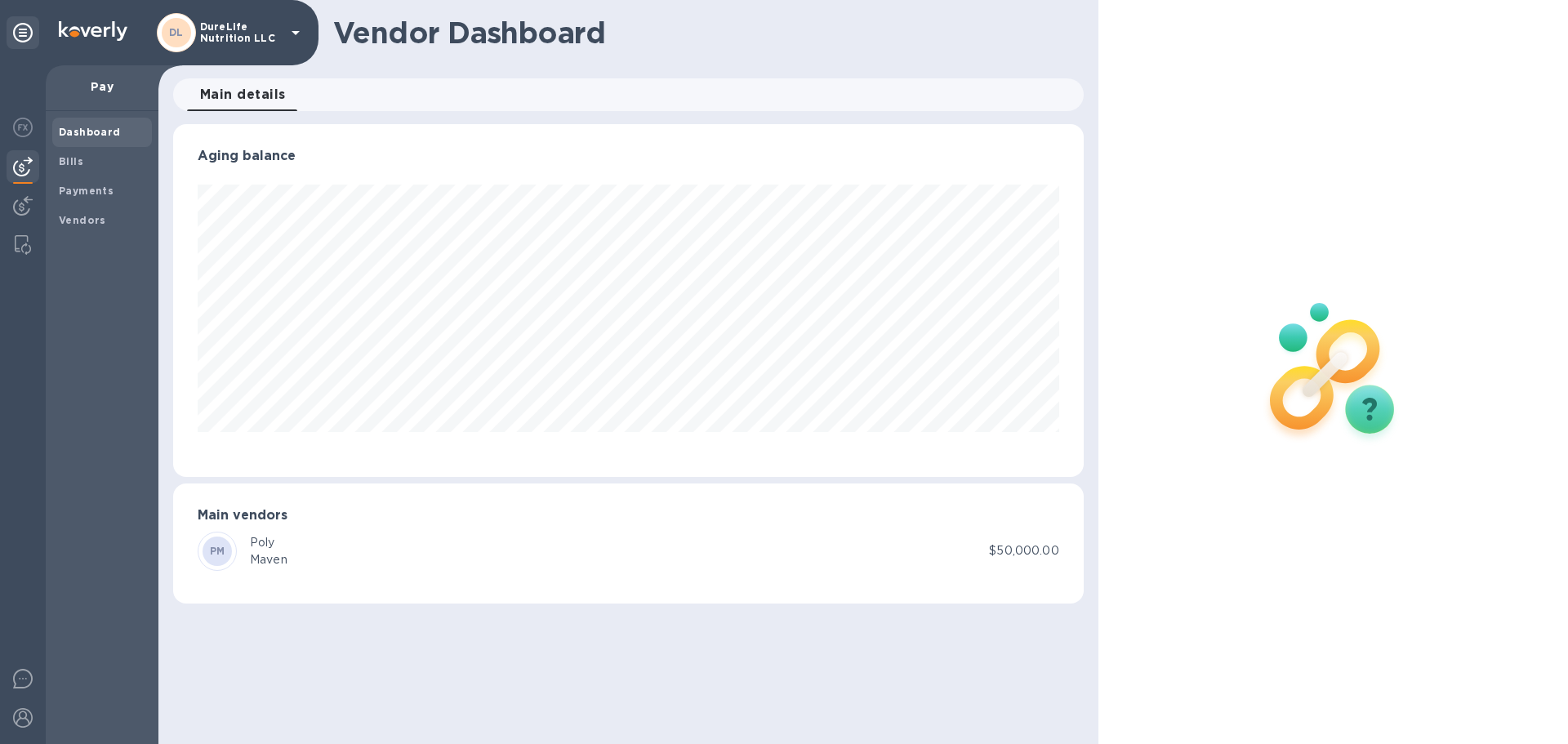
scroll to position [816442, 815527]
click at [28, 33] on icon at bounding box center [23, 32] width 20 height 20
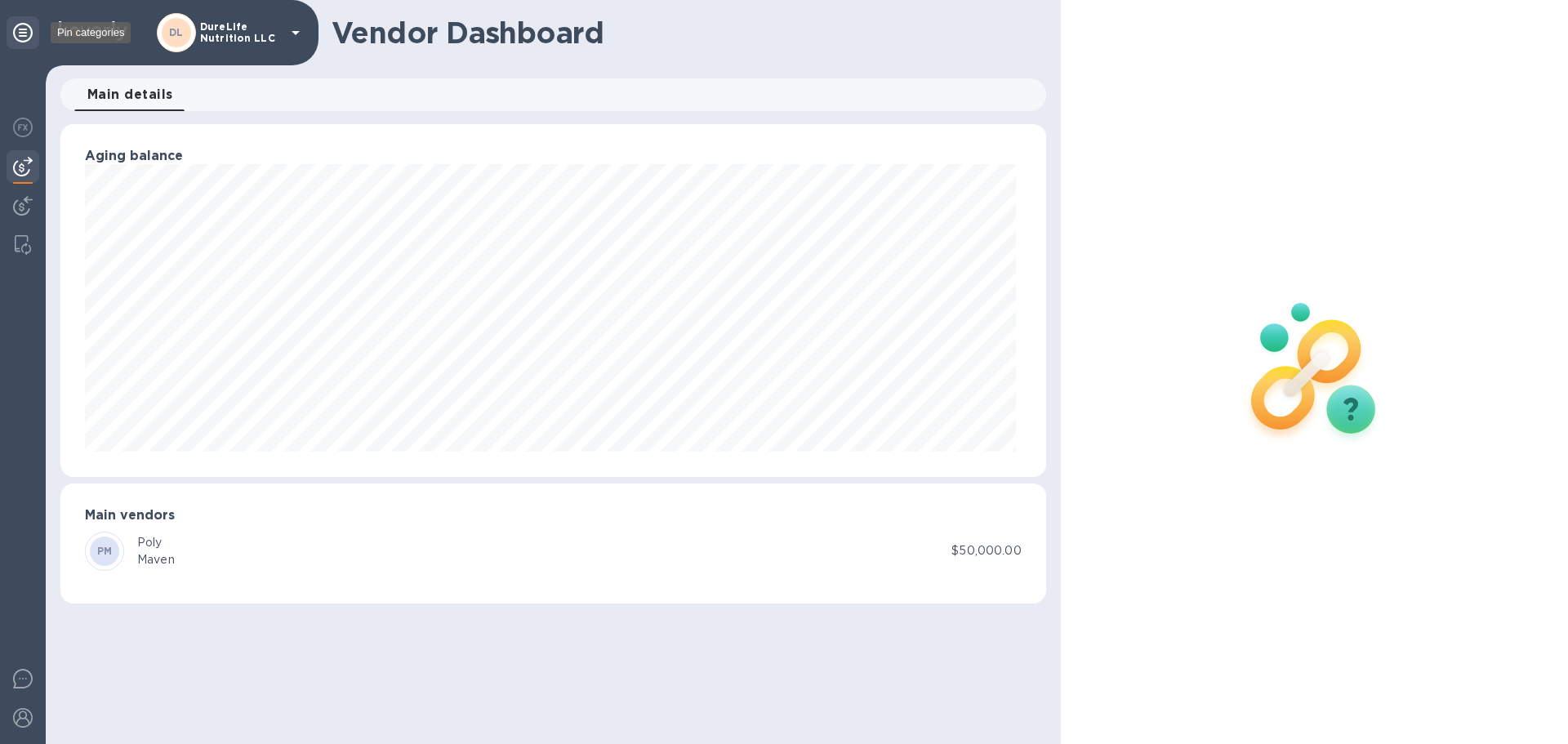
scroll to position [353, 985]
click at [35, 31] on div at bounding box center [23, 32] width 33 height 33
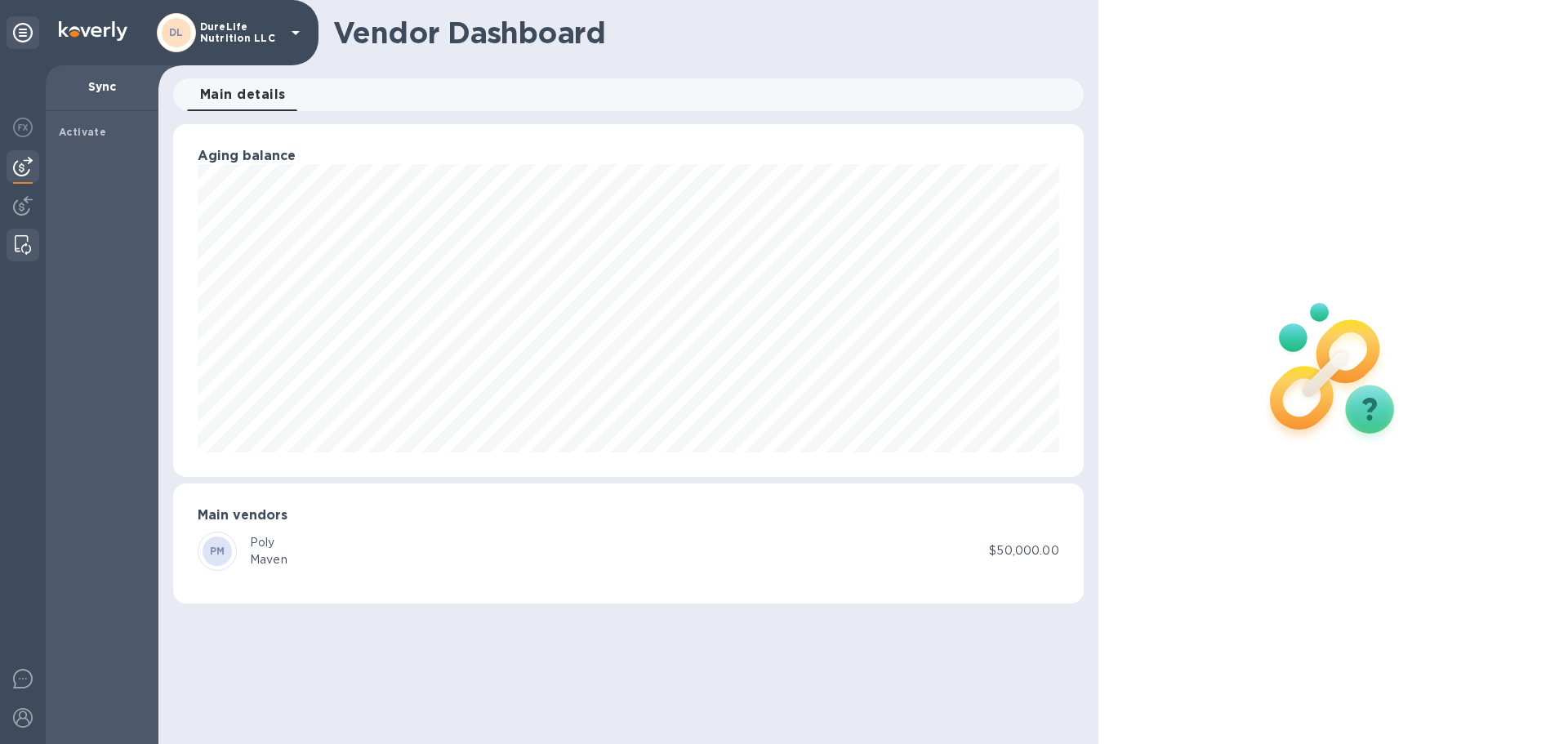
click at [30, 249] on div at bounding box center [23, 245] width 29 height 33
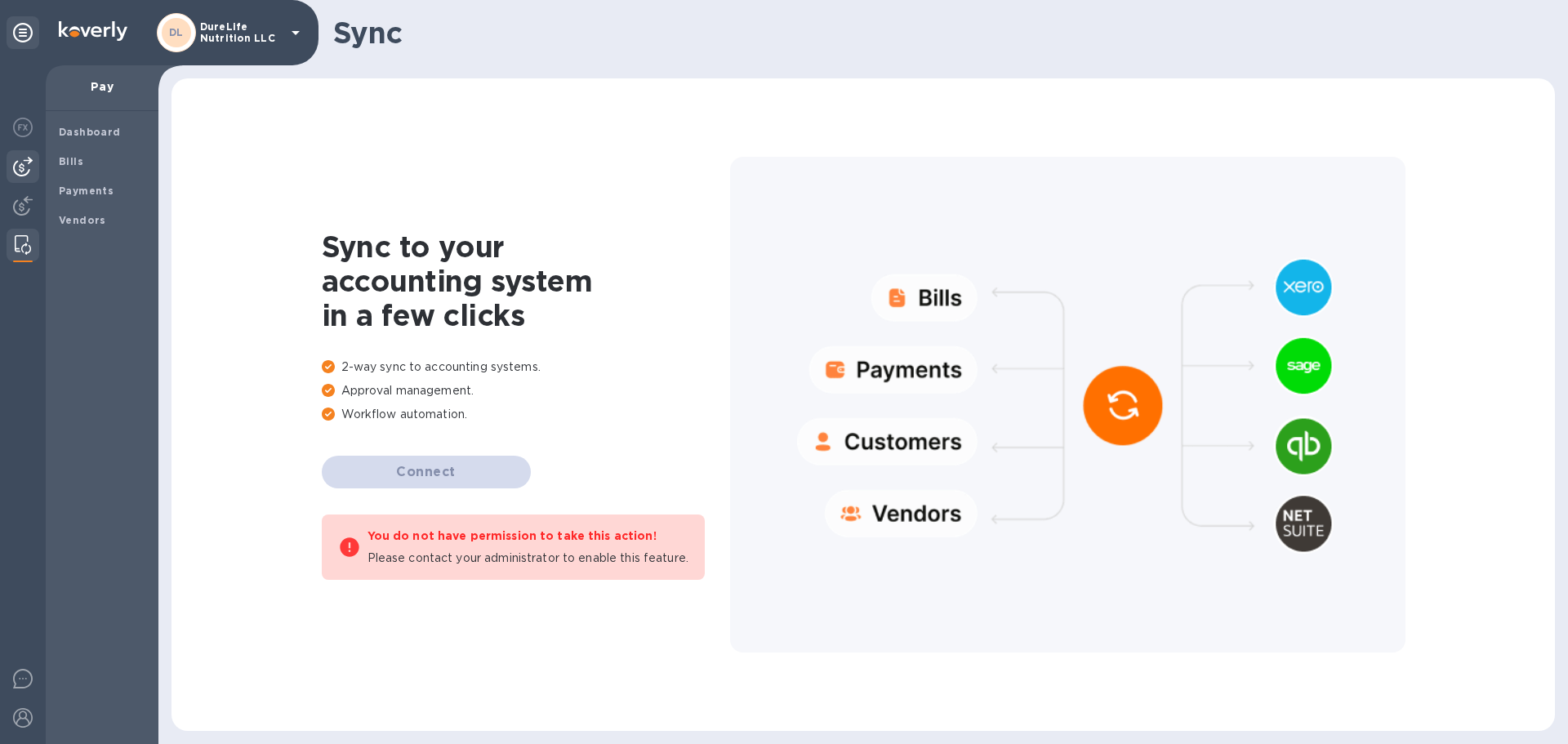
click at [24, 178] on div at bounding box center [23, 166] width 33 height 33
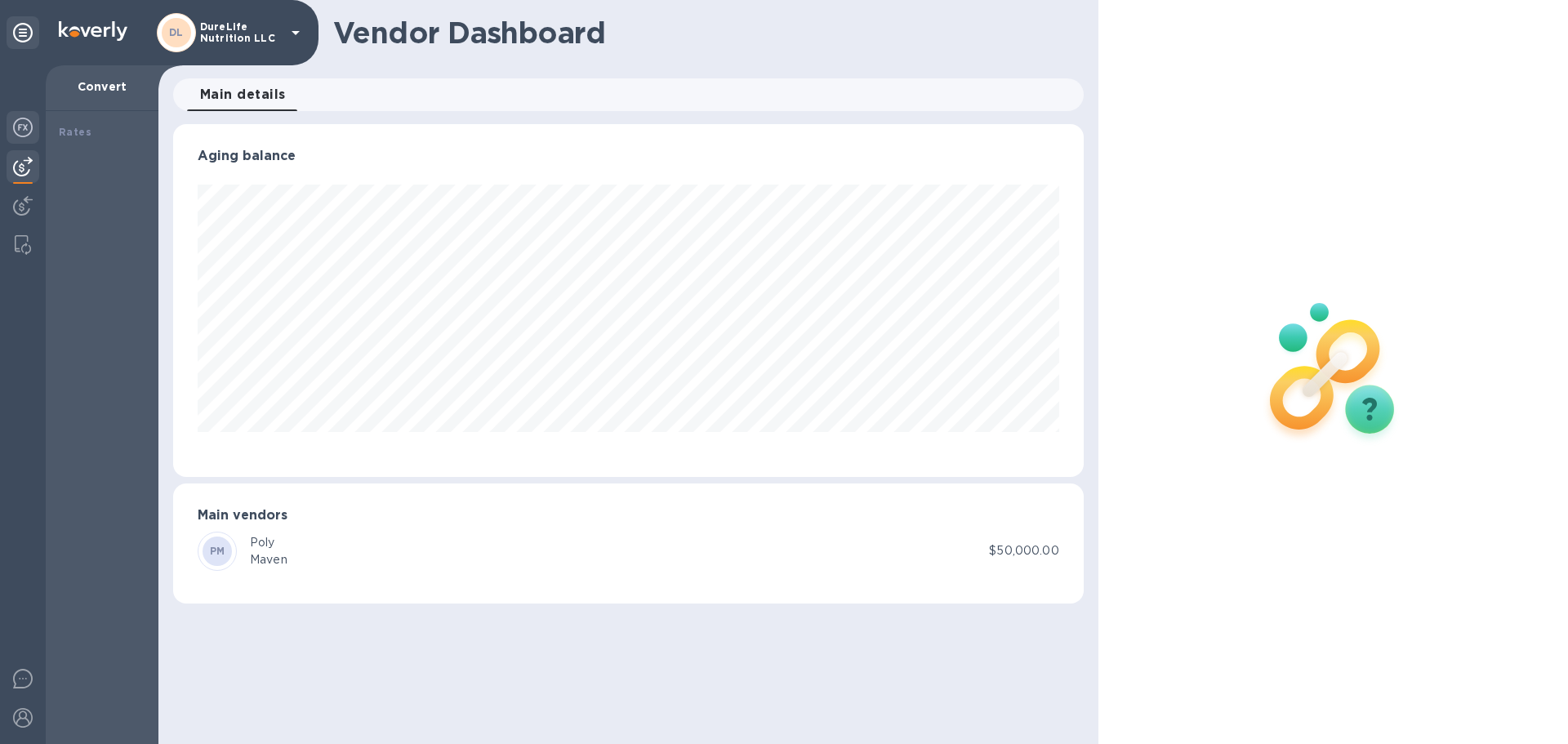
click at [26, 131] on img at bounding box center [23, 127] width 20 height 20
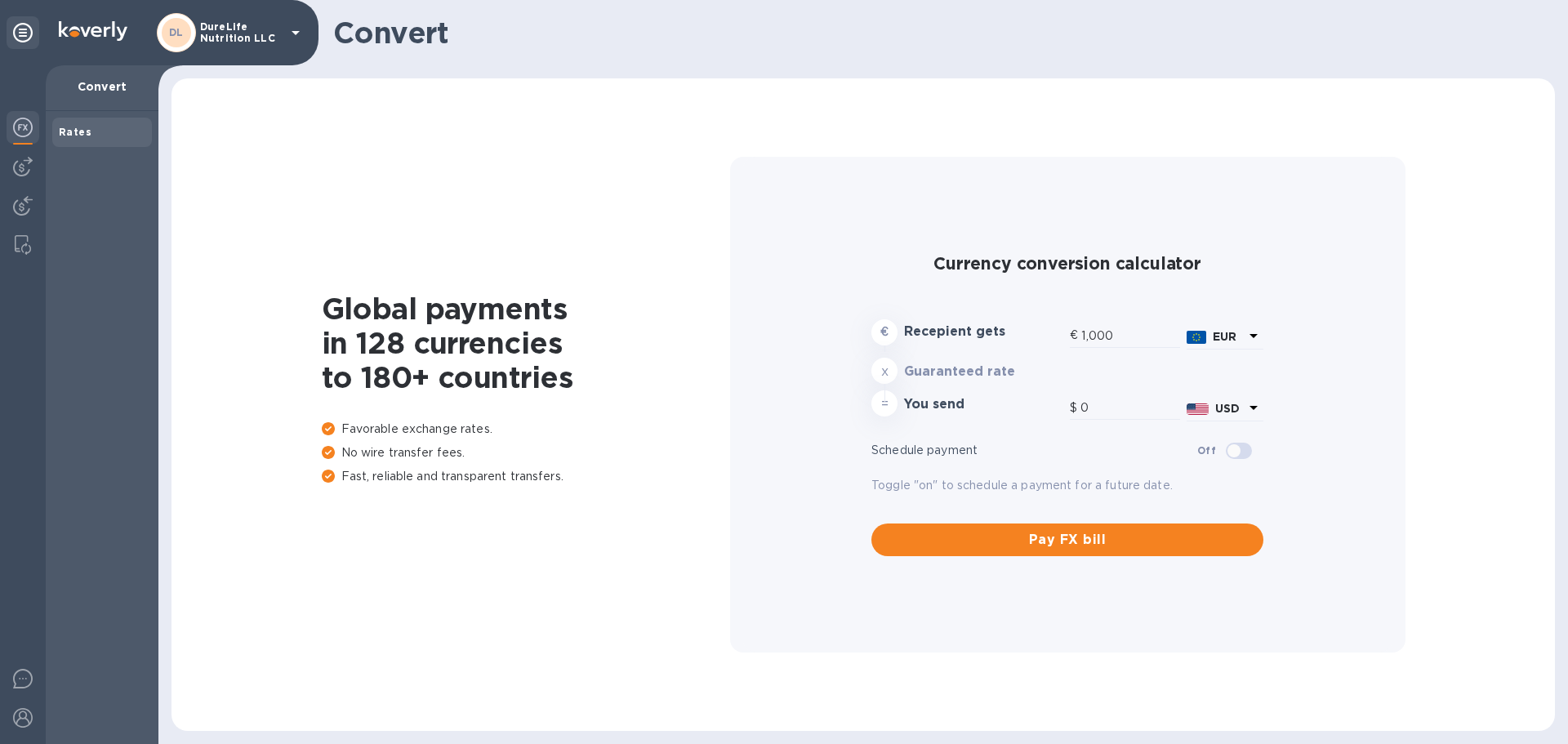
type input "1,177.97"
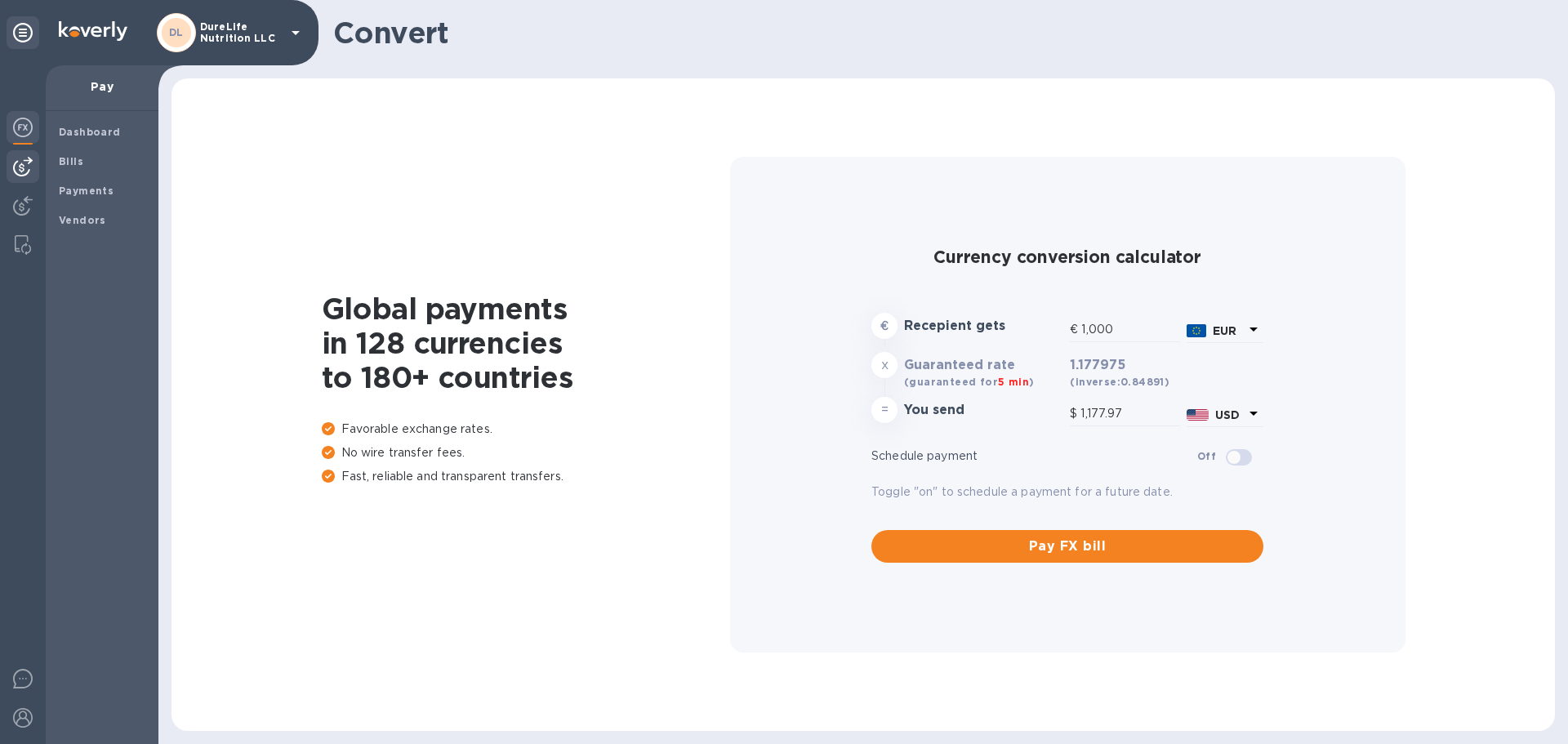
click at [21, 167] on img at bounding box center [23, 166] width 20 height 20
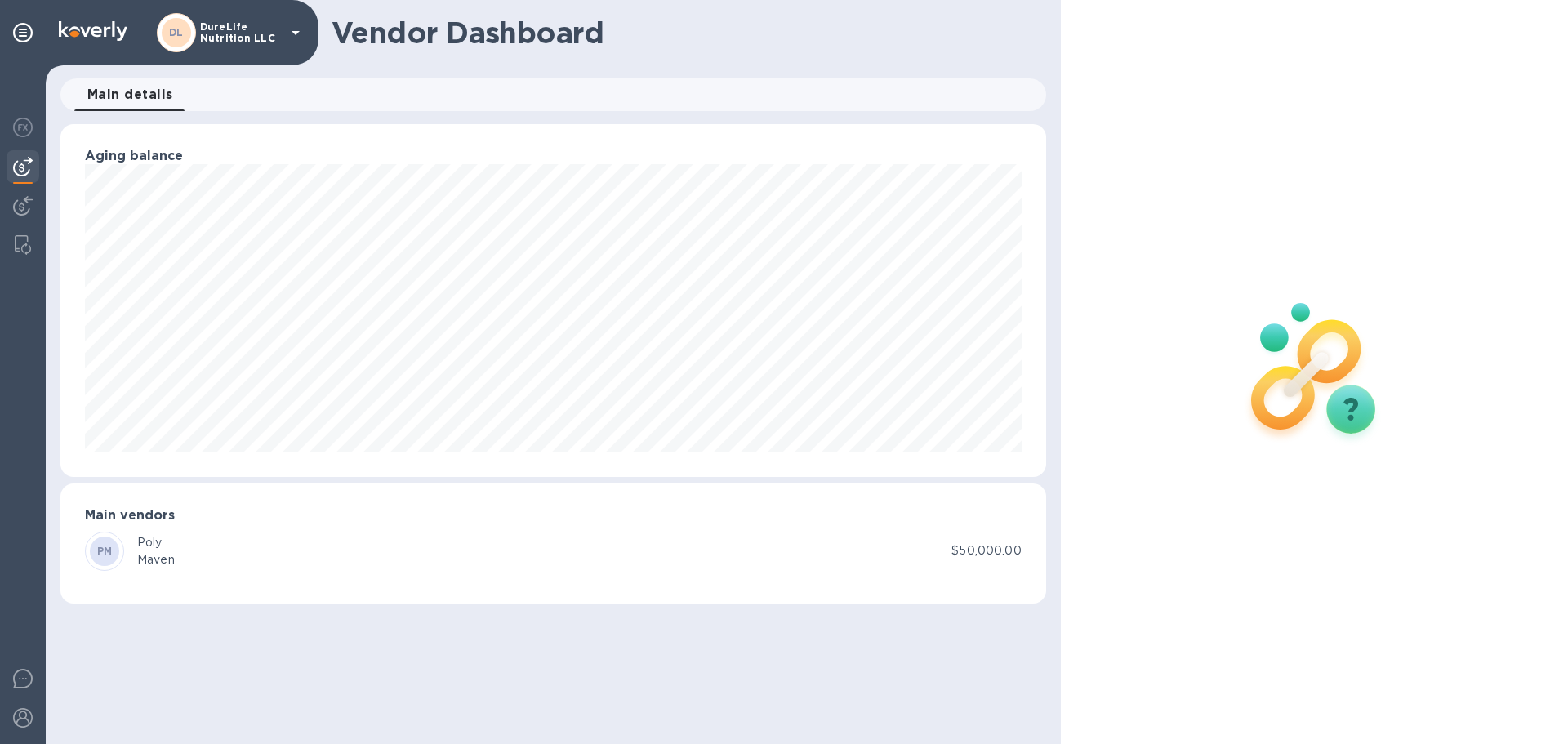
scroll to position [353, 910]
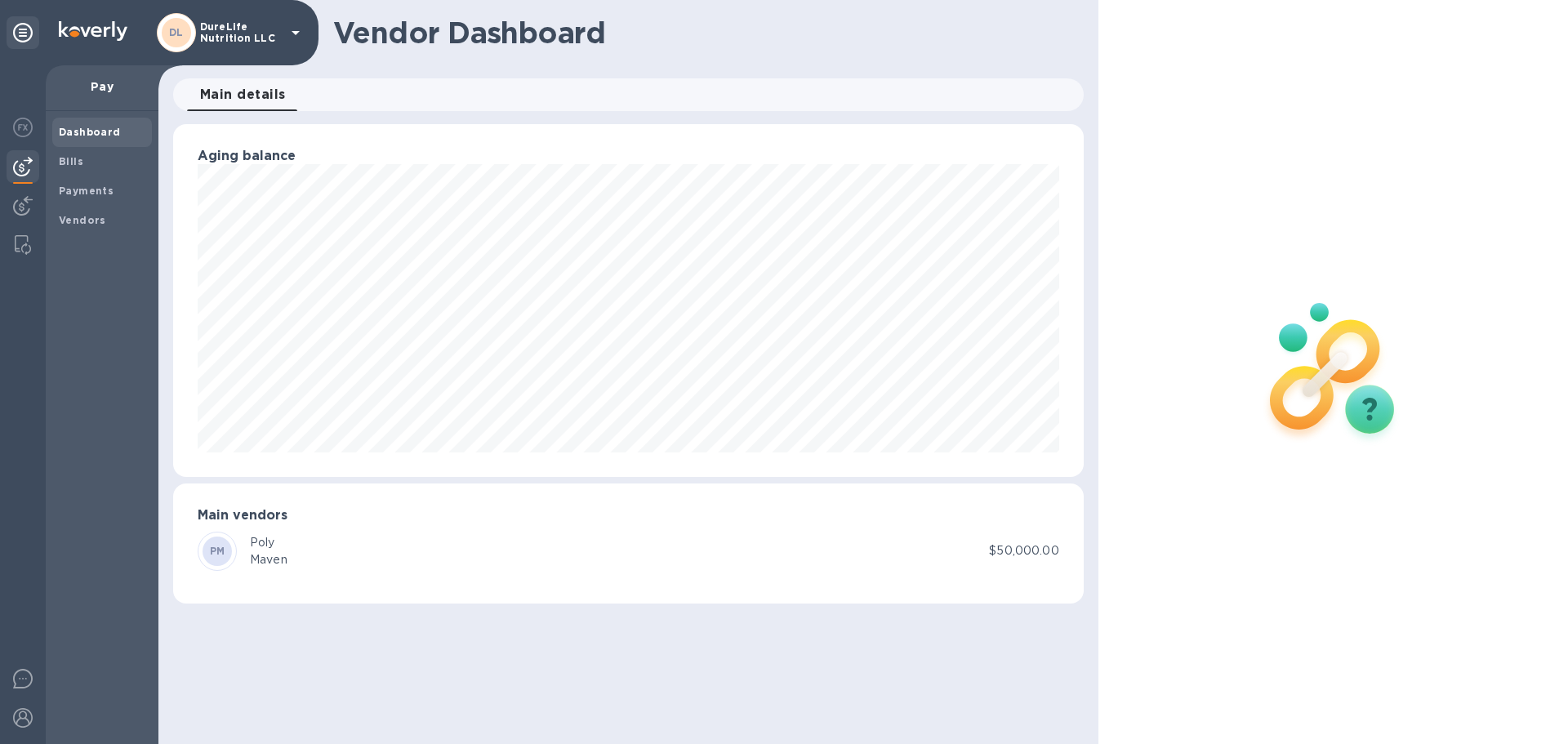
click at [35, 165] on div at bounding box center [23, 166] width 33 height 33
click at [23, 165] on img at bounding box center [23, 166] width 20 height 20
click at [19, 181] on div at bounding box center [23, 166] width 33 height 33
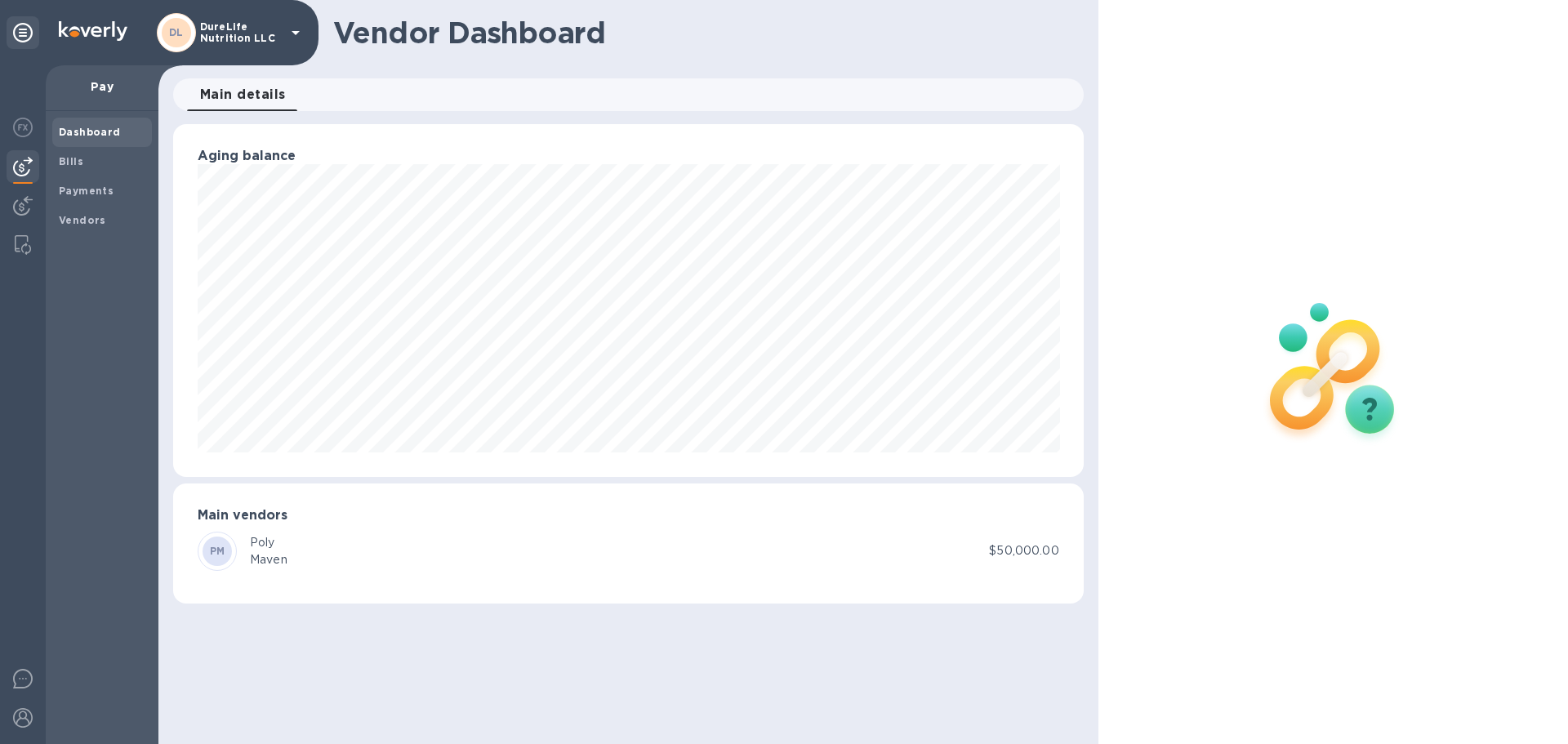
scroll to position [353, 910]
click at [33, 168] on div at bounding box center [23, 166] width 33 height 33
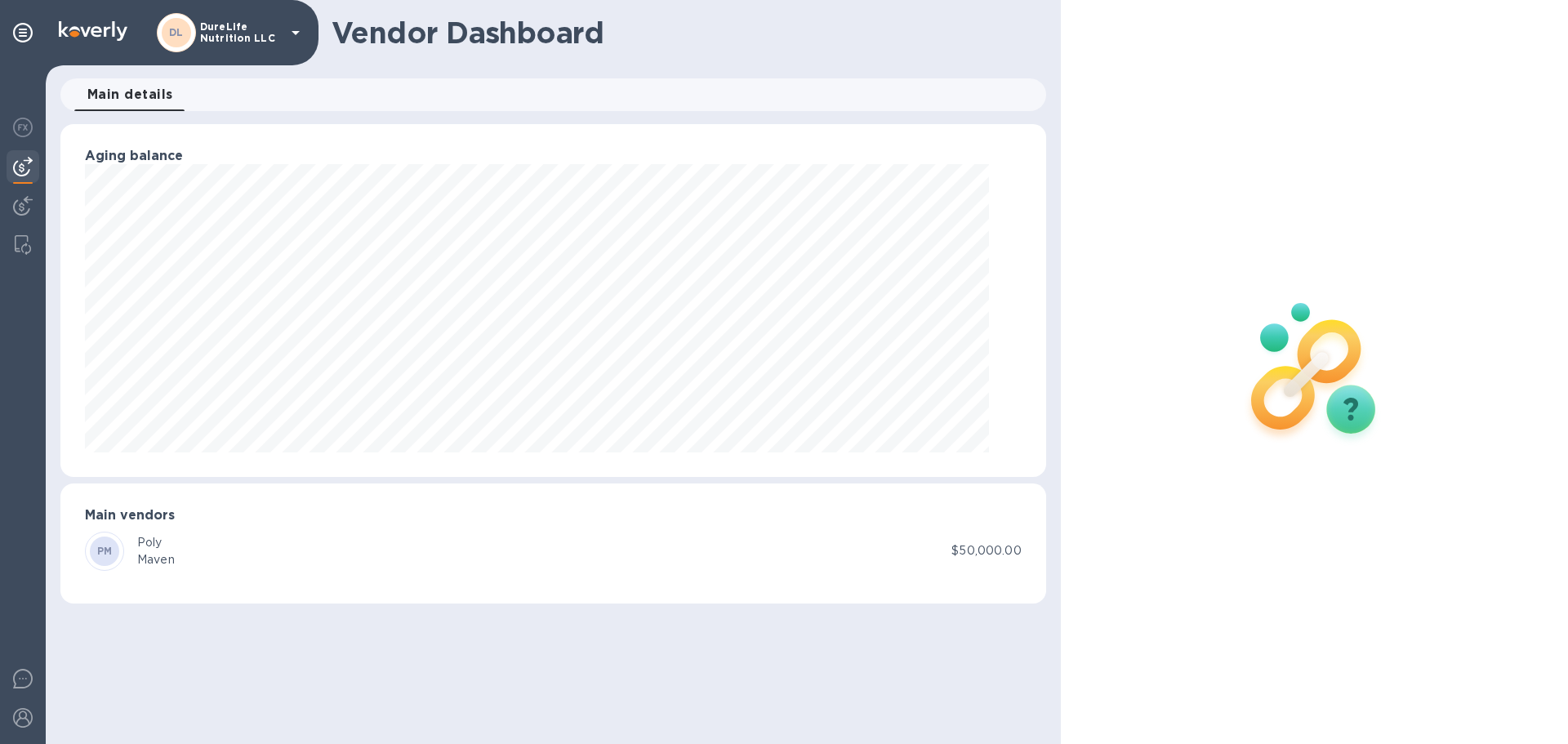
scroll to position [816442, 815452]
click at [29, 161] on img at bounding box center [23, 166] width 20 height 20
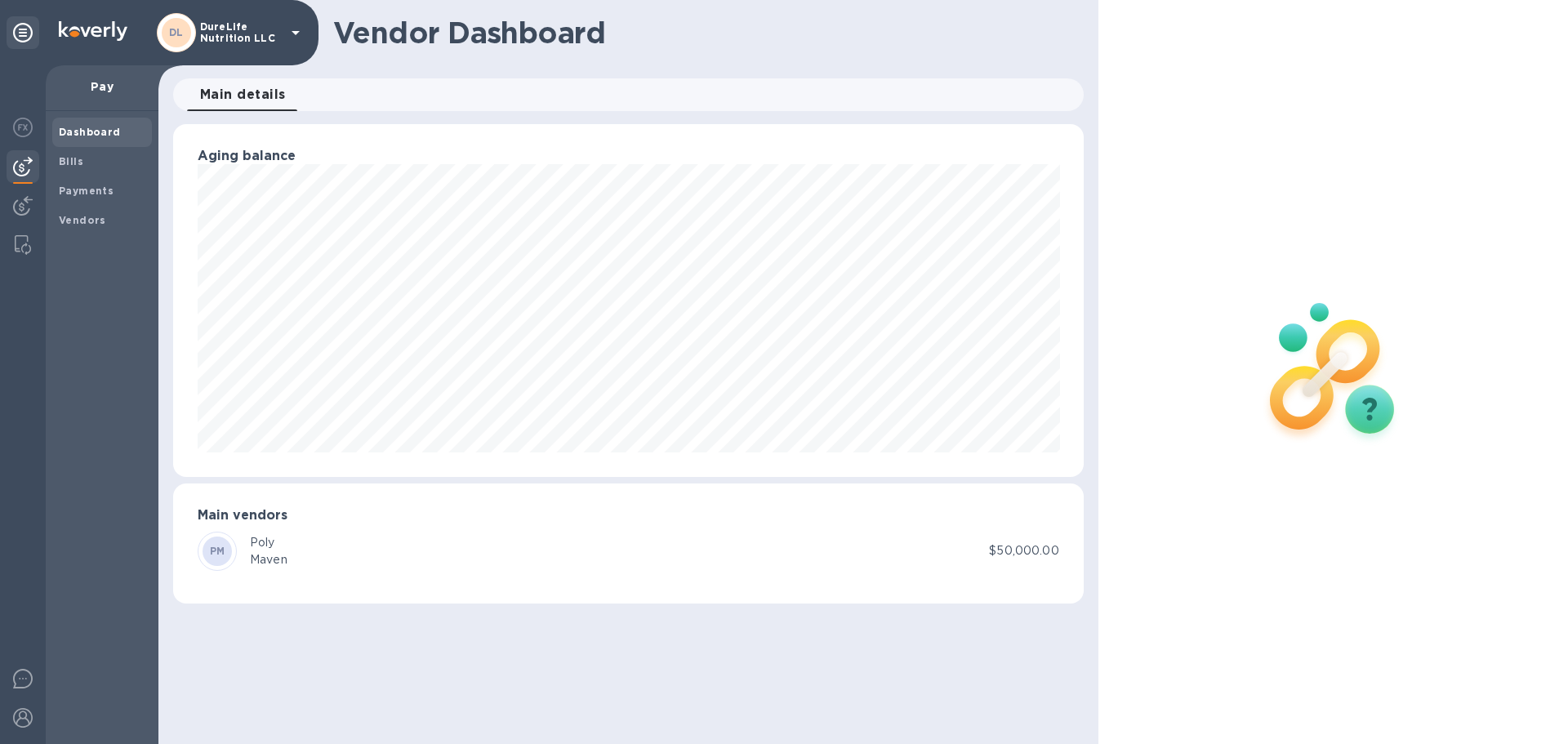
scroll to position [0, 0]
click at [97, 192] on b "Payments" at bounding box center [86, 190] width 54 height 12
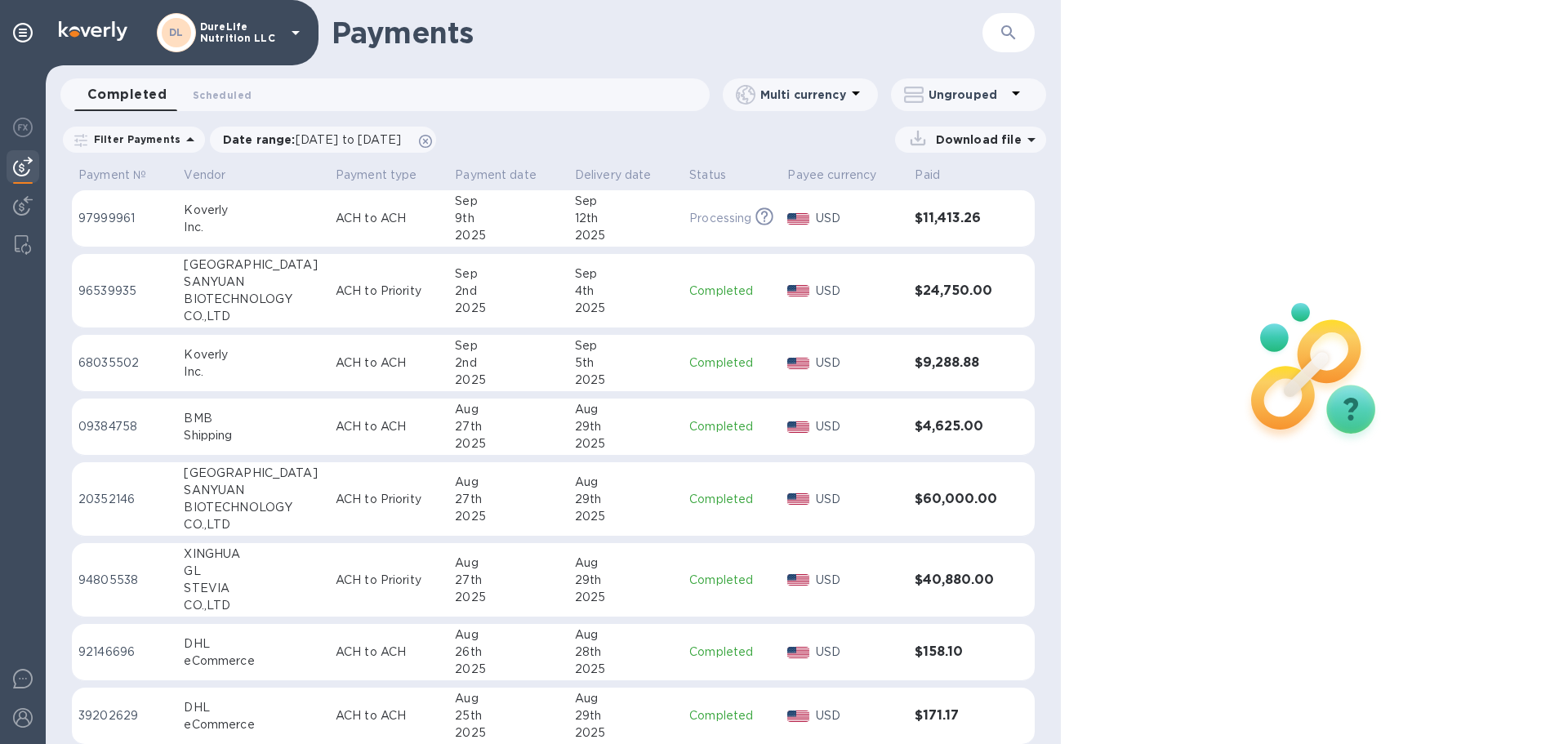
click at [226, 503] on div "BIOTECHNOLOGY" at bounding box center [252, 508] width 138 height 17
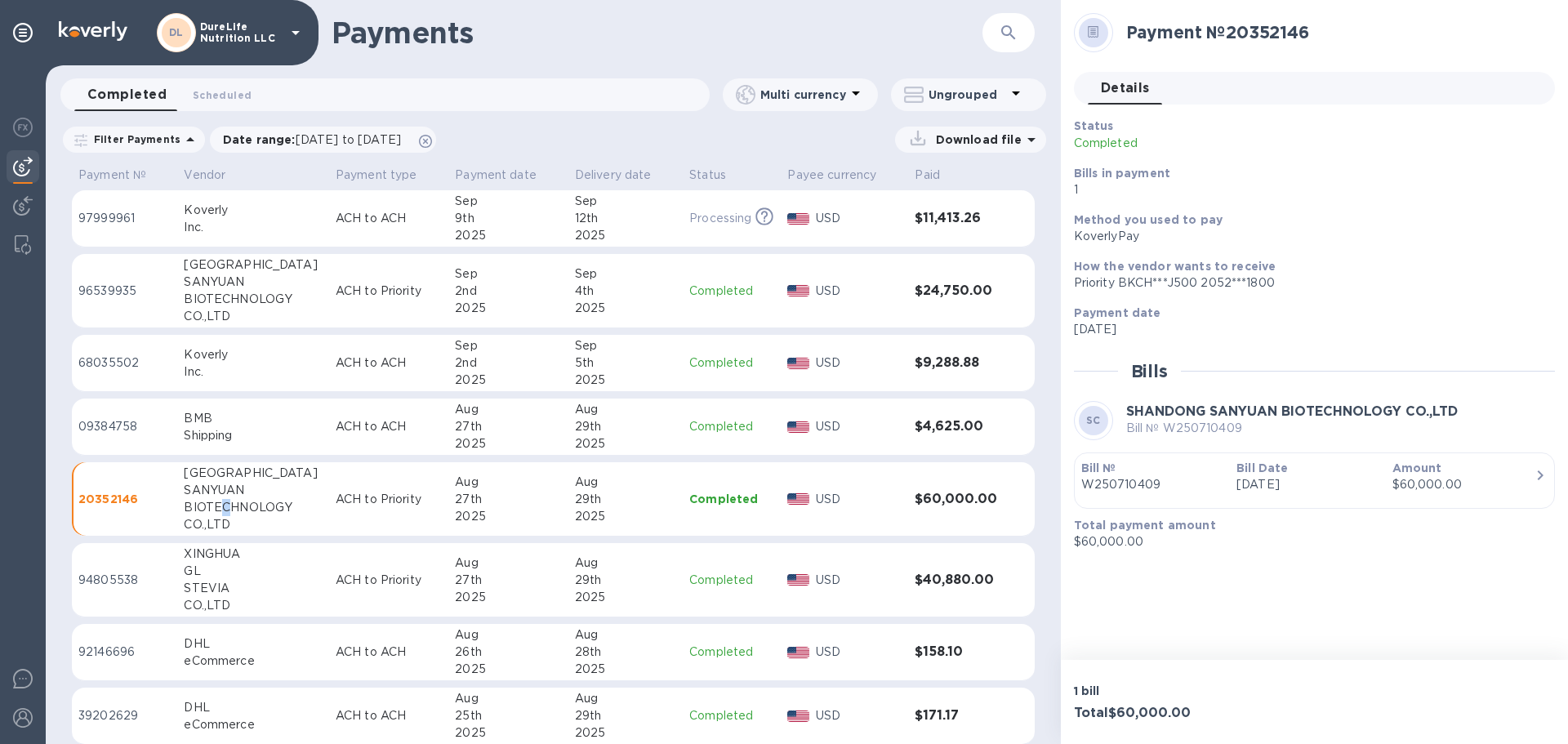
click at [1530, 478] on icon "button" at bounding box center [1539, 475] width 20 height 20
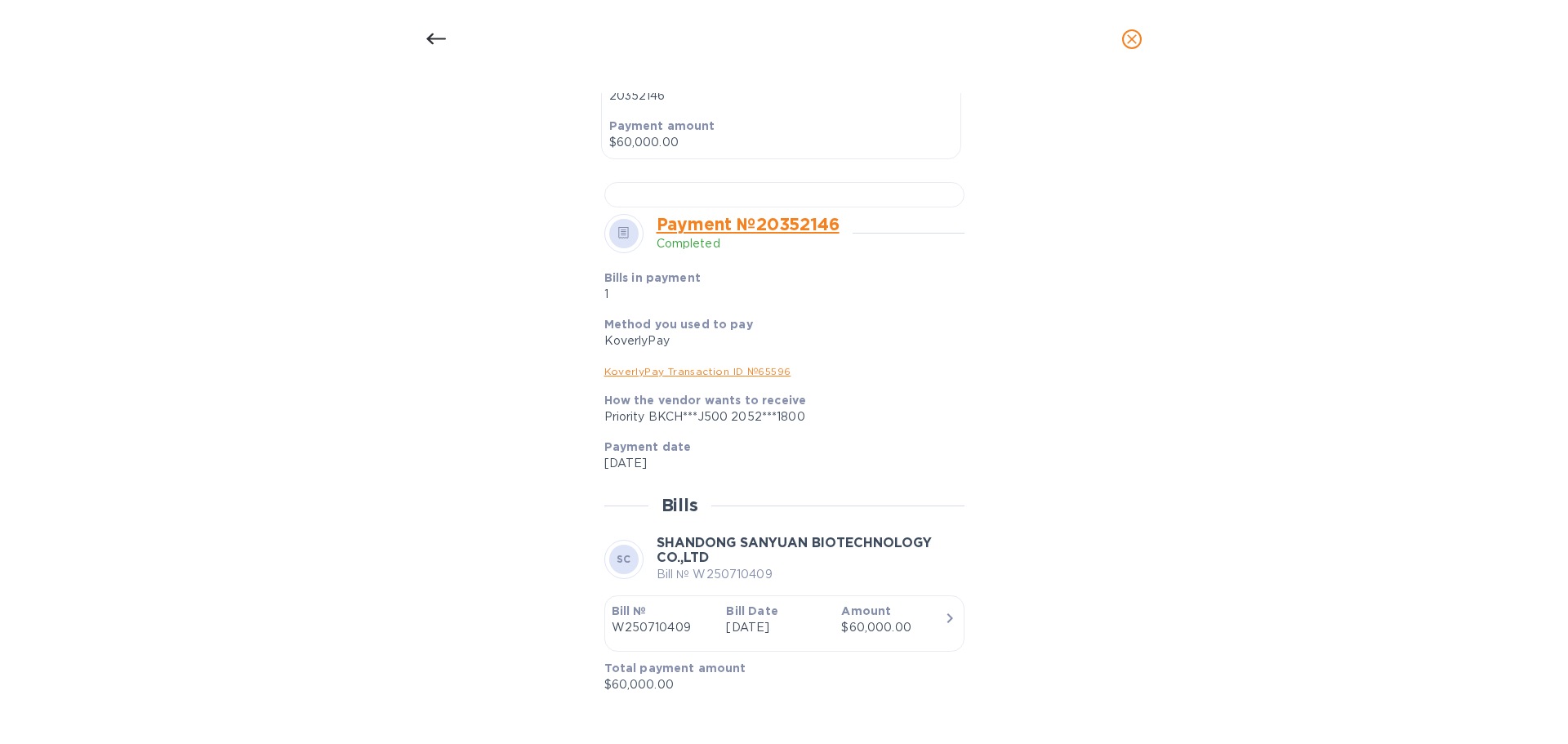
scroll to position [966, 0]
click at [712, 374] on link "KoverlyPay Transaction ID № 65596" at bounding box center [697, 371] width 187 height 12
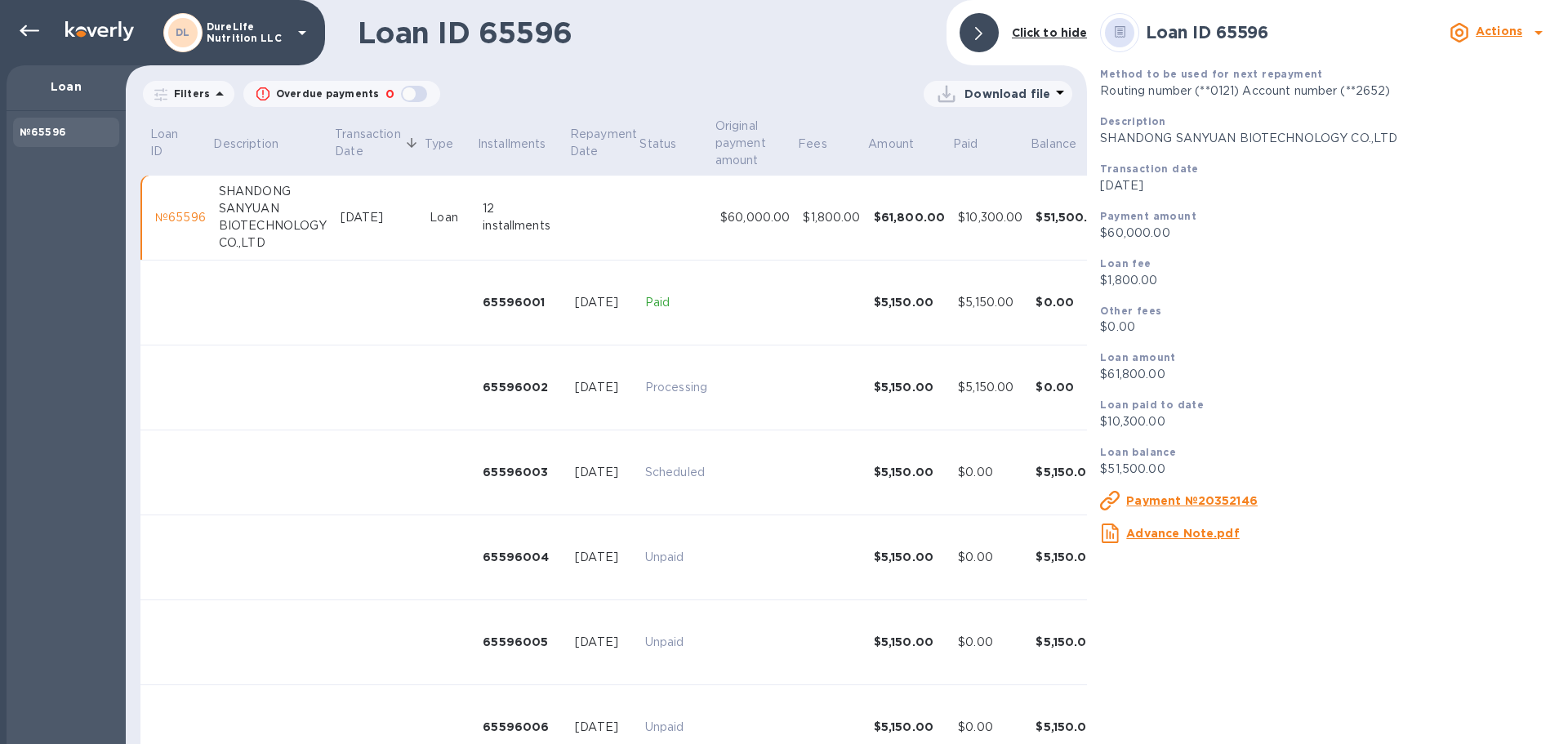
click at [400, 539] on td at bounding box center [379, 557] width 90 height 85
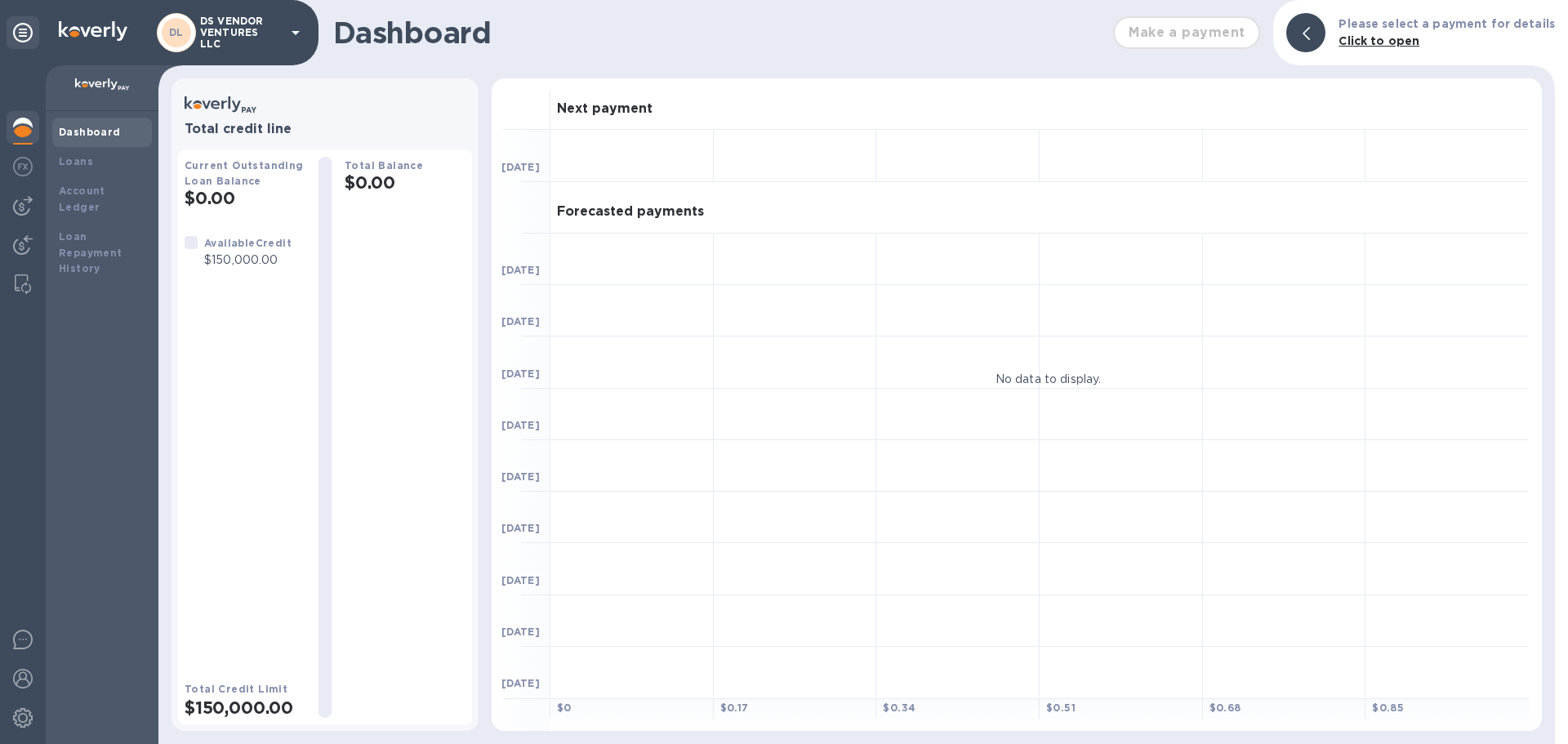
click at [420, 200] on div "Total Balance $0.00" at bounding box center [404, 437] width 121 height 561
click at [1304, 43] on div at bounding box center [1305, 33] width 39 height 39
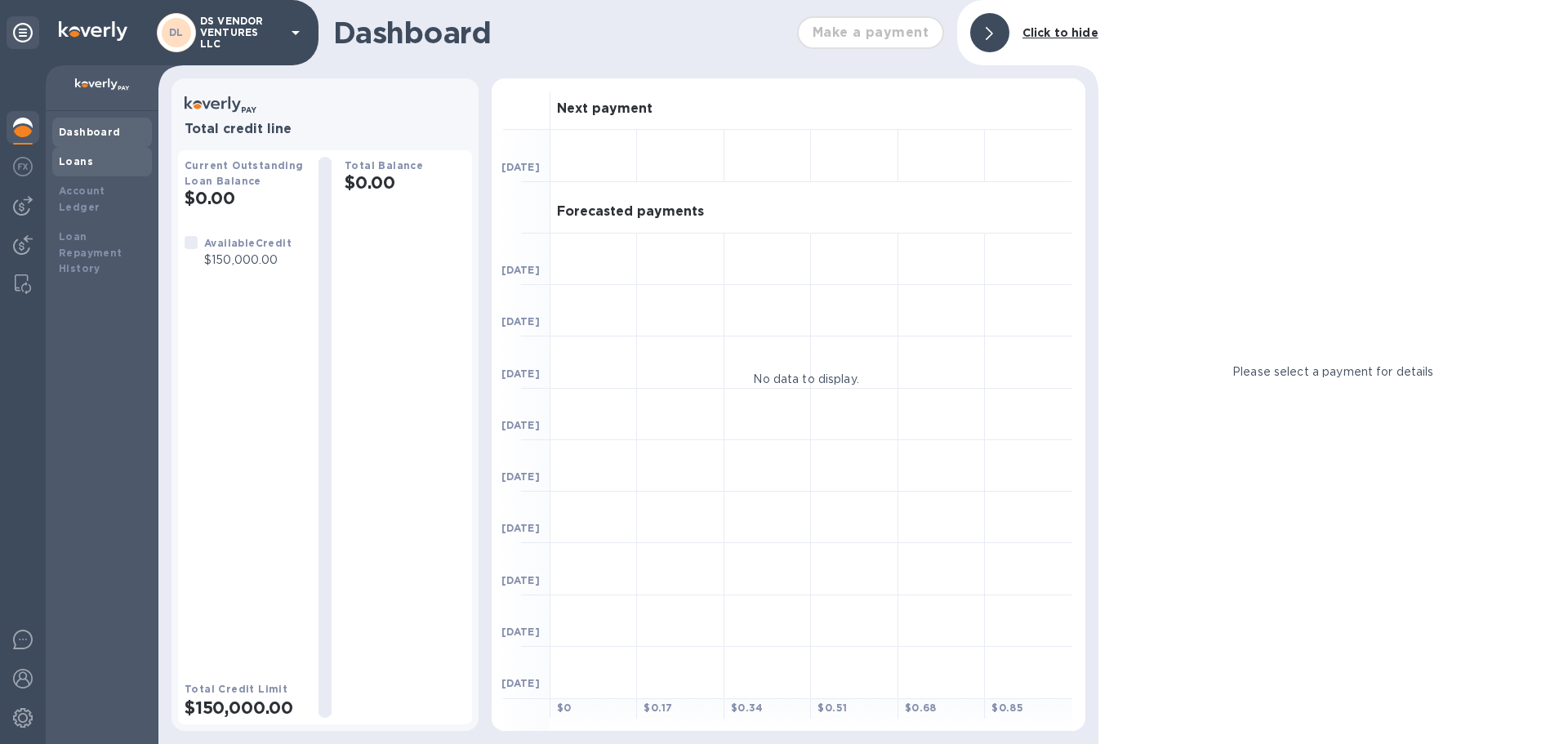
click at [90, 161] on div "Loans" at bounding box center [102, 161] width 86 height 16
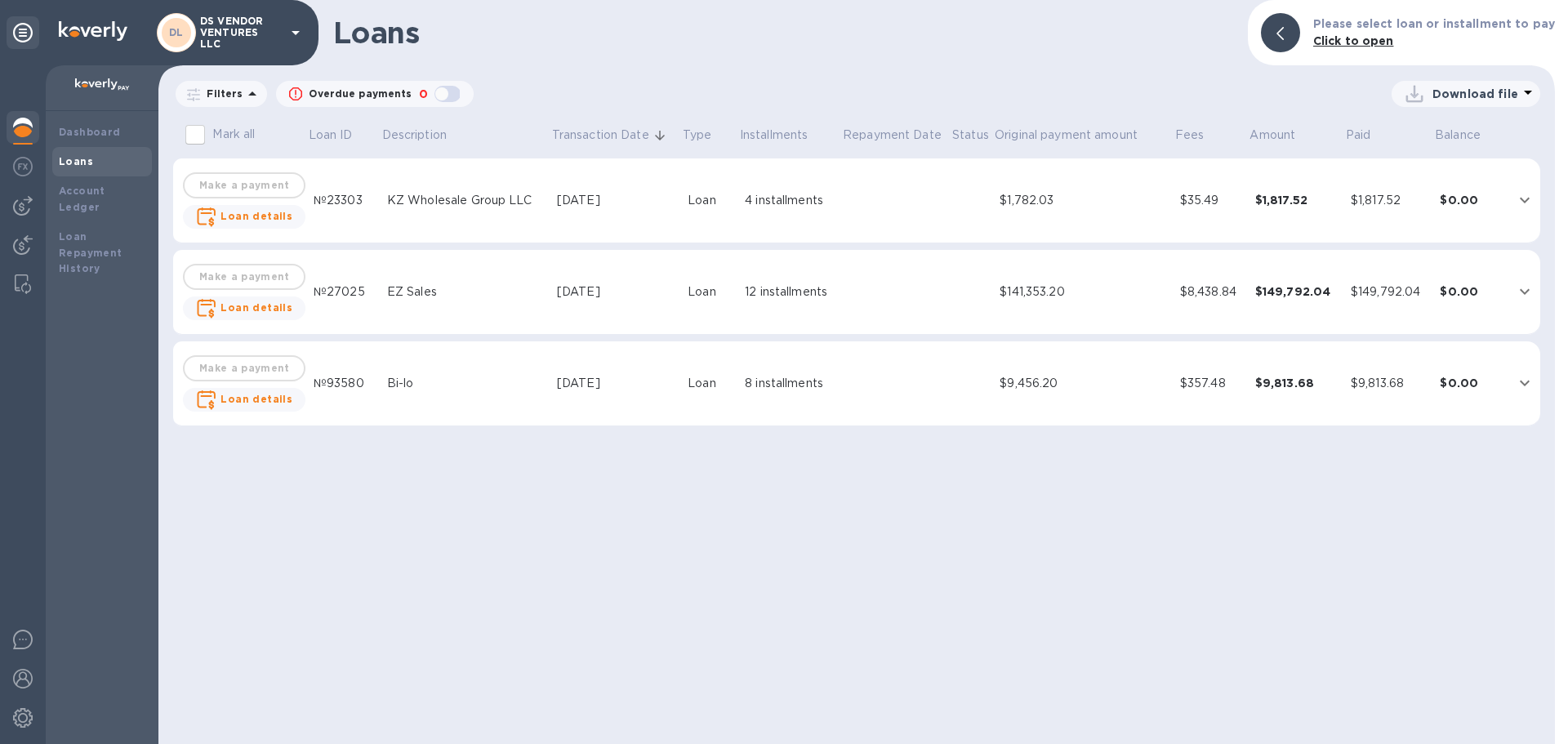
click at [295, 41] on icon at bounding box center [295, 32] width 20 height 20
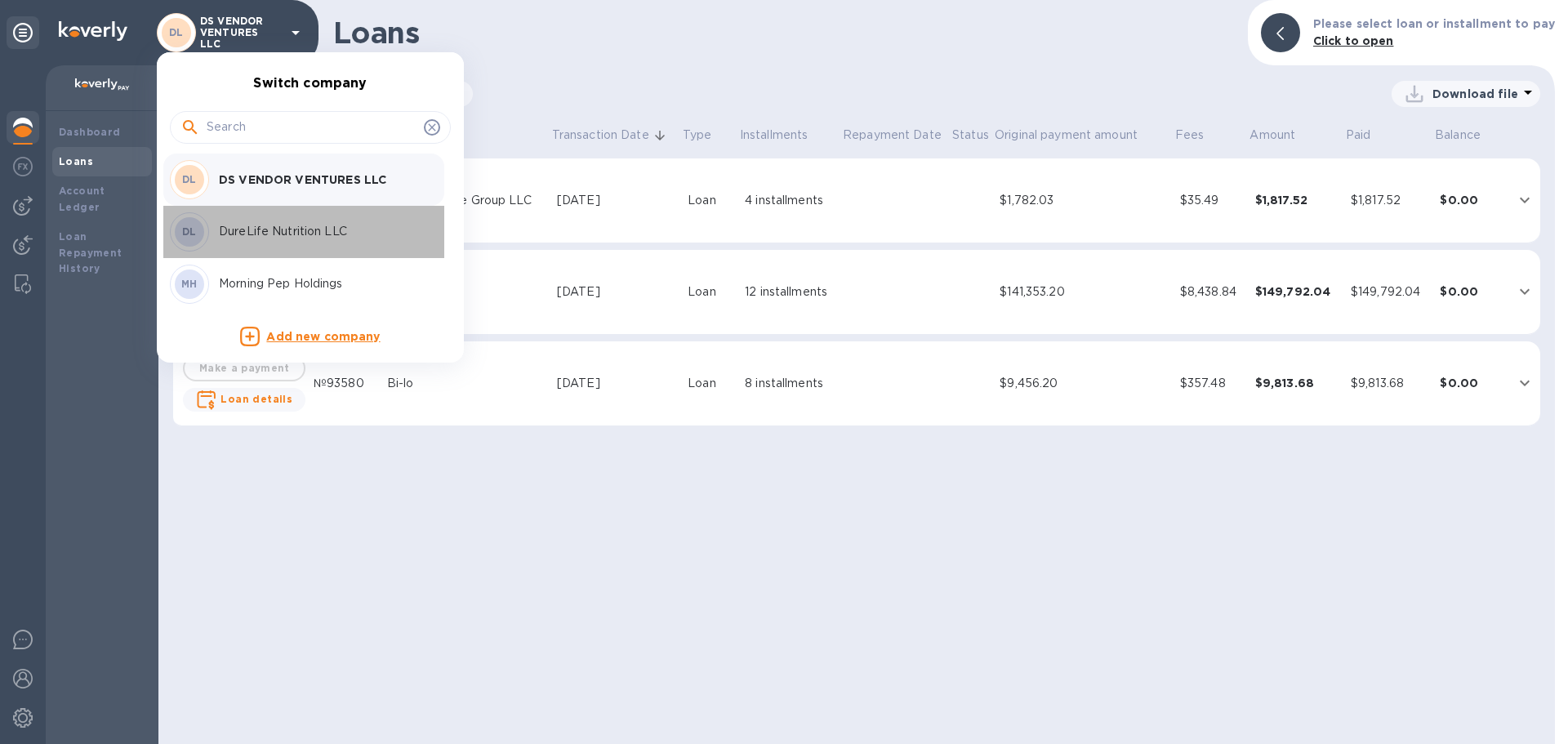
click at [270, 241] on div "DL DureLife Nutrition LLC" at bounding box center [297, 232] width 255 height 39
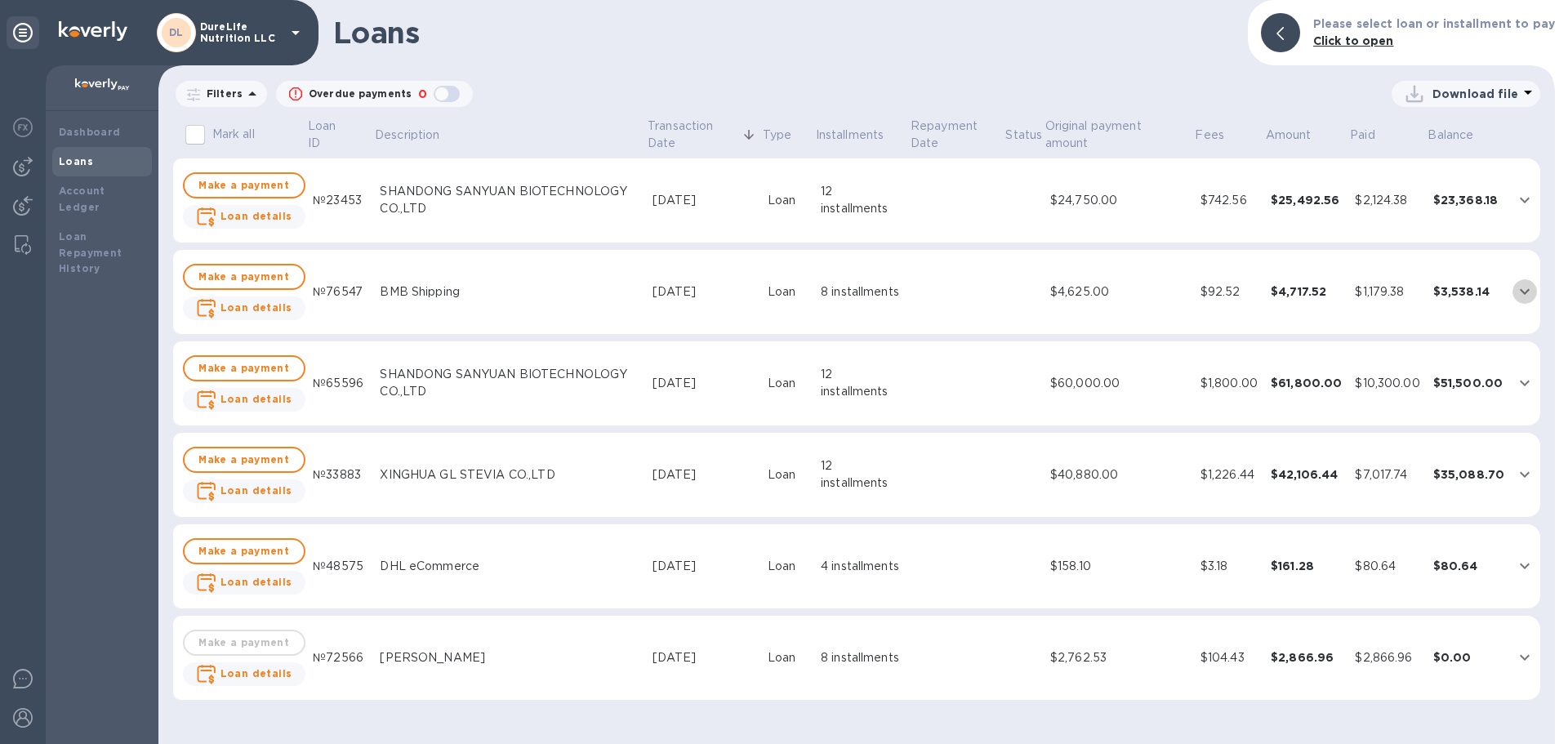
click at [1517, 291] on icon "expand row" at bounding box center [1524, 291] width 20 height 20
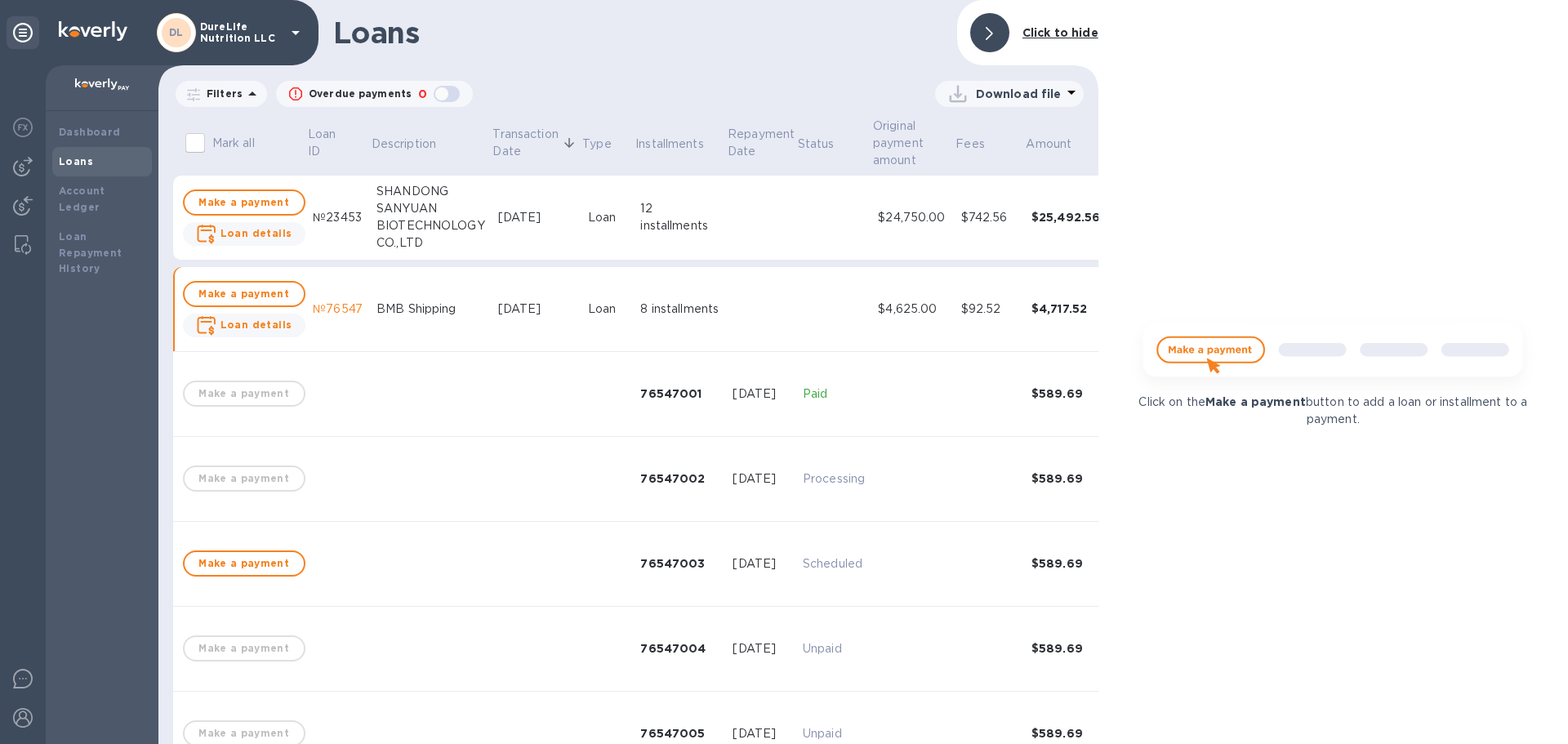
click at [82, 500] on div "Dashboard Loans Account Ledger Loan Repayment History" at bounding box center [102, 427] width 113 height 633
